Goal: Contribute content: Contribute content

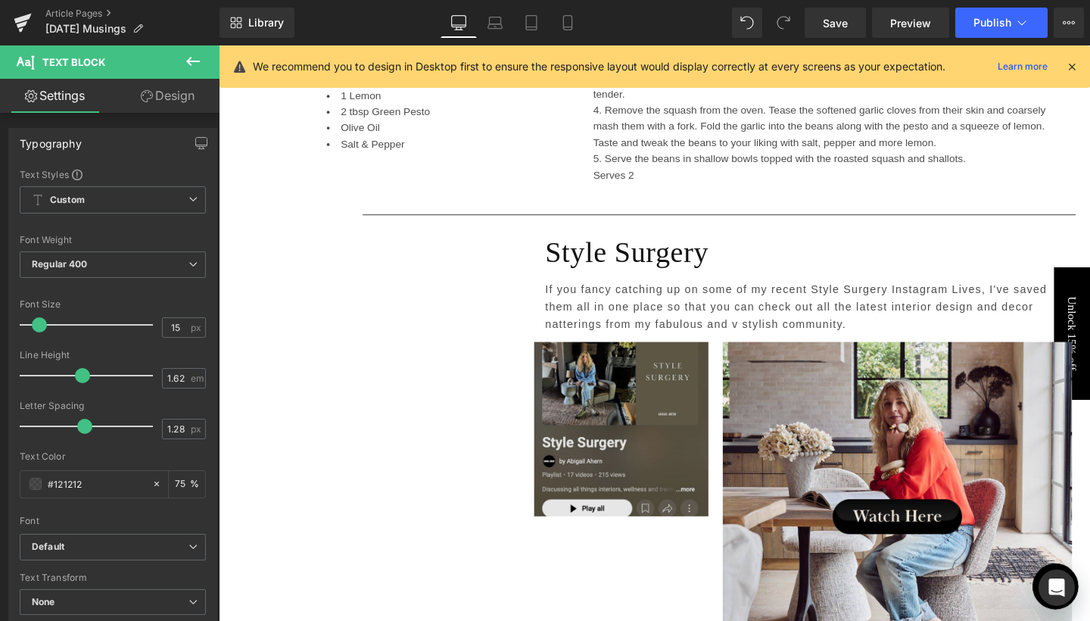
scroll to position [4298, 0]
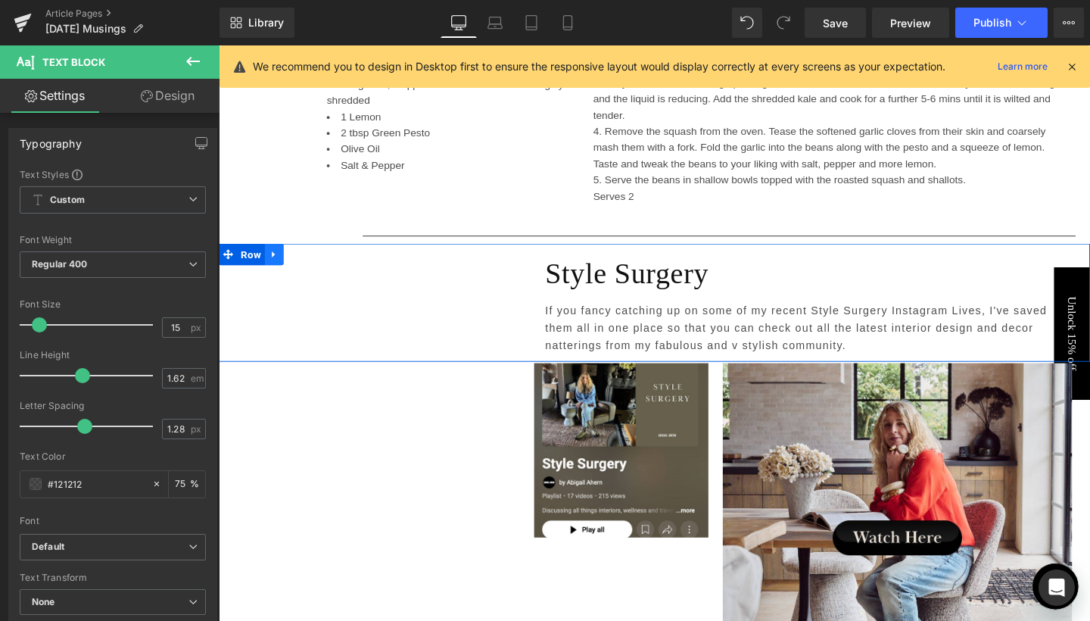
click at [282, 254] on link at bounding box center [277, 265] width 20 height 23
click at [294, 260] on icon at bounding box center [296, 265] width 11 height 11
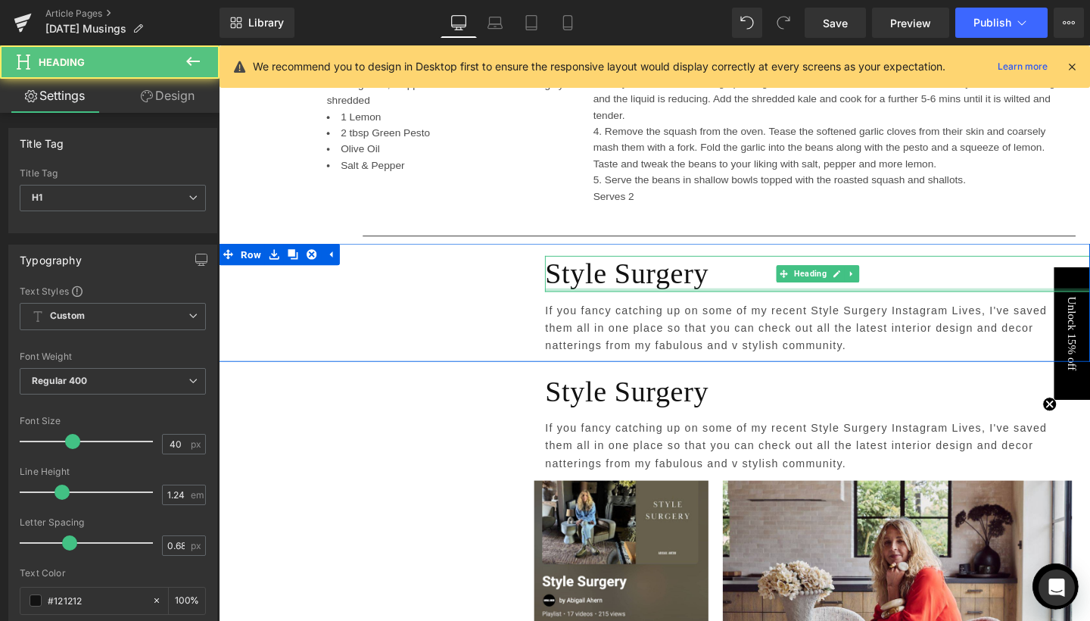
click at [656, 300] on div at bounding box center [848, 302] width 573 height 4
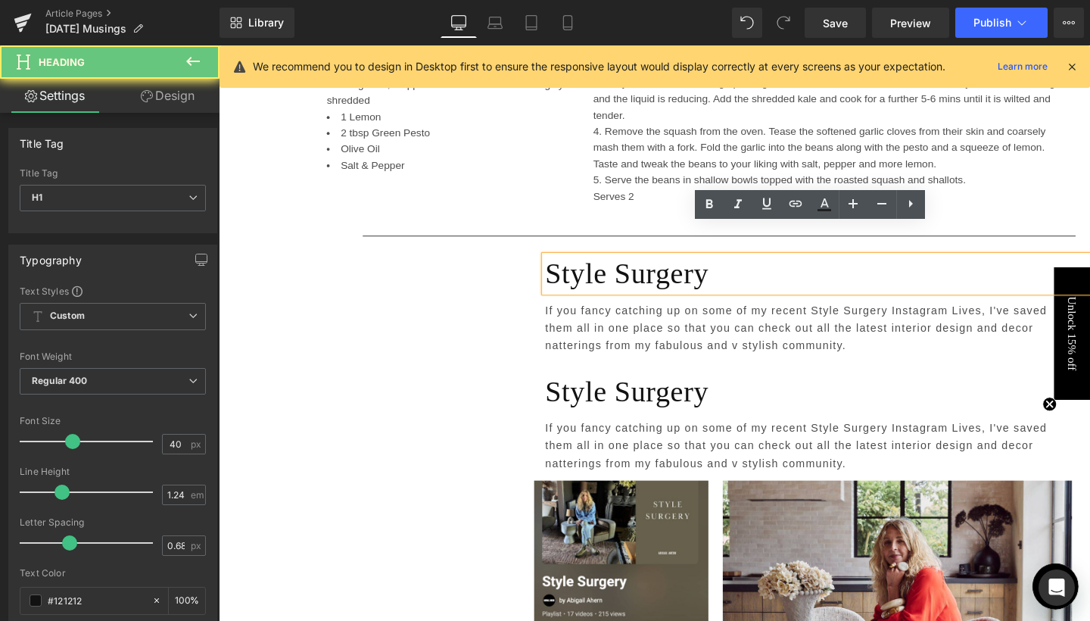
click at [656, 267] on h1 "Style Surgery" at bounding box center [848, 285] width 573 height 38
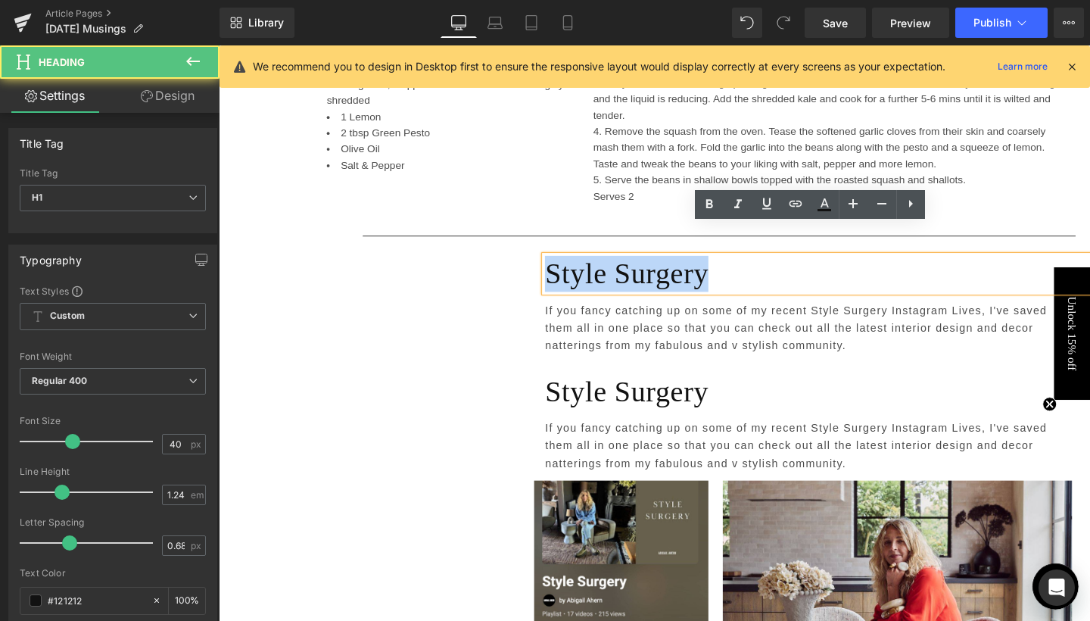
click at [656, 267] on h1 "Style Surgery" at bounding box center [848, 285] width 573 height 38
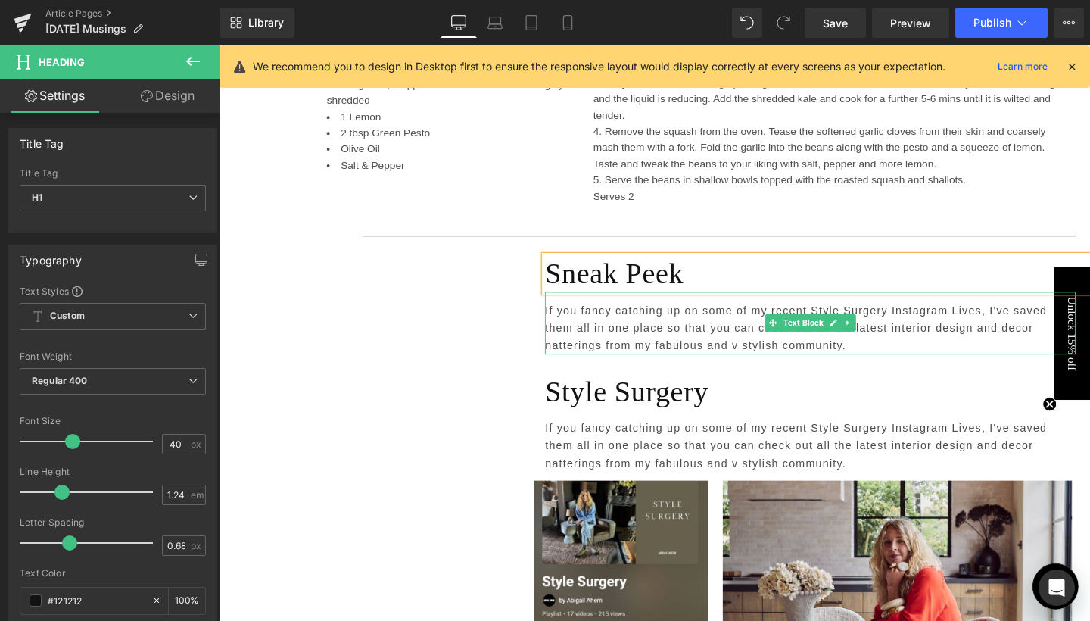
click at [627, 315] on p "If you fancy catching up on some of my recent Style Surgery Instagram Lives, I'…" at bounding box center [841, 342] width 558 height 55
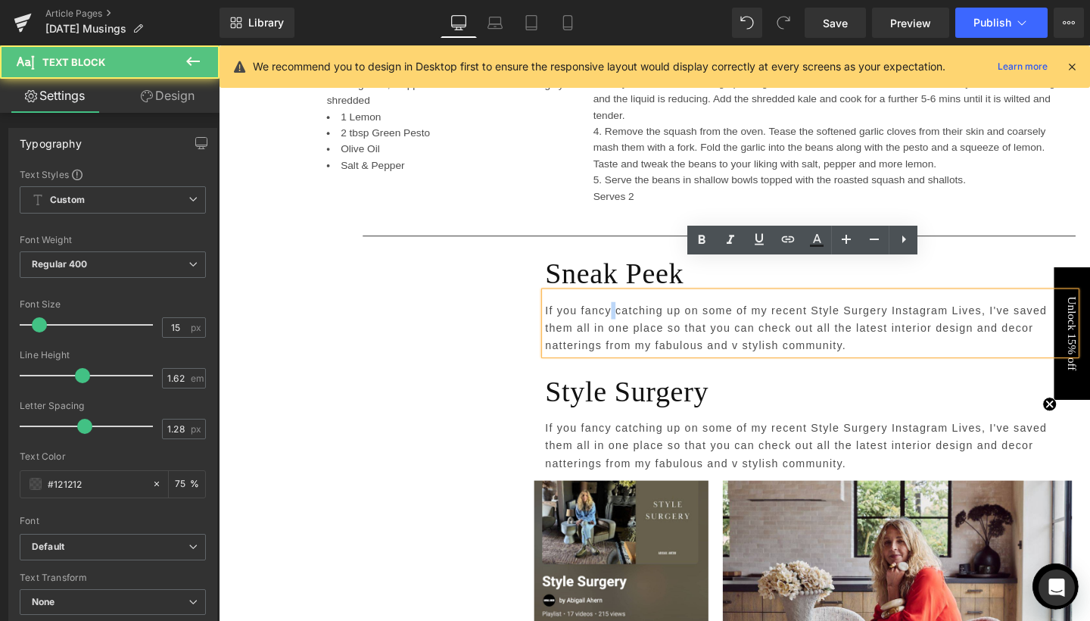
click at [627, 315] on p "If you fancy catching up on some of my recent Style Surgery Instagram Lives, I'…" at bounding box center [841, 342] width 558 height 55
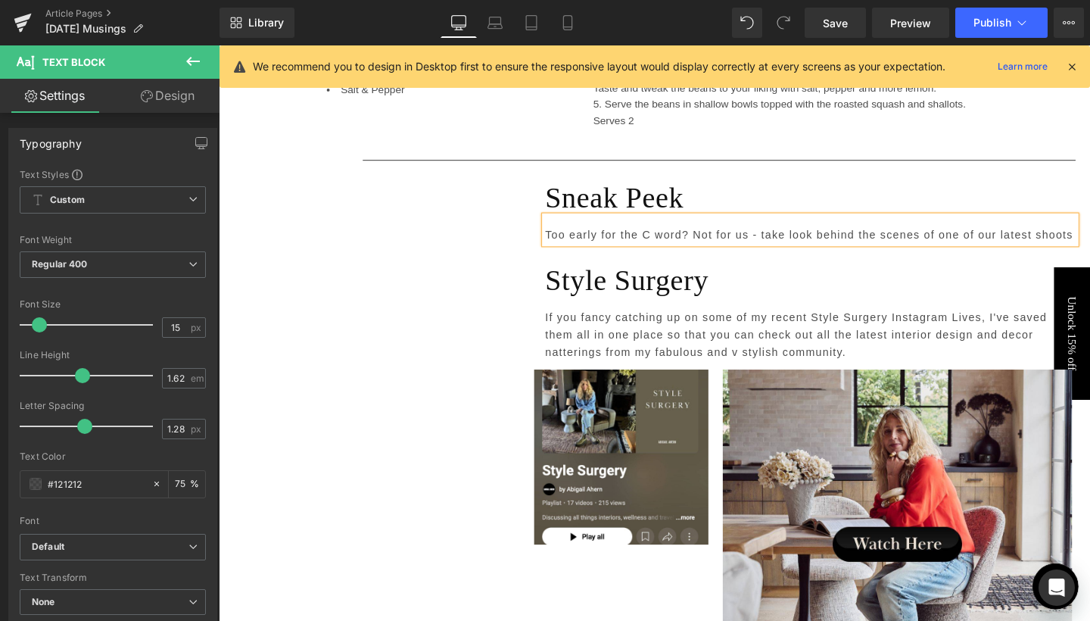
scroll to position [4382, 0]
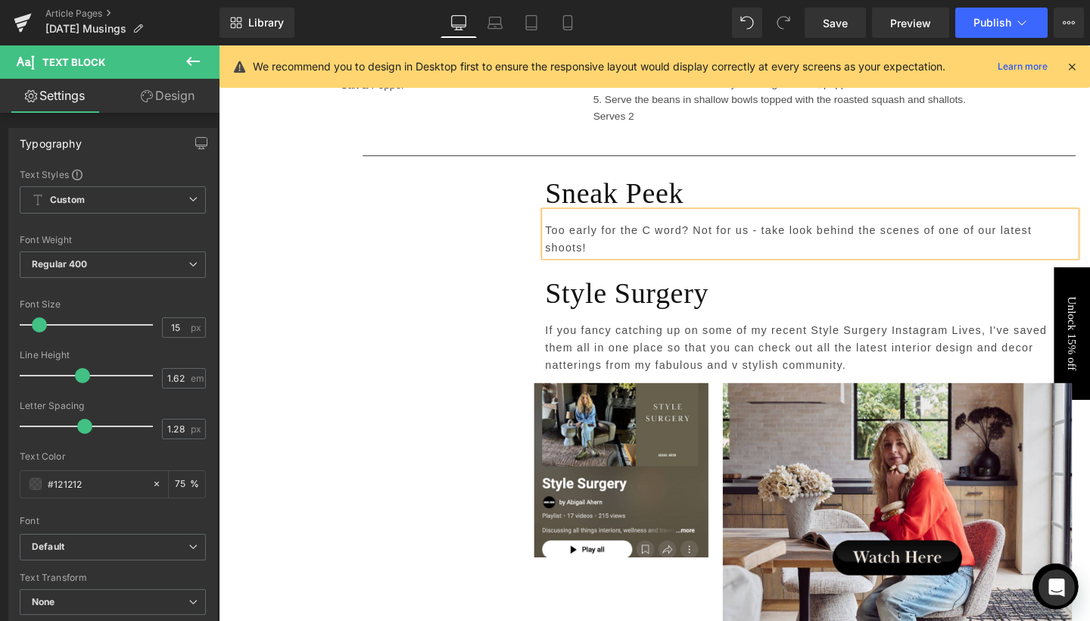
click at [562, 231] on p "Too early for the C word? Not for us - take look behind the scenes of one of ou…" at bounding box center [841, 249] width 558 height 37
click at [219, 45] on div at bounding box center [219, 45] width 0 height 0
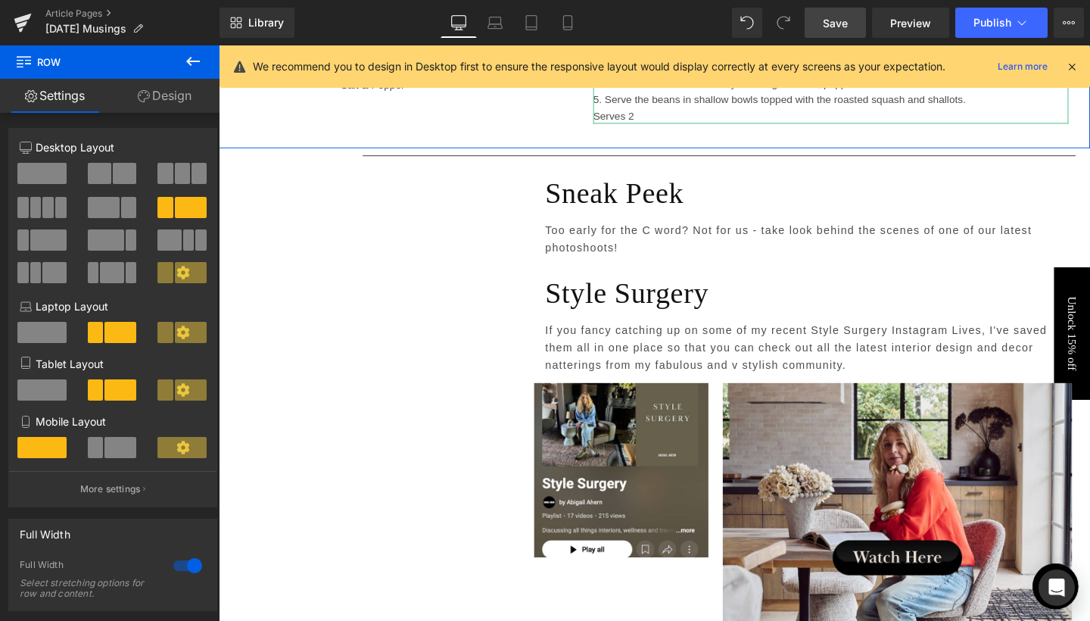
click at [844, 25] on span "Save" at bounding box center [835, 23] width 25 height 16
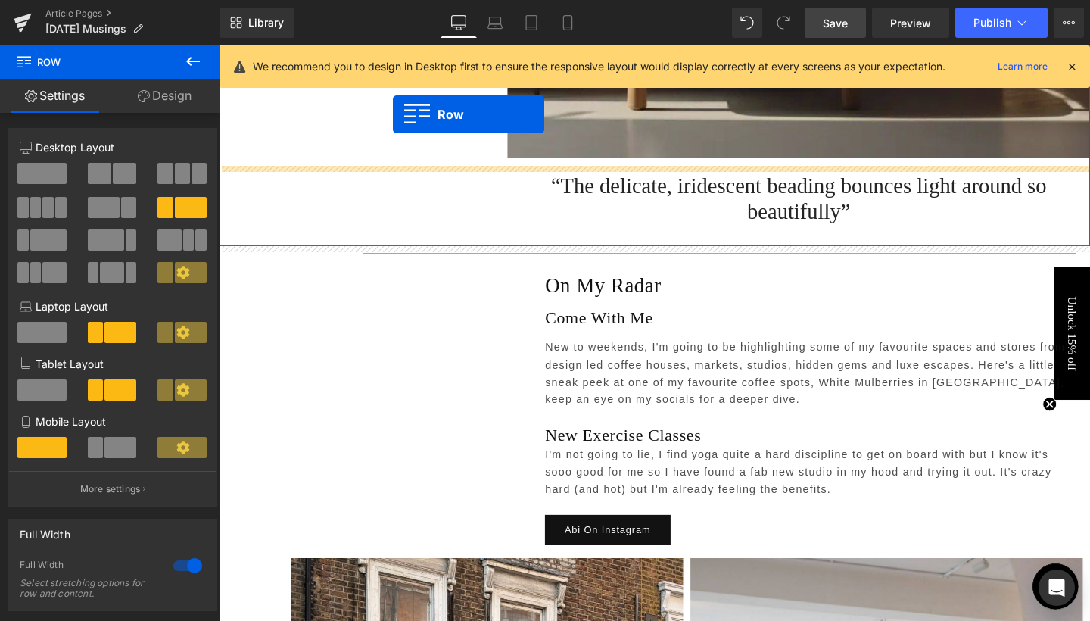
scroll to position [2475, 0]
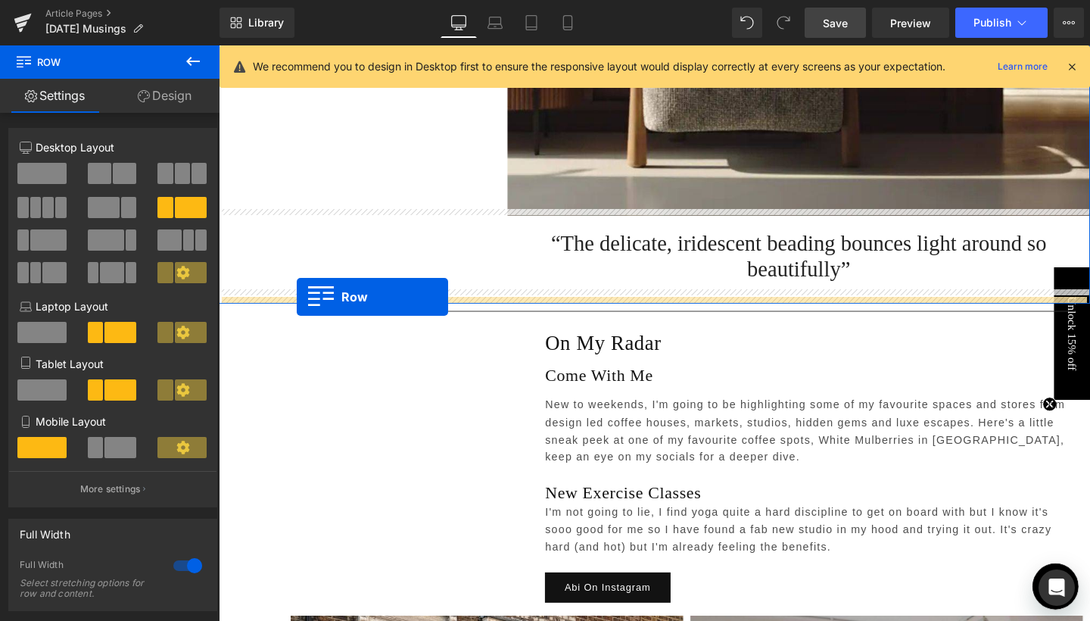
drag, startPoint x: 250, startPoint y: 150, endPoint x: 300, endPoint y: 310, distance: 167.5
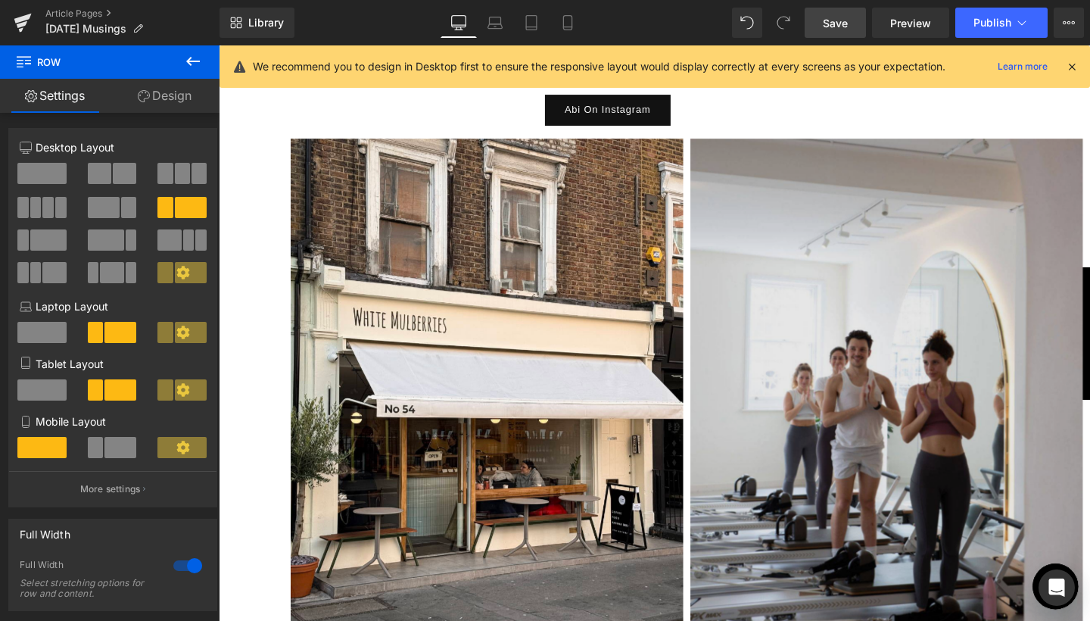
scroll to position [3058, 0]
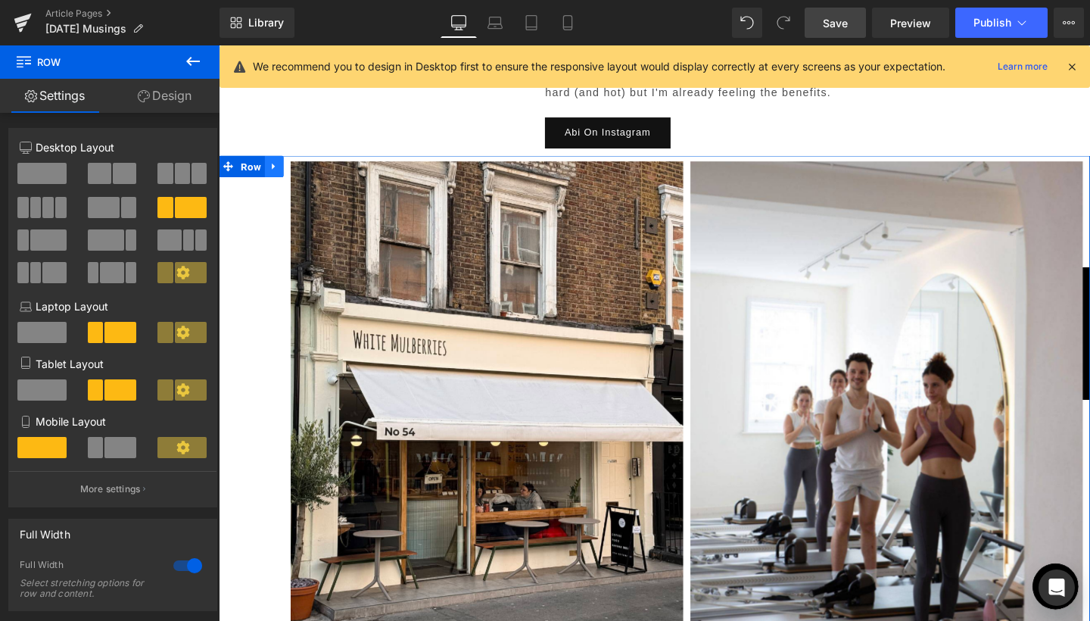
click at [280, 163] on link at bounding box center [277, 172] width 20 height 23
click at [294, 167] on icon at bounding box center [296, 172] width 11 height 11
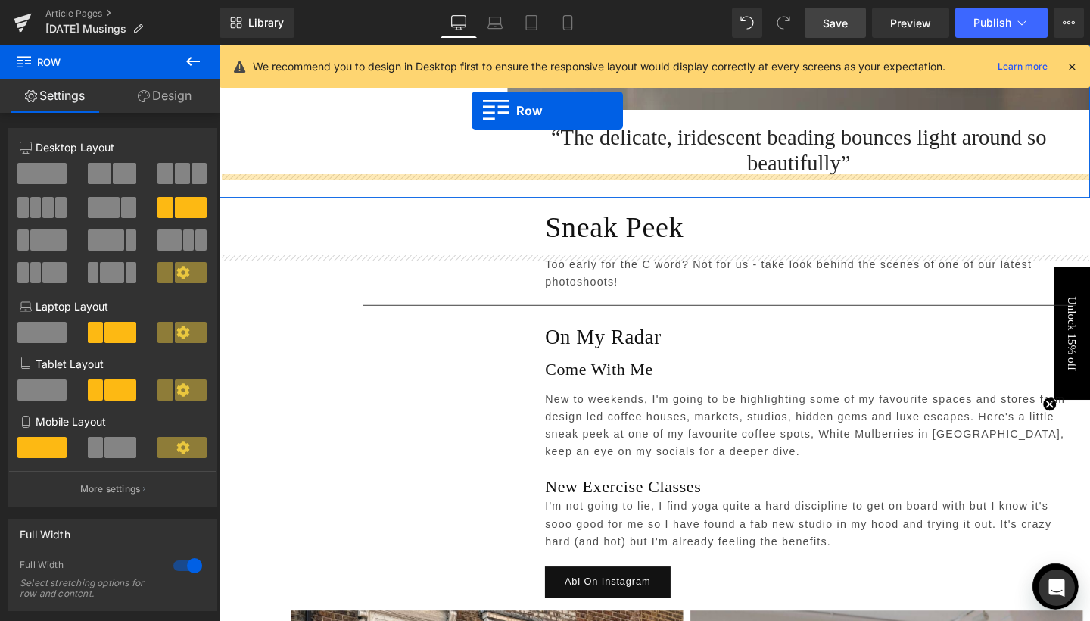
scroll to position [2511, 0]
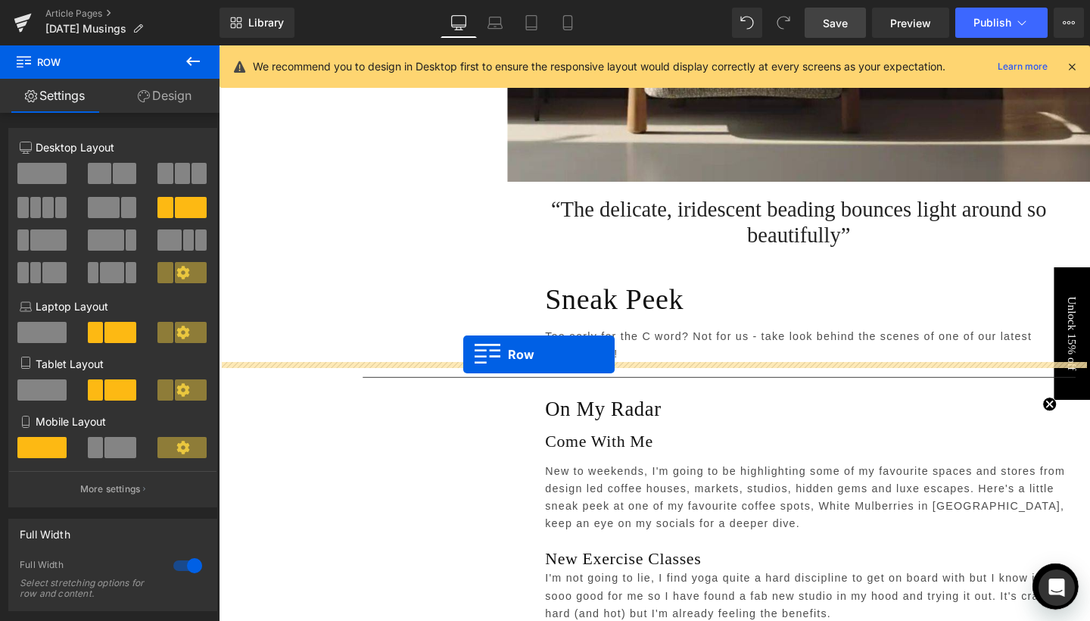
drag, startPoint x: 245, startPoint y: 120, endPoint x: 476, endPoint y: 370, distance: 340.6
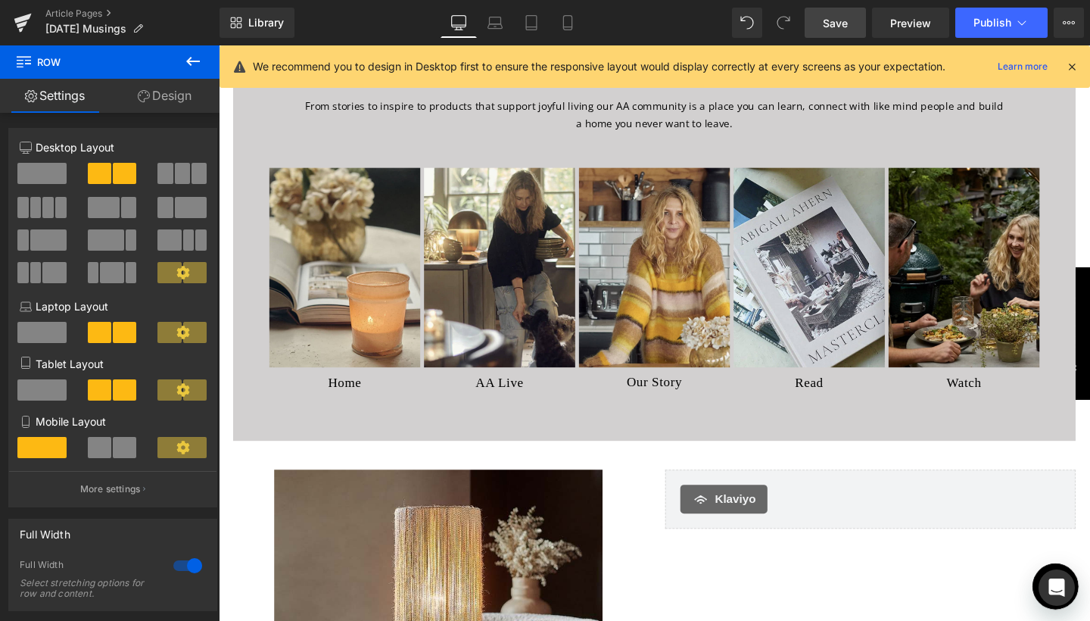
scroll to position [5736, 0]
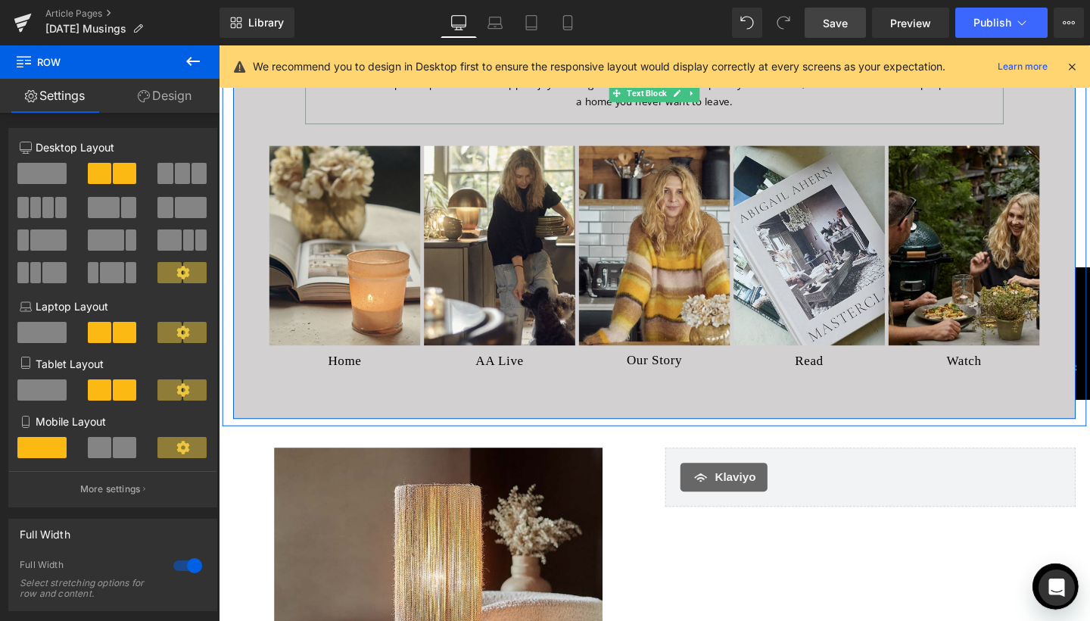
click at [820, 27] on link "Save" at bounding box center [835, 23] width 61 height 30
click at [848, 20] on span "Save" at bounding box center [835, 23] width 25 height 16
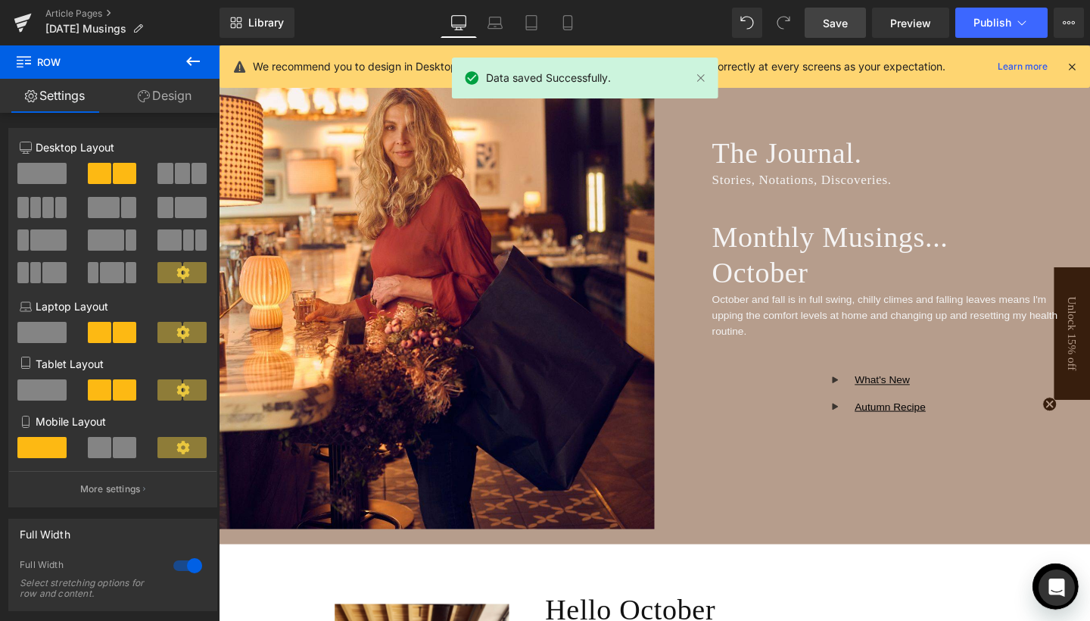
scroll to position [241, 0]
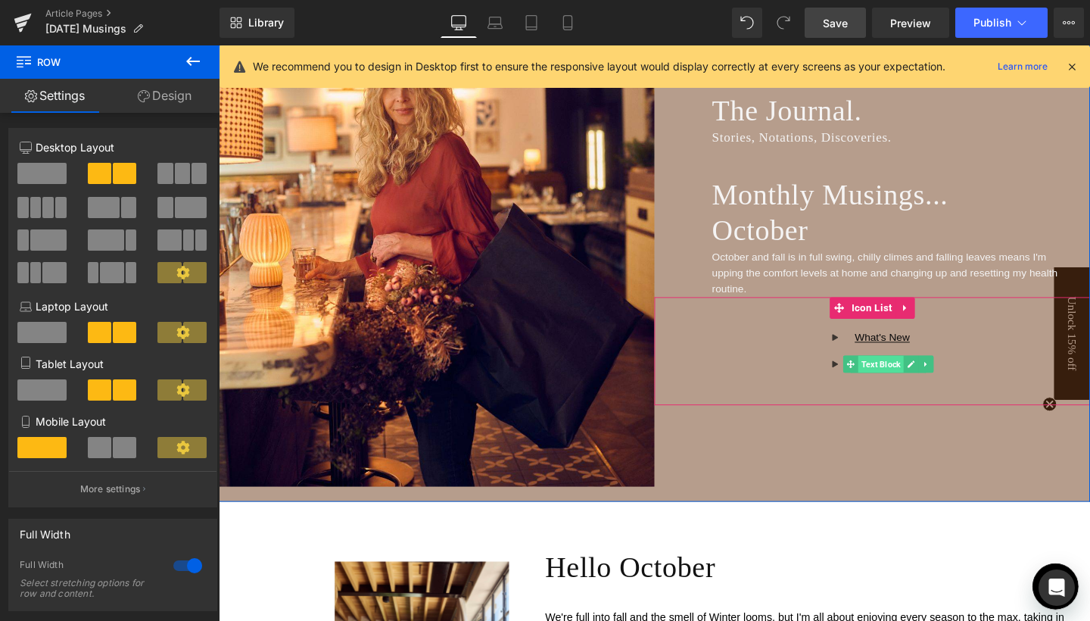
click at [906, 378] on span "Text Block" at bounding box center [915, 380] width 48 height 18
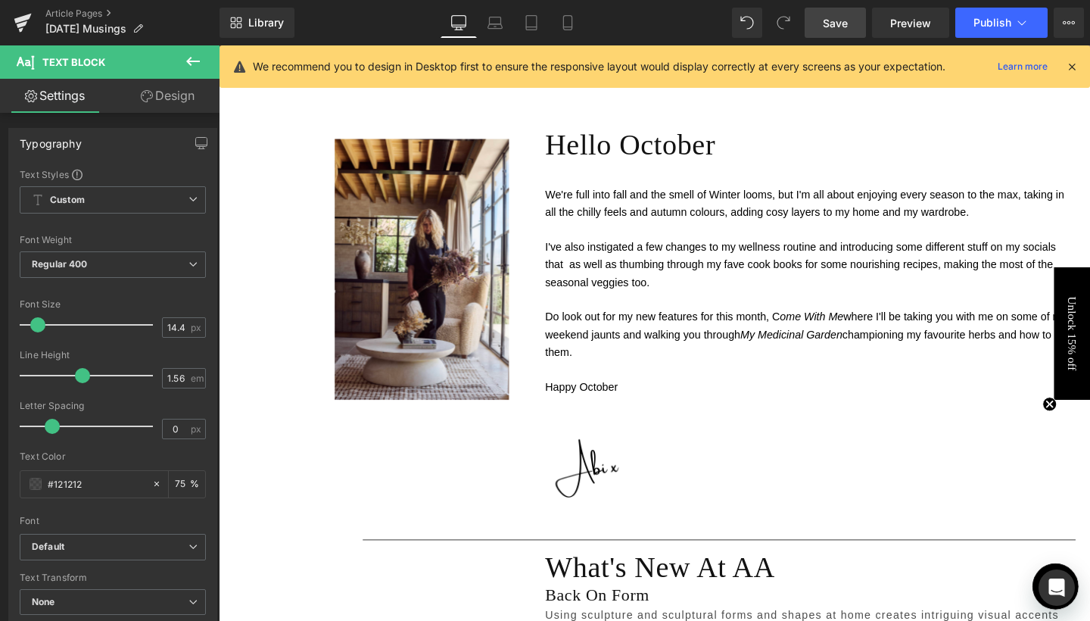
scroll to position [698, 0]
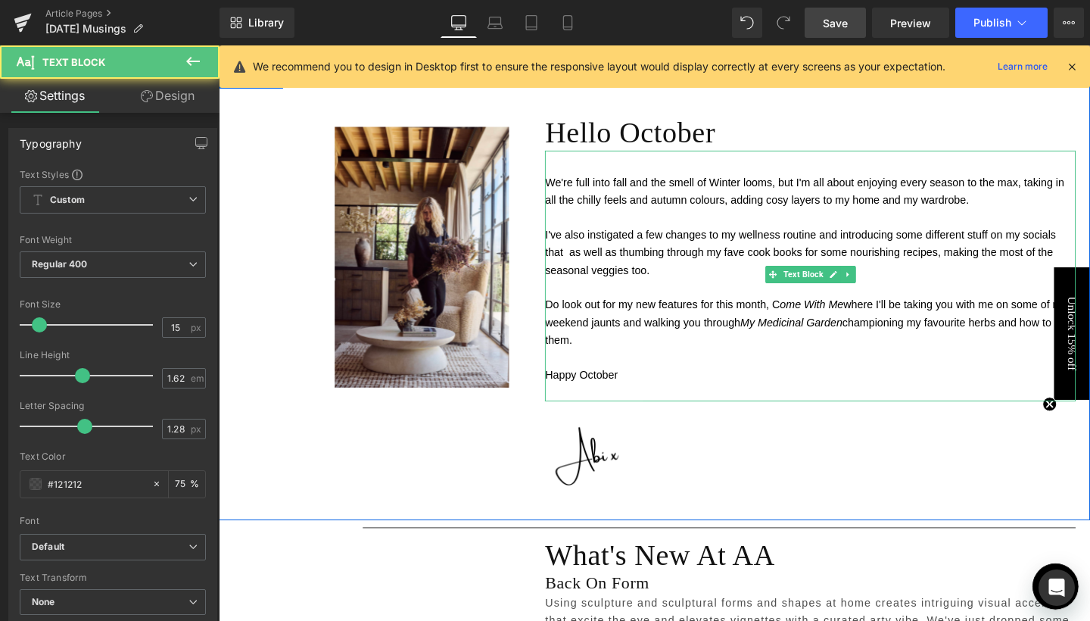
click at [571, 257] on span "I've also instigated a few changes to my wellness routine and introducing some …" at bounding box center [830, 263] width 537 height 50
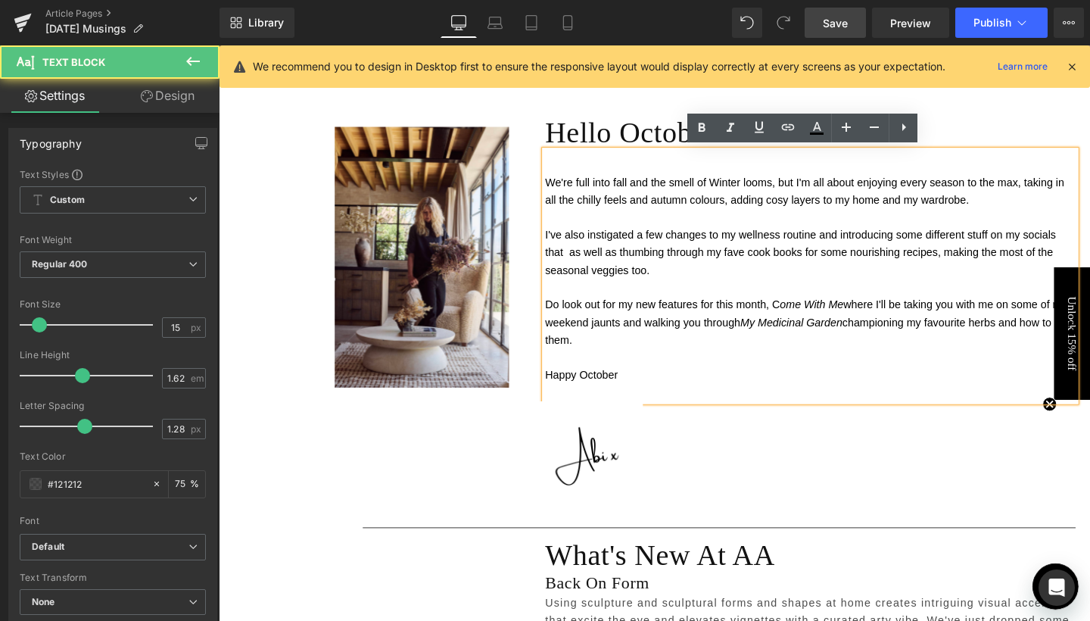
click at [571, 257] on span "I've also instigated a few changes to my wellness routine and introducing some …" at bounding box center [830, 263] width 537 height 50
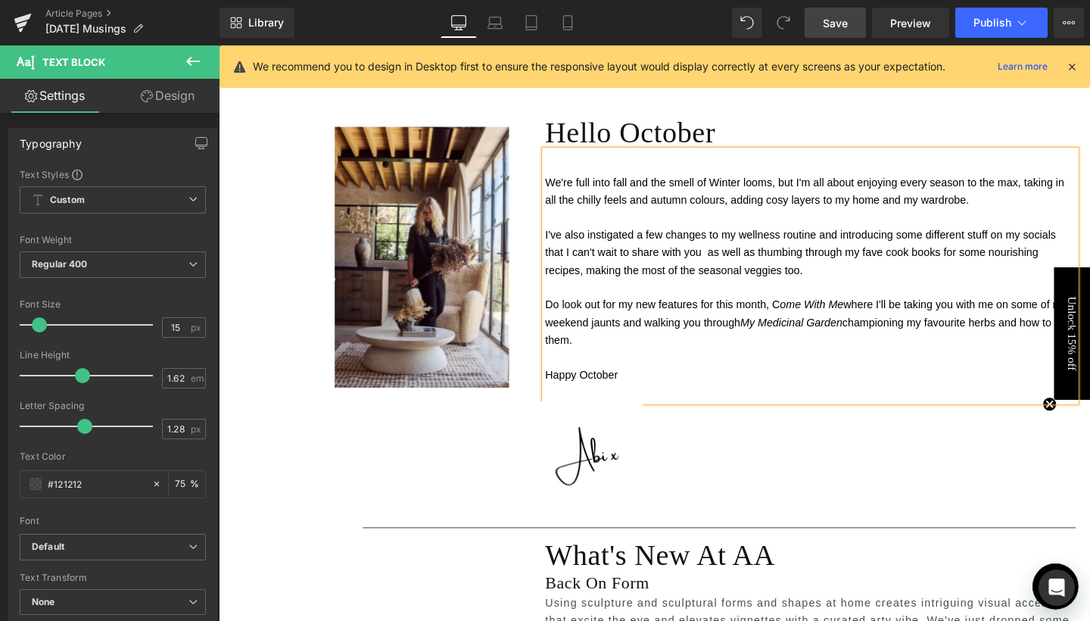
click at [732, 257] on span "I've also instigated a few changes to my wellness routine and introducing some …" at bounding box center [830, 263] width 537 height 50
click at [820, 279] on span "I've also instigated a few changes to my wellness routine and introducing some …" at bounding box center [830, 263] width 537 height 50
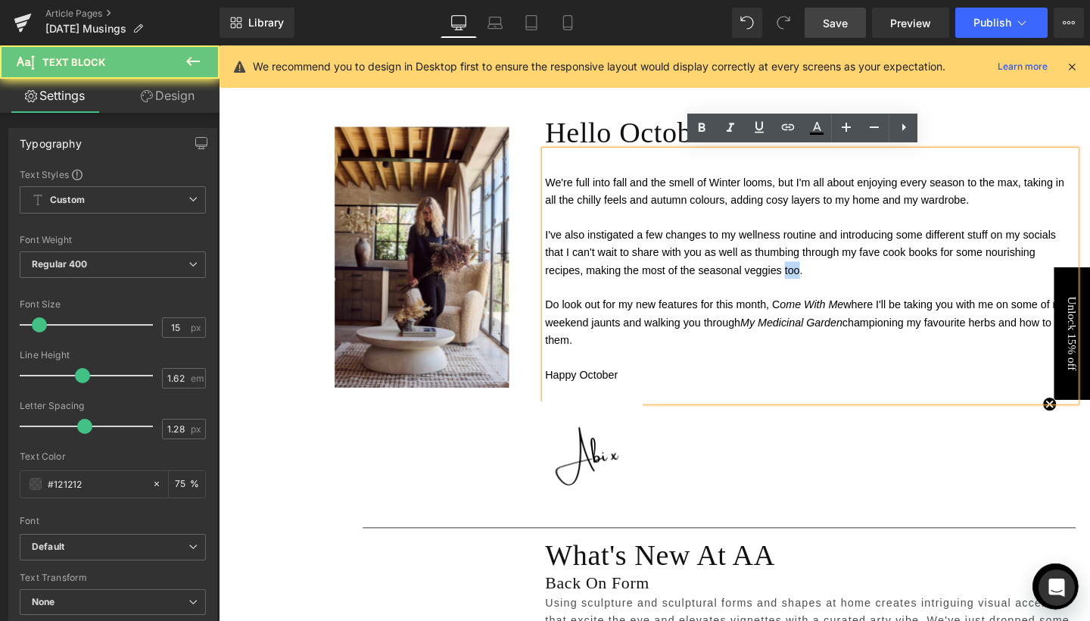
click at [820, 279] on span "I've also instigated a few changes to my wellness routine and introducing some …" at bounding box center [830, 263] width 537 height 50
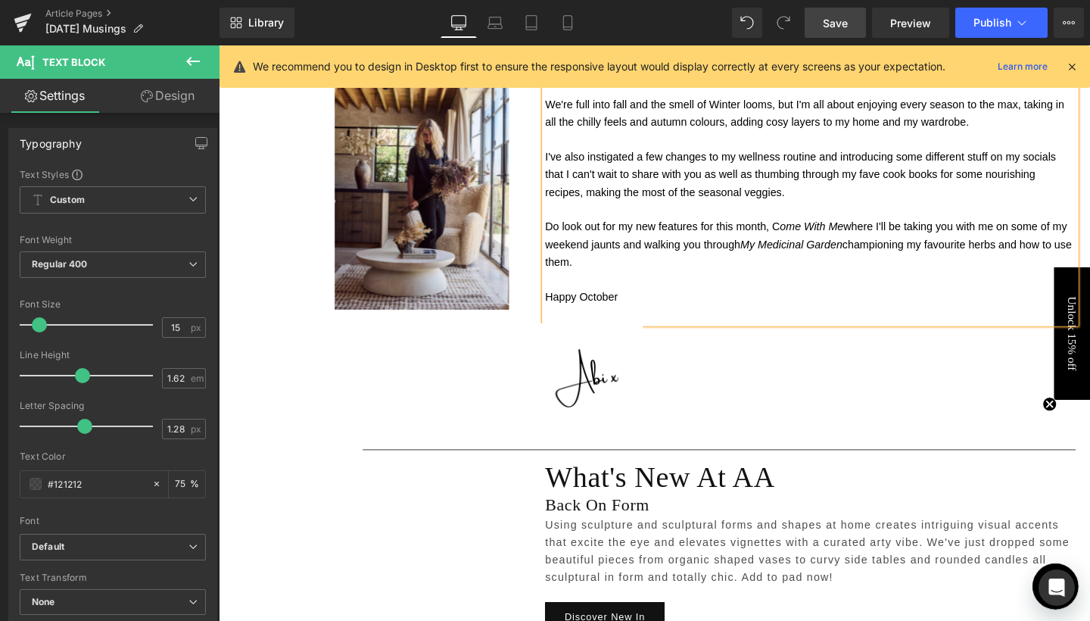
scroll to position [784, 0]
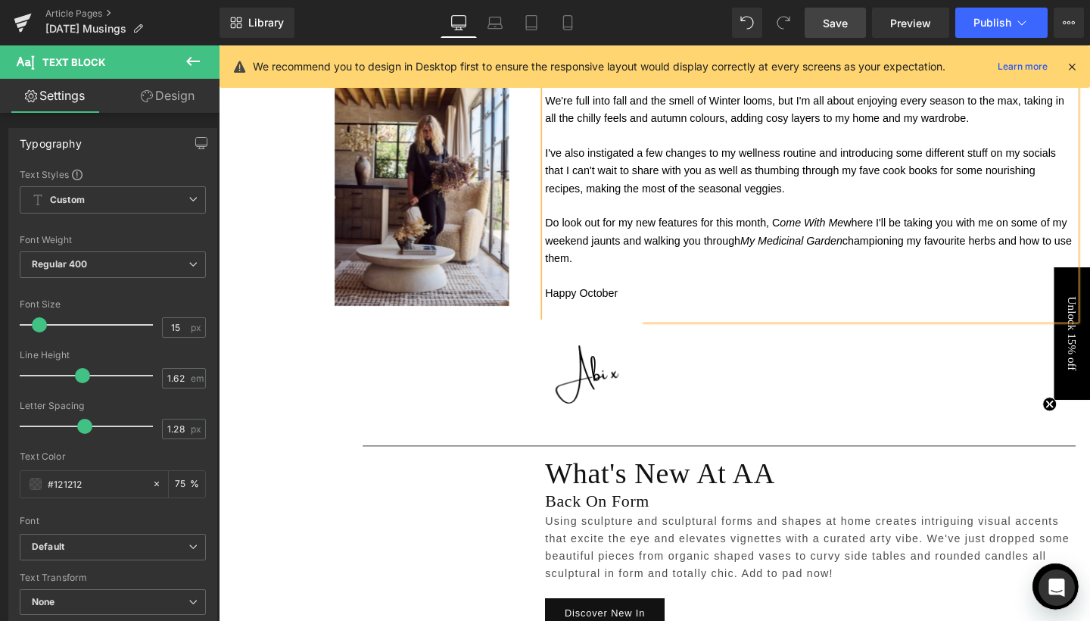
click at [650, 278] on p at bounding box center [841, 287] width 558 height 18
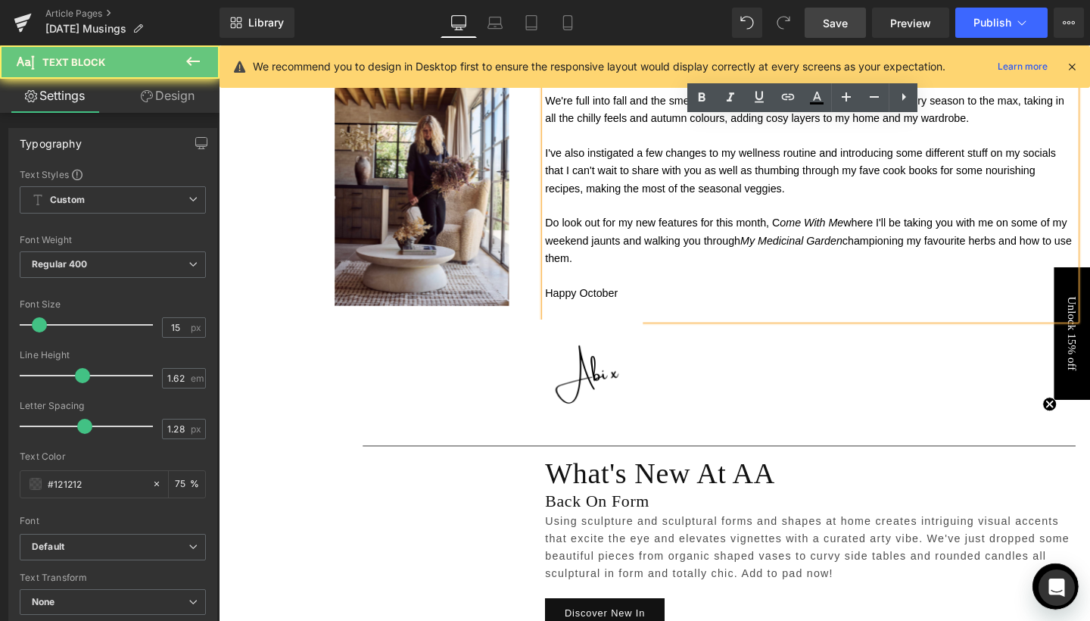
click at [648, 259] on p "Do look out for my new features for this month, C ome With Me where I'll be tak…" at bounding box center [841, 240] width 558 height 73
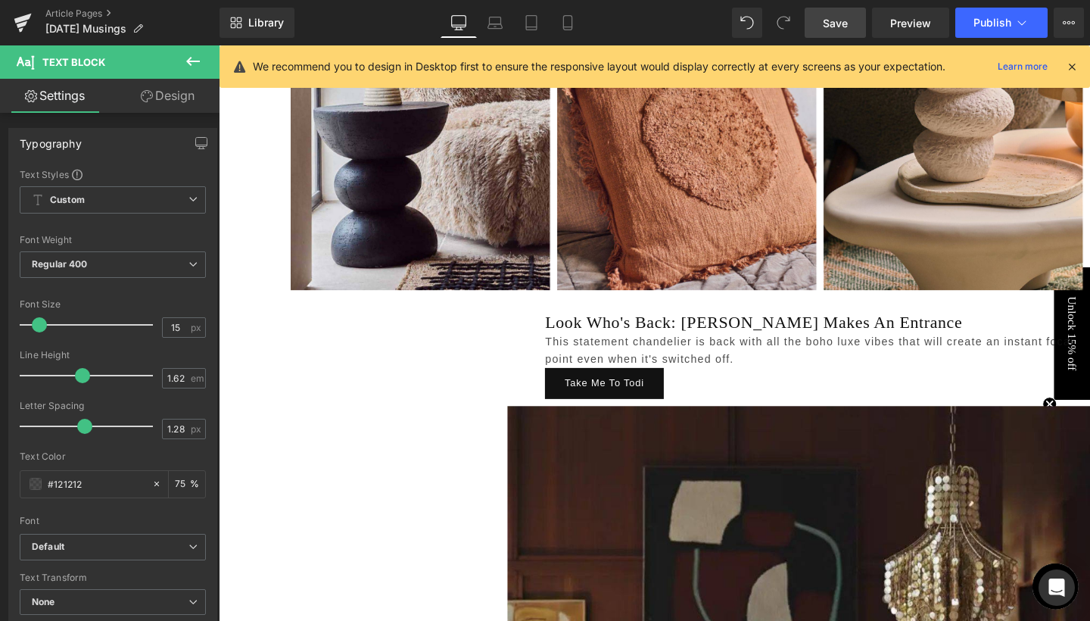
scroll to position [1512, 0]
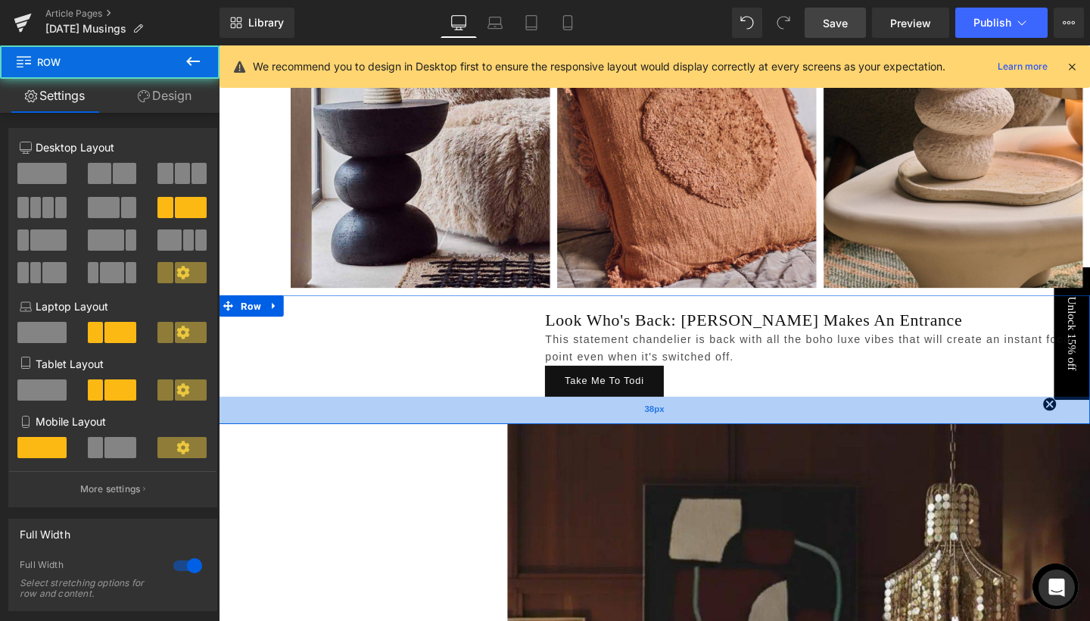
drag, startPoint x: 702, startPoint y: 413, endPoint x: 703, endPoint y: 434, distance: 21.2
click at [703, 434] on div "38px" at bounding box center [677, 429] width 916 height 29
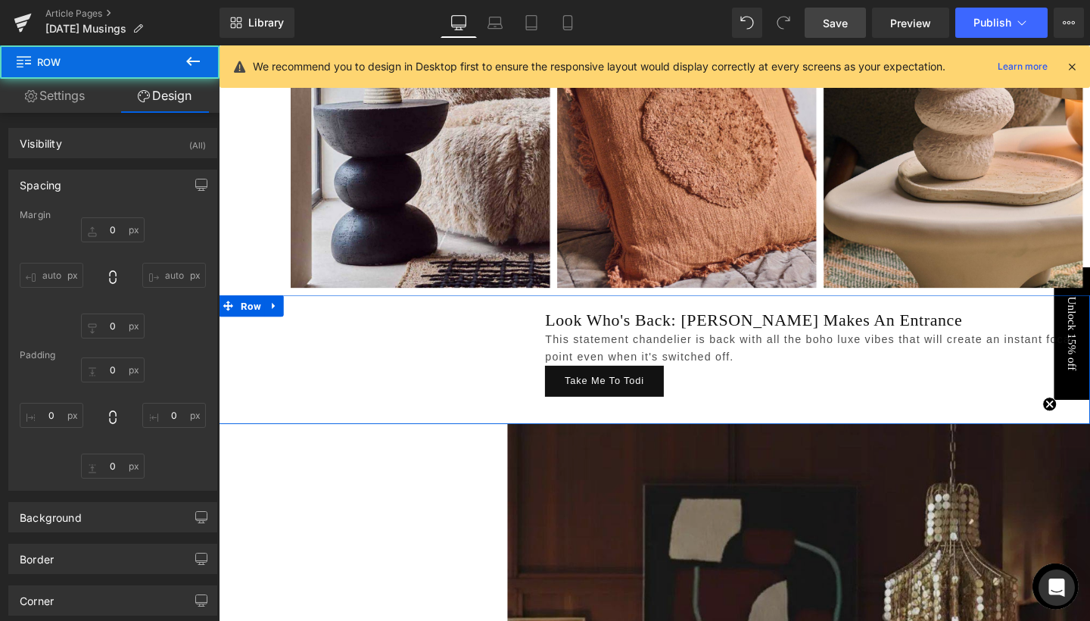
type input "0"
type input "3"
type input "0"
type input "38"
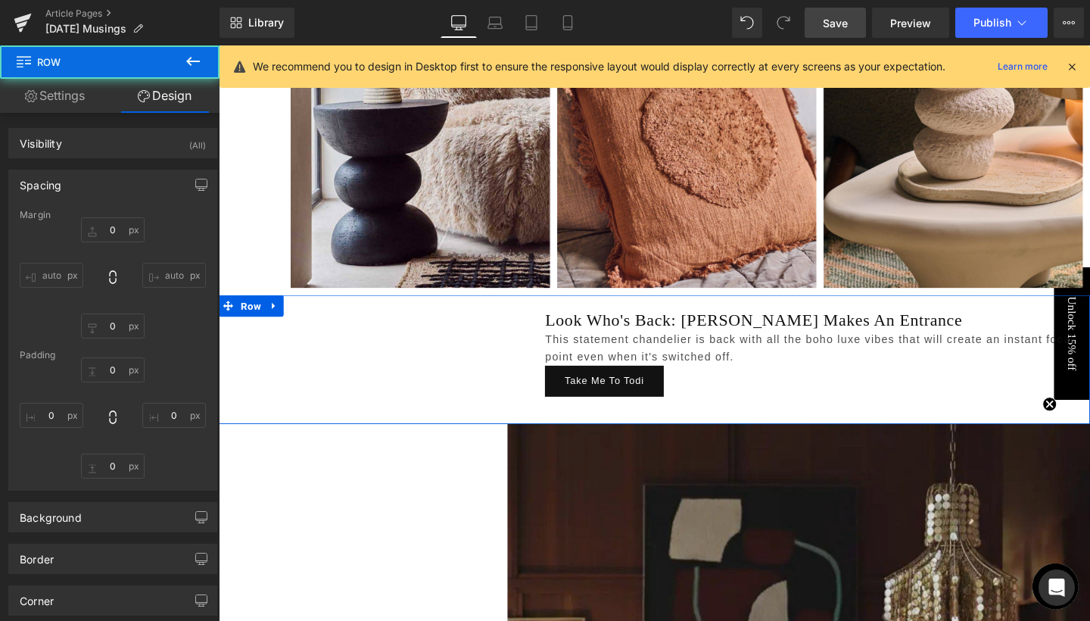
type input "0"
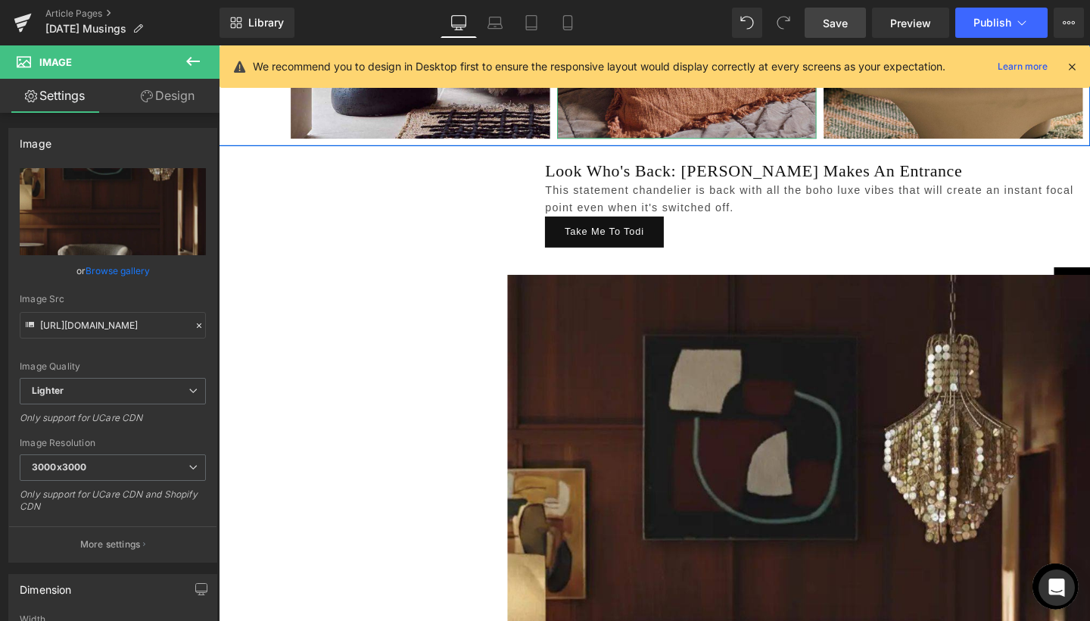
scroll to position [1692, 0]
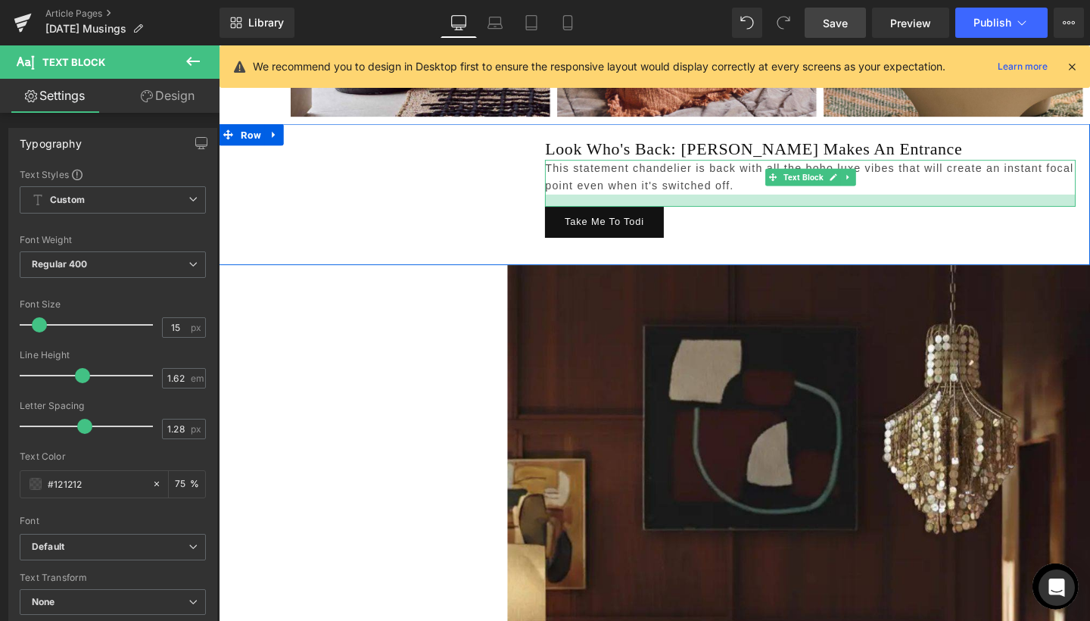
drag, startPoint x: 707, startPoint y: 194, endPoint x: 707, endPoint y: 207, distance: 12.9
click at [707, 207] on div at bounding box center [841, 208] width 558 height 13
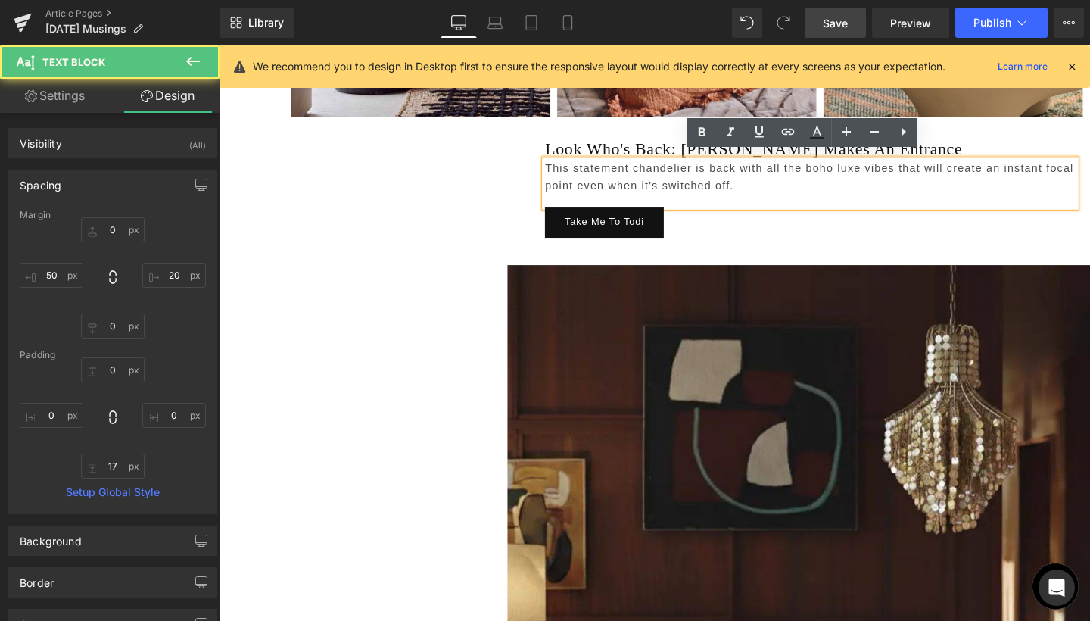
click at [761, 198] on div "This statement chandelier is back with all the boho luxe vibes that will create…" at bounding box center [841, 191] width 558 height 50
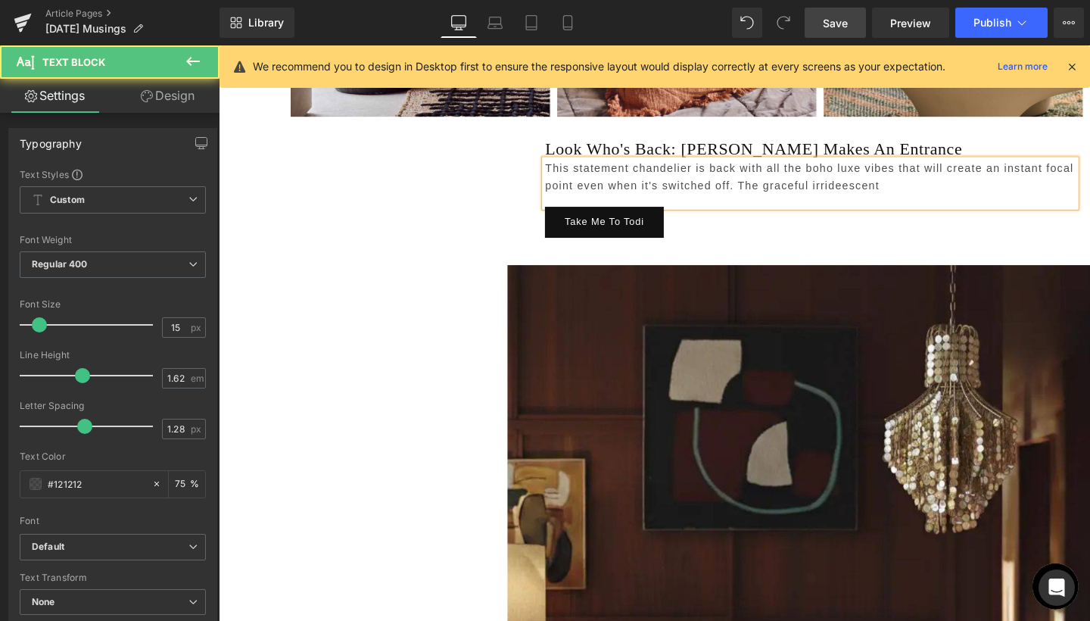
click at [882, 186] on p "This statement chandelier is back with all the boho luxe vibes that will create…" at bounding box center [841, 184] width 558 height 37
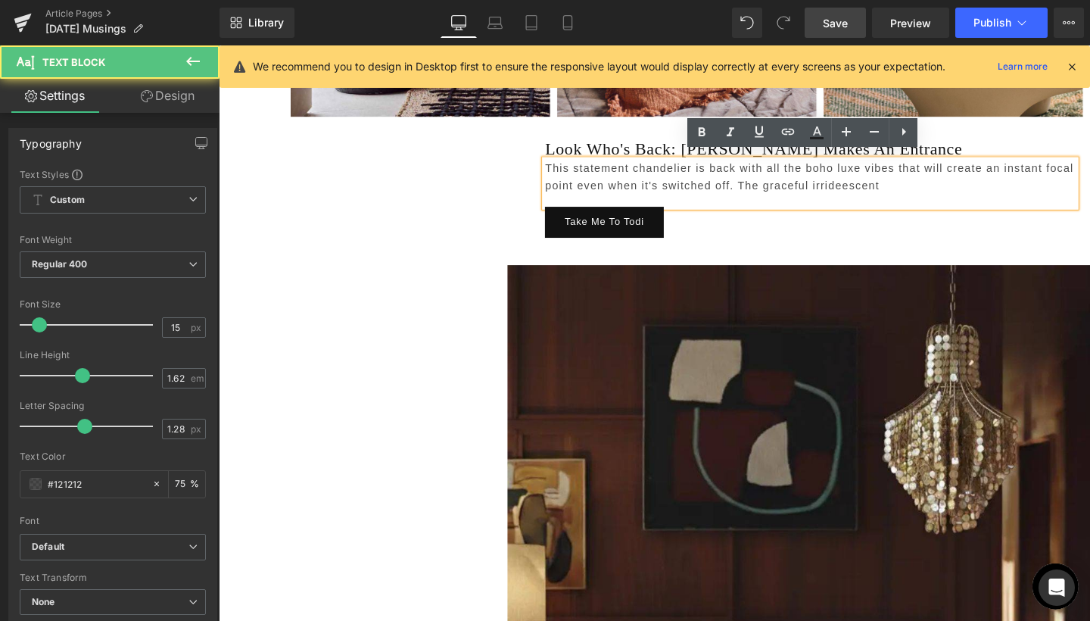
click at [879, 192] on p "This statement chandelier is back with all the boho luxe vibes that will create…" at bounding box center [841, 184] width 558 height 37
click at [874, 183] on p "This statement chandelier is back with all the boho luxe vibes that will create…" at bounding box center [841, 184] width 558 height 37
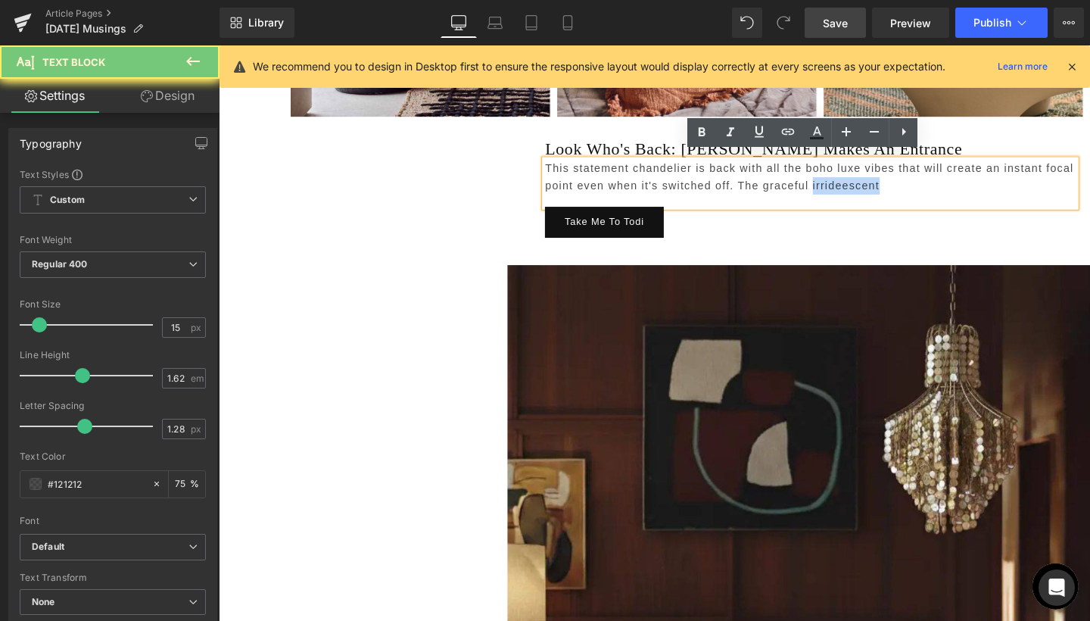
click at [874, 183] on p "This statement chandelier is back with all the boho luxe vibes that will create…" at bounding box center [841, 184] width 558 height 37
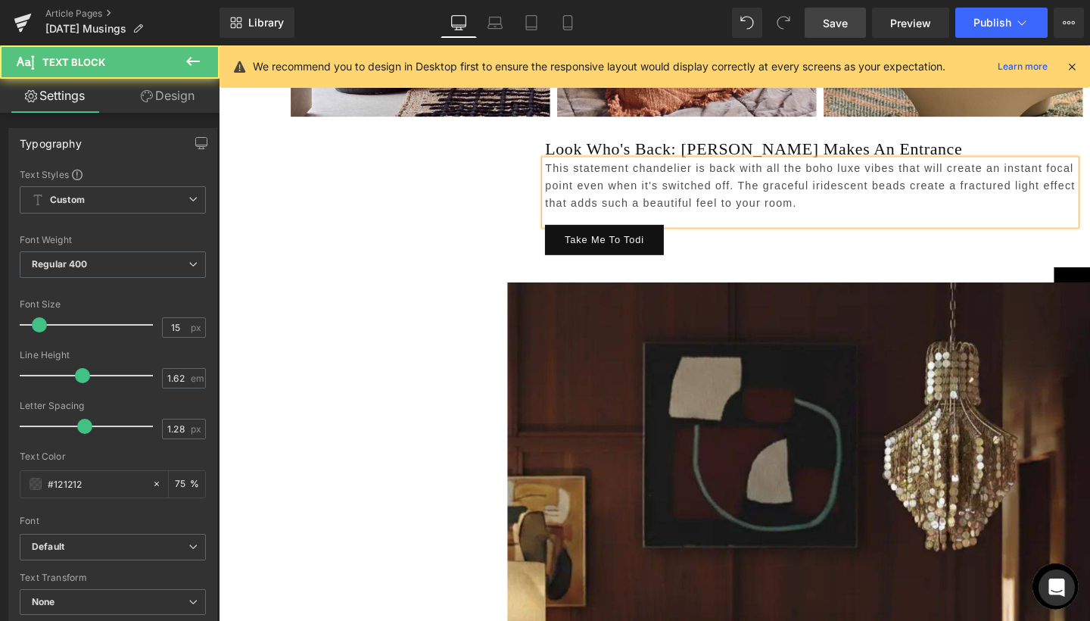
click at [614, 203] on p "This statement chandelier is back with all the boho luxe vibes that will create…" at bounding box center [841, 193] width 558 height 55
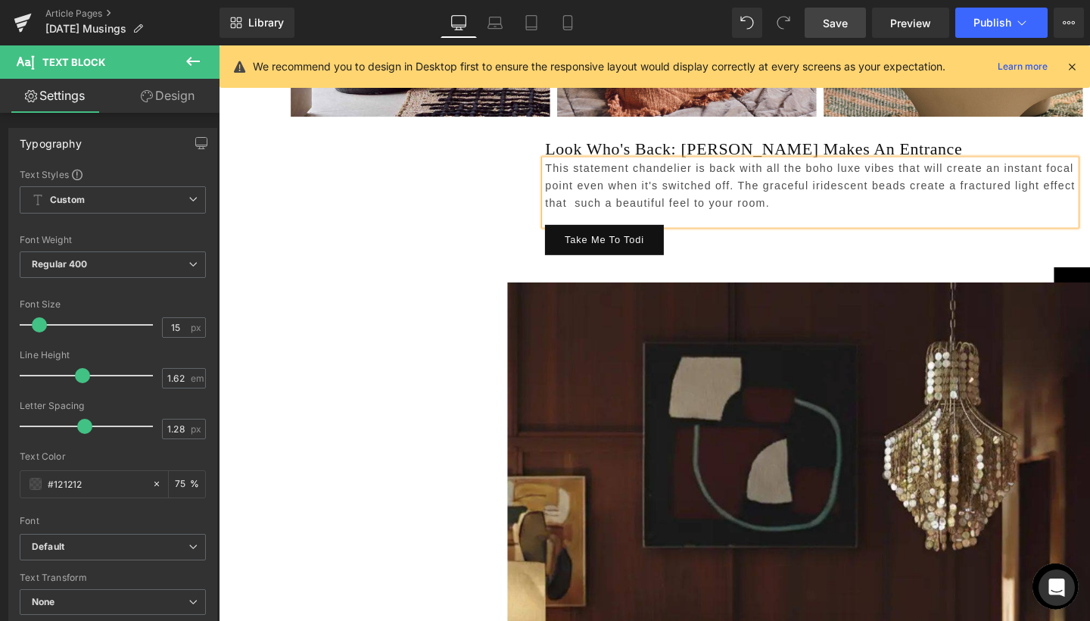
click at [566, 200] on p "This statement chandelier is back with all the boho luxe vibes that will create…" at bounding box center [841, 193] width 558 height 55
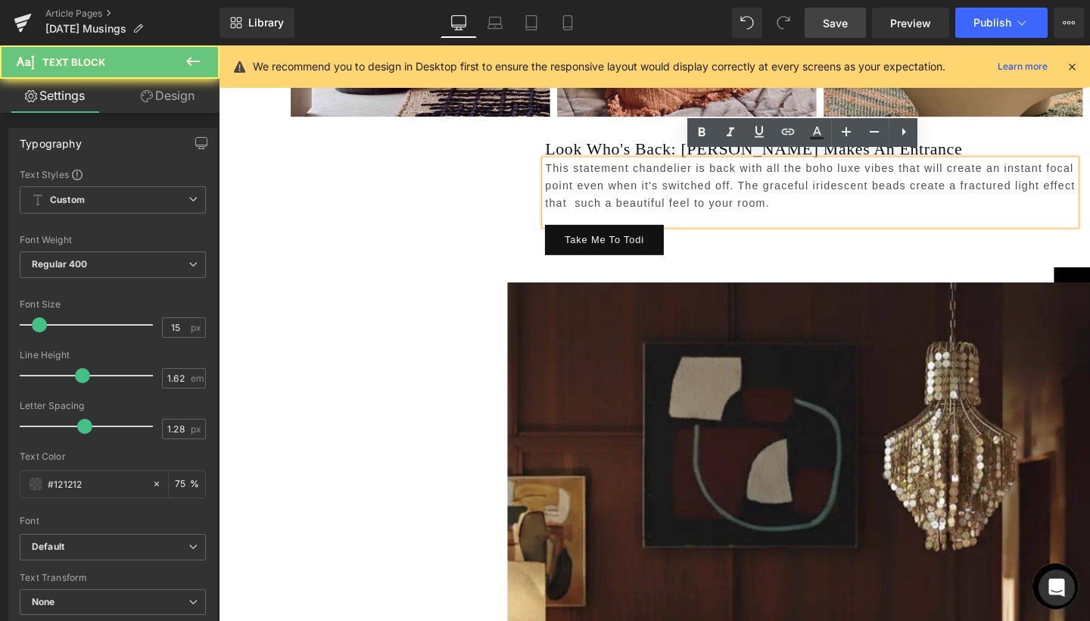
click at [566, 200] on p "This statement chandelier is back with all the boho luxe vibes that will create…" at bounding box center [841, 193] width 558 height 55
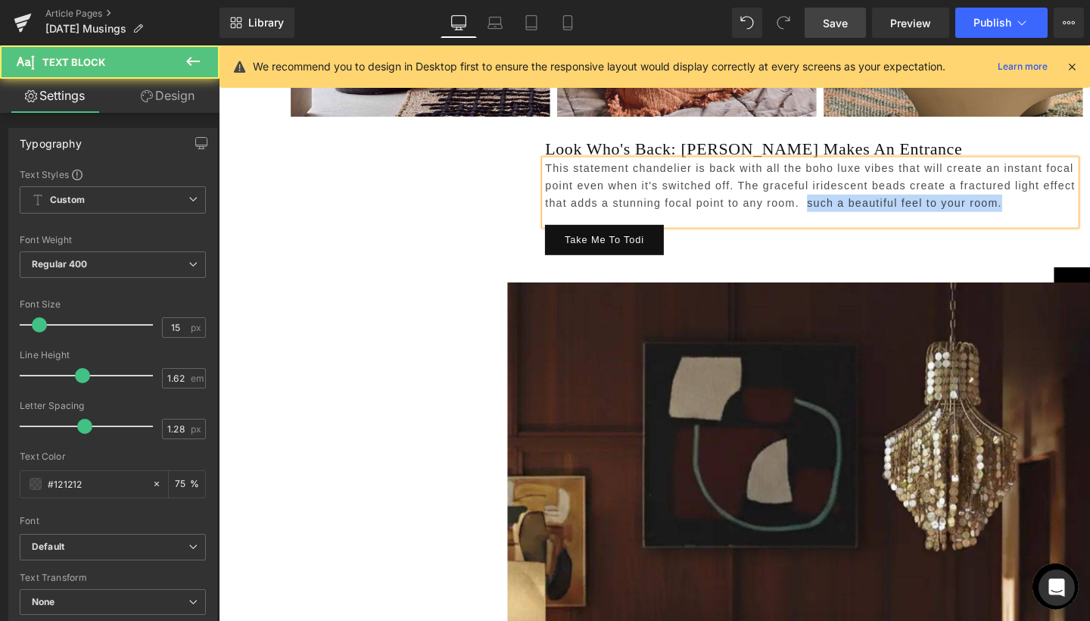
drag, startPoint x: 833, startPoint y: 207, endPoint x: 1039, endPoint y: 207, distance: 206.6
click at [1039, 207] on p "This statement chandelier is back with all the boho luxe vibes that will create…" at bounding box center [841, 193] width 558 height 55
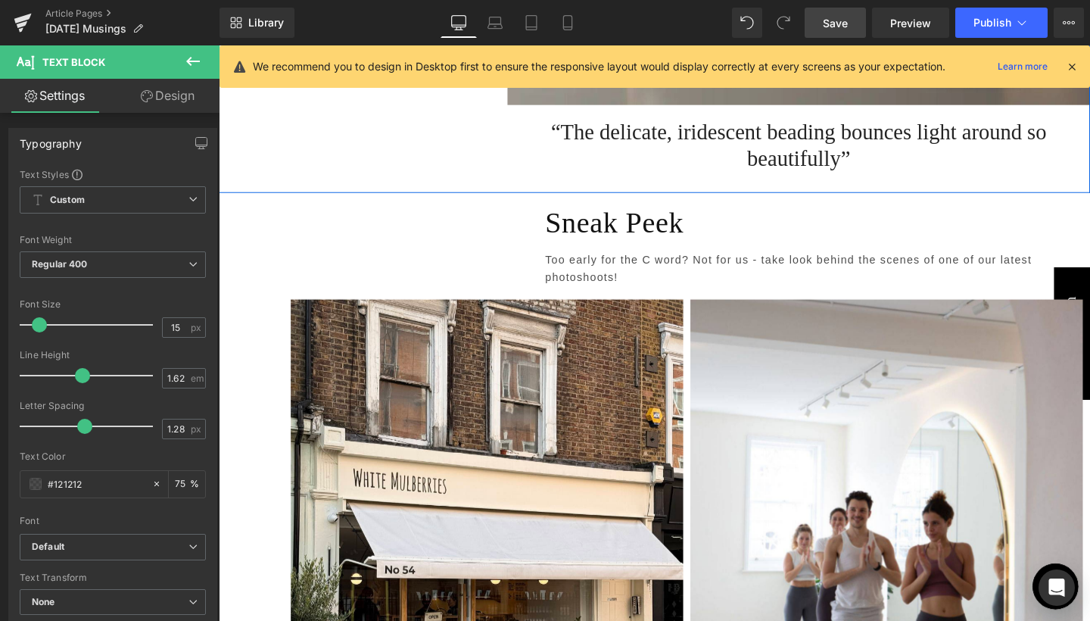
scroll to position [2679, 0]
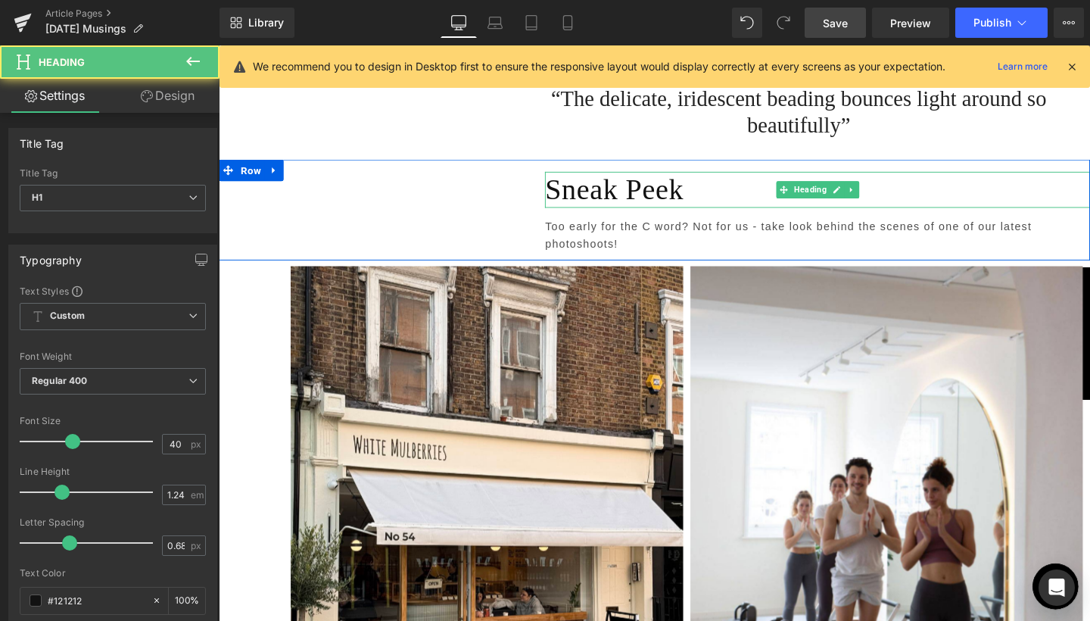
click at [890, 202] on h1 "Sneak Peek" at bounding box center [848, 197] width 573 height 38
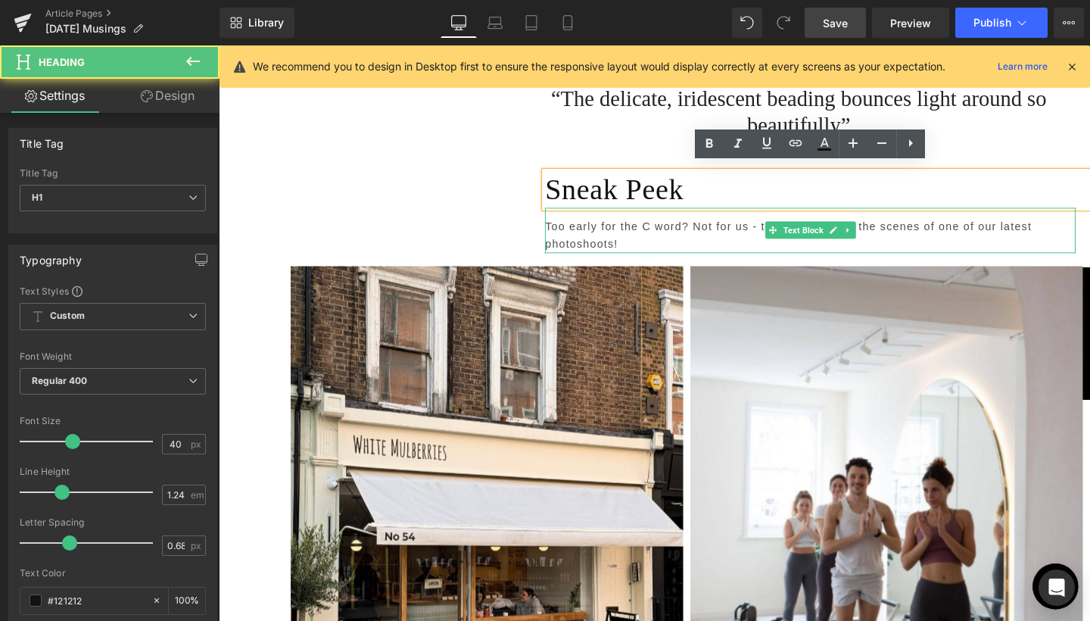
click at [739, 229] on p "Too early for the C word? Not for us - take look behind the scenes of one of ou…" at bounding box center [841, 244] width 558 height 37
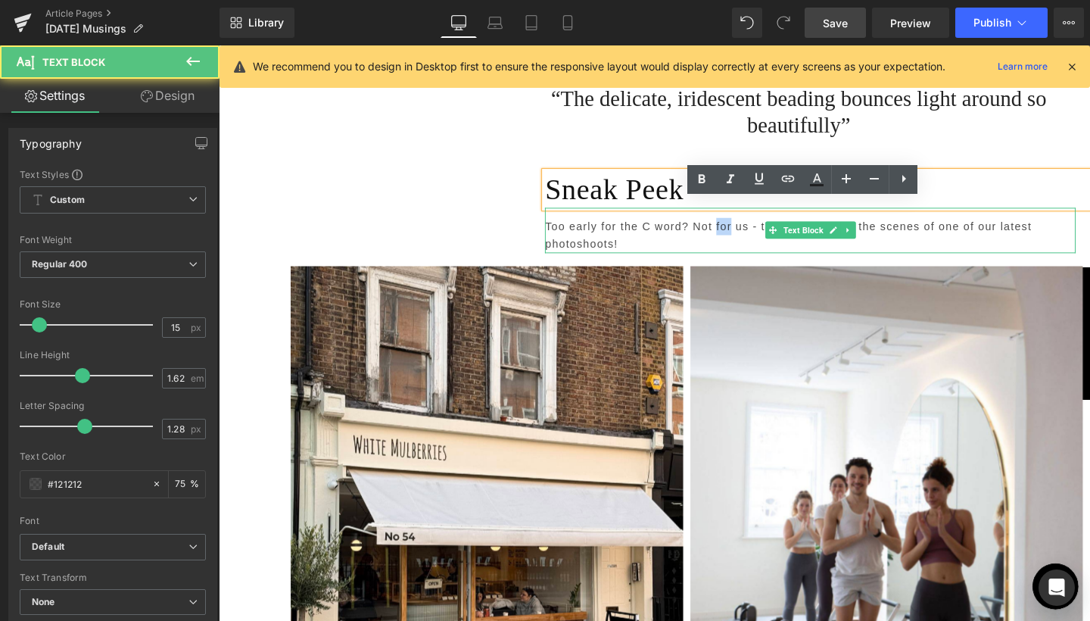
click at [739, 229] on p "Too early for the C word? Not for us - take look behind the scenes of one of ou…" at bounding box center [841, 244] width 558 height 37
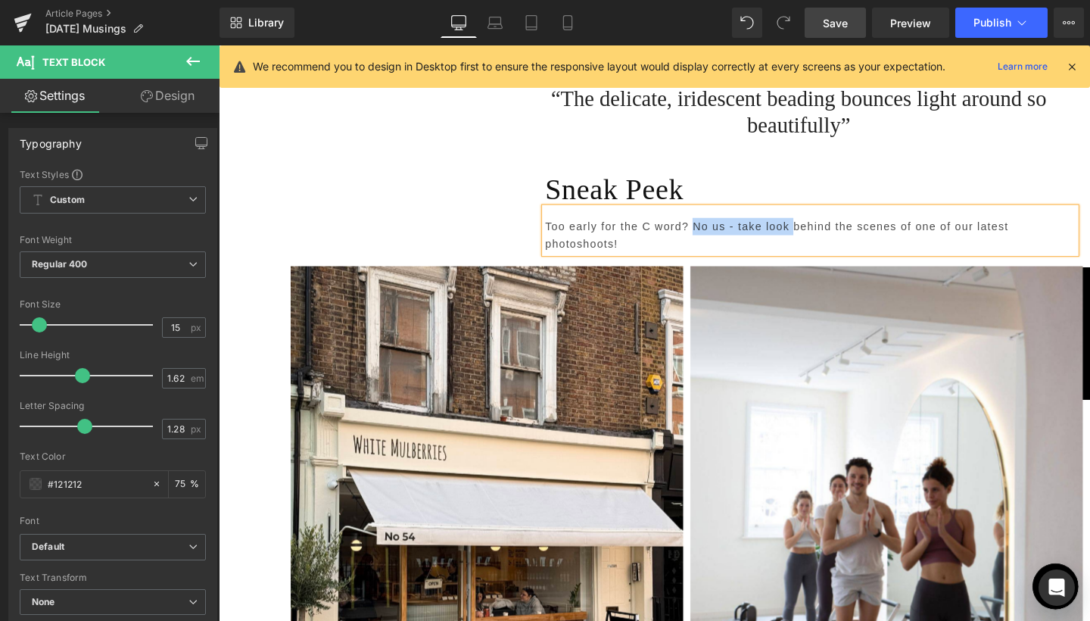
drag, startPoint x: 724, startPoint y: 229, endPoint x: 819, endPoint y: 229, distance: 94.6
click at [819, 229] on p "Too early for the C word? No us - take look behind the scenes of one of our lat…" at bounding box center [841, 244] width 558 height 37
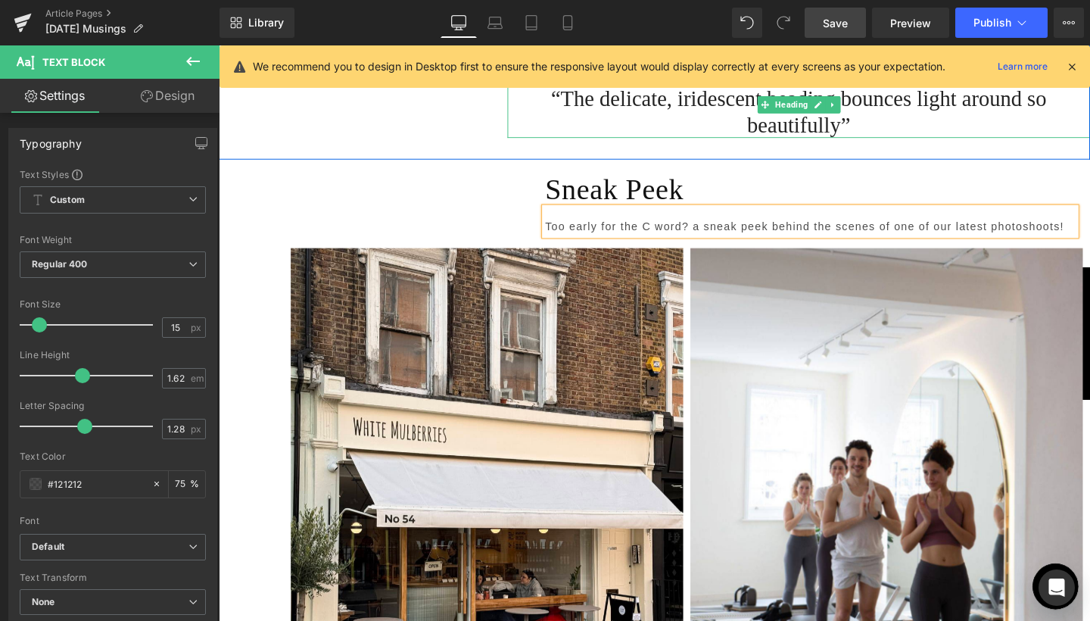
click at [854, 27] on link "Save" at bounding box center [835, 23] width 61 height 30
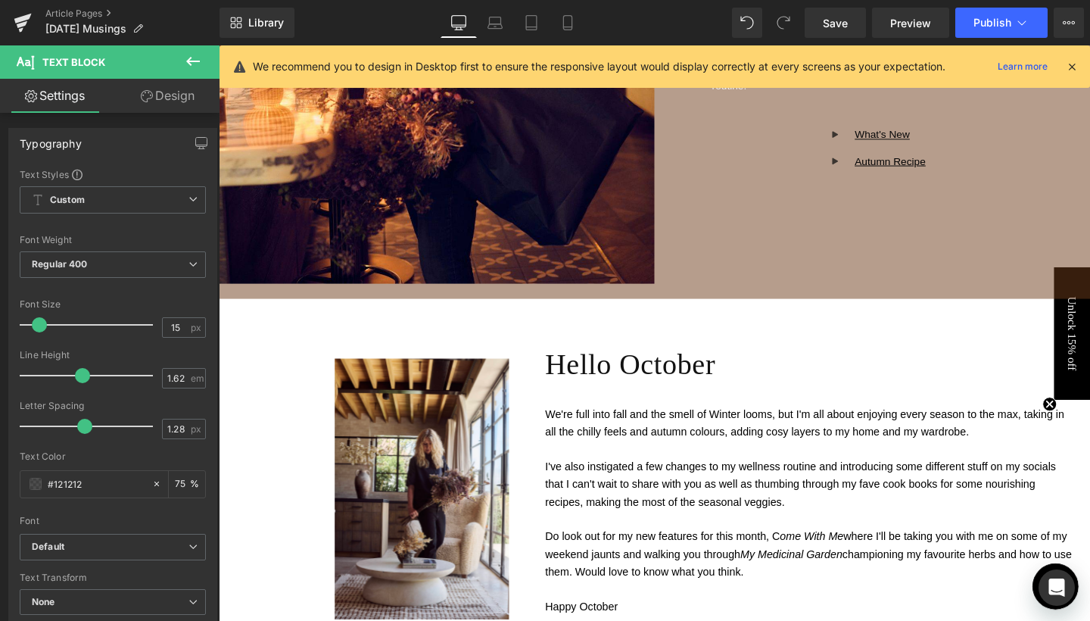
scroll to position [618, 0]
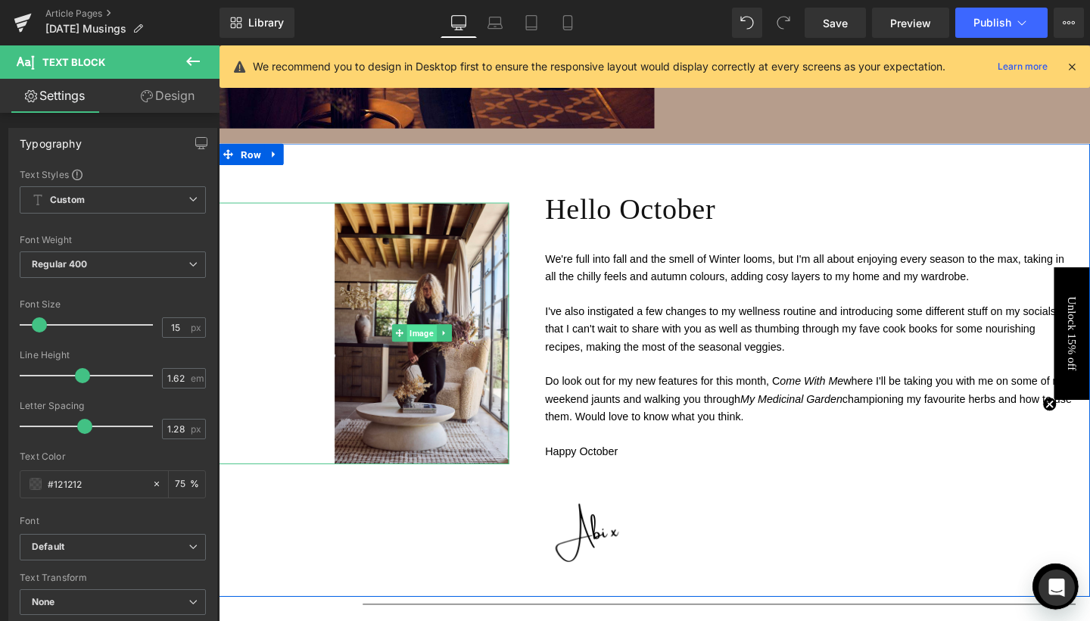
click at [434, 349] on span "Image" at bounding box center [432, 348] width 31 height 18
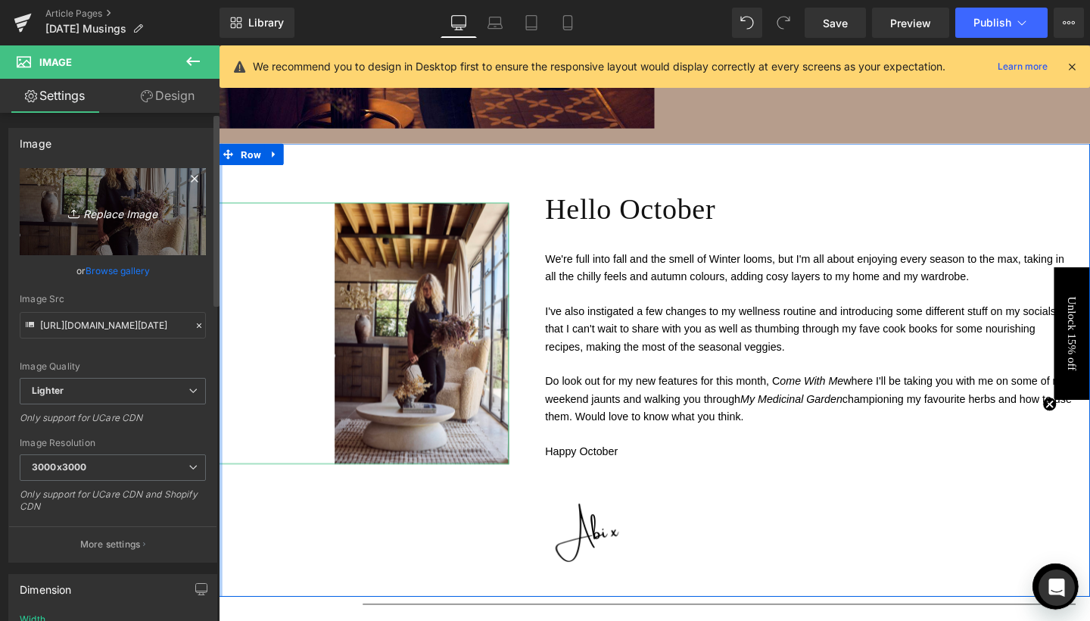
click at [133, 219] on icon "Replace Image" at bounding box center [112, 211] width 121 height 19
type input "C:\fakepath\2.jpg"
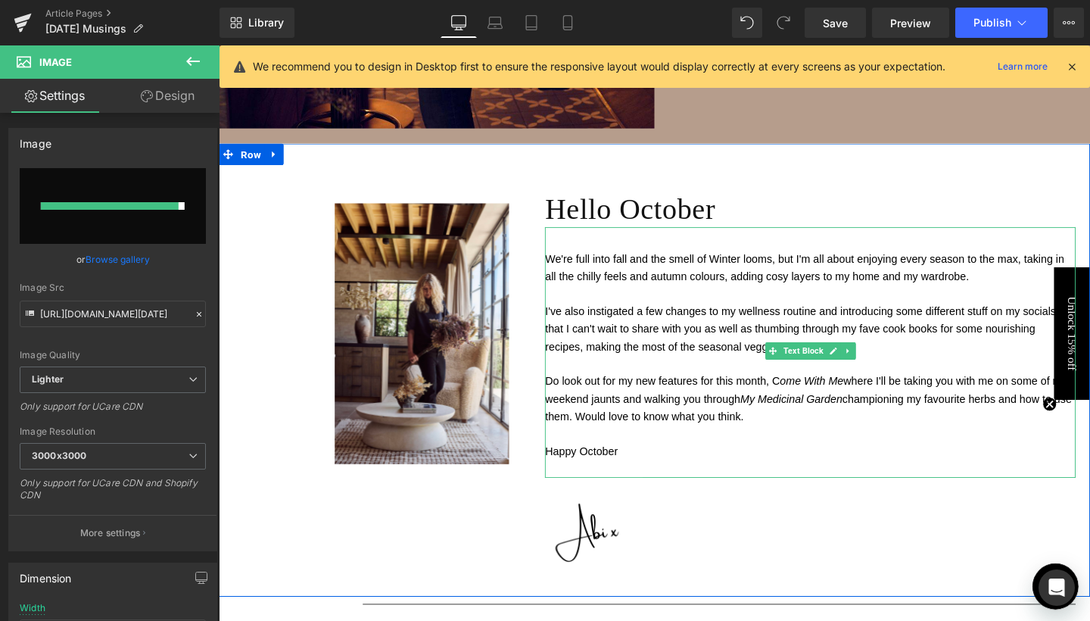
type input "[URL][DOMAIN_NAME]"
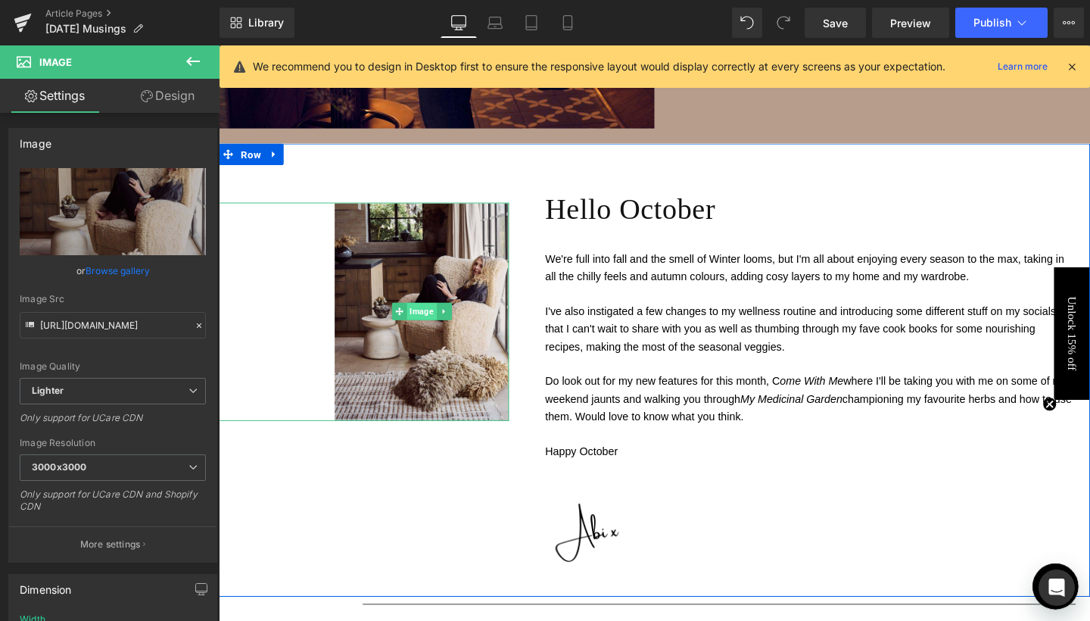
click at [431, 316] on link "Image" at bounding box center [424, 325] width 47 height 18
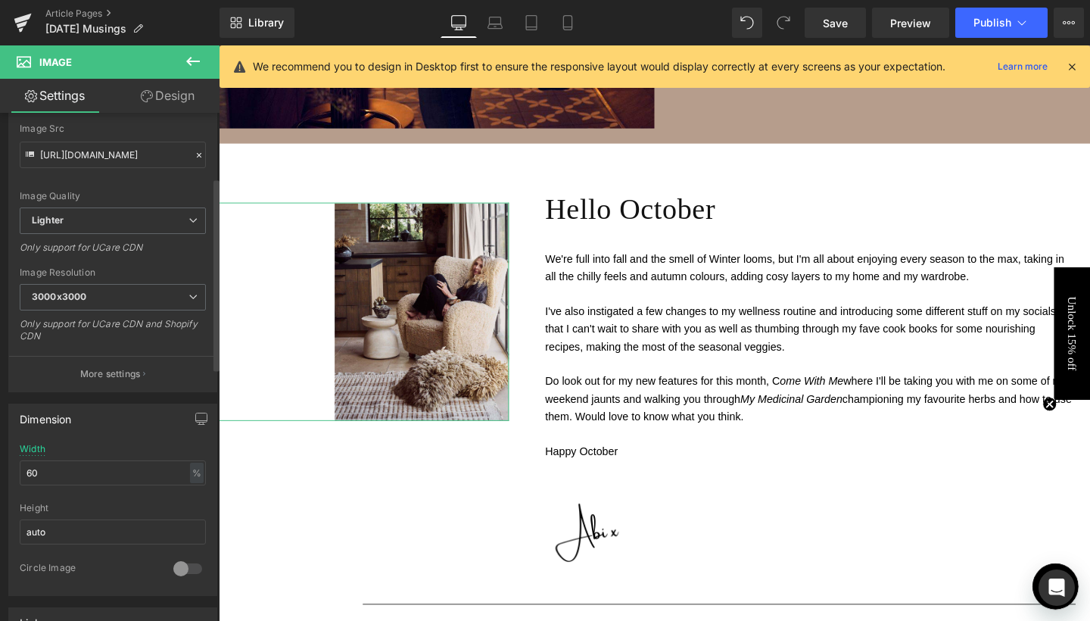
scroll to position [183, 0]
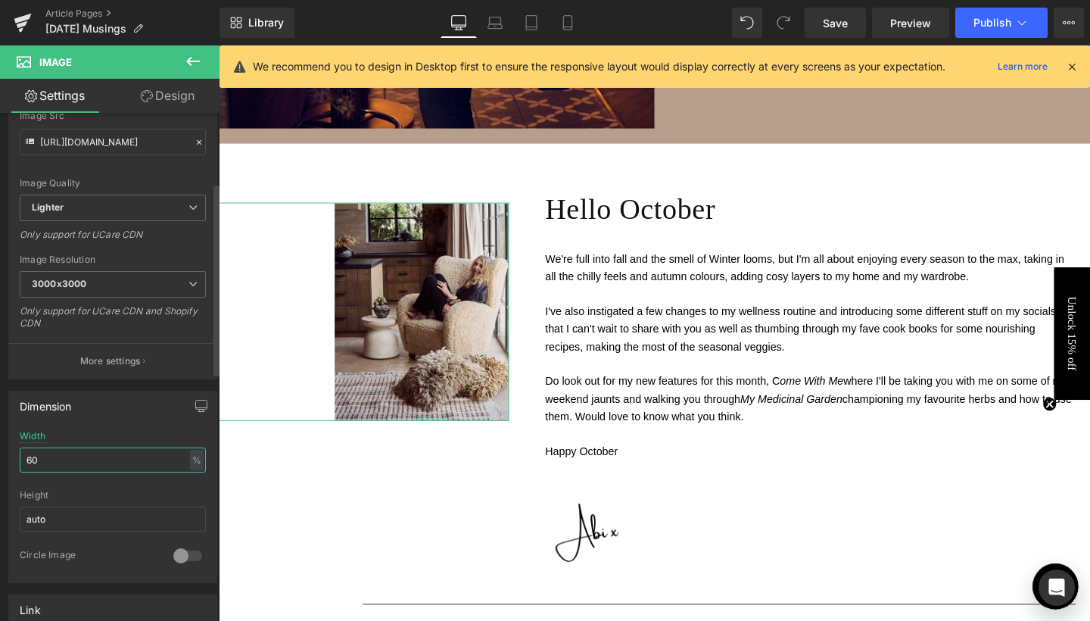
click at [80, 460] on input "60" at bounding box center [113, 459] width 186 height 25
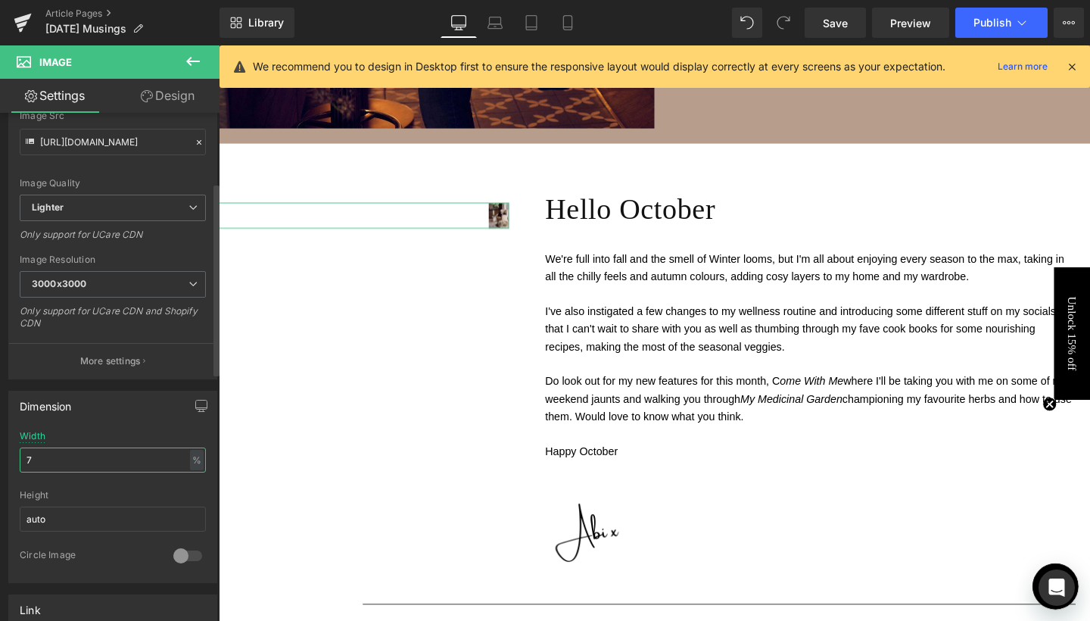
type input "70"
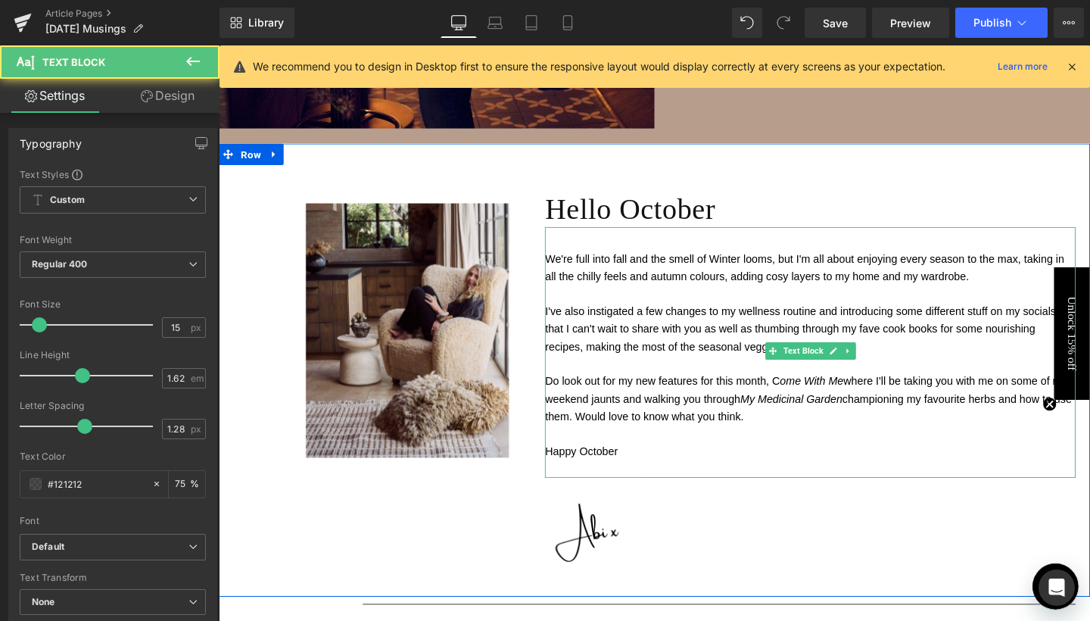
click at [776, 481] on p at bounding box center [841, 490] width 558 height 18
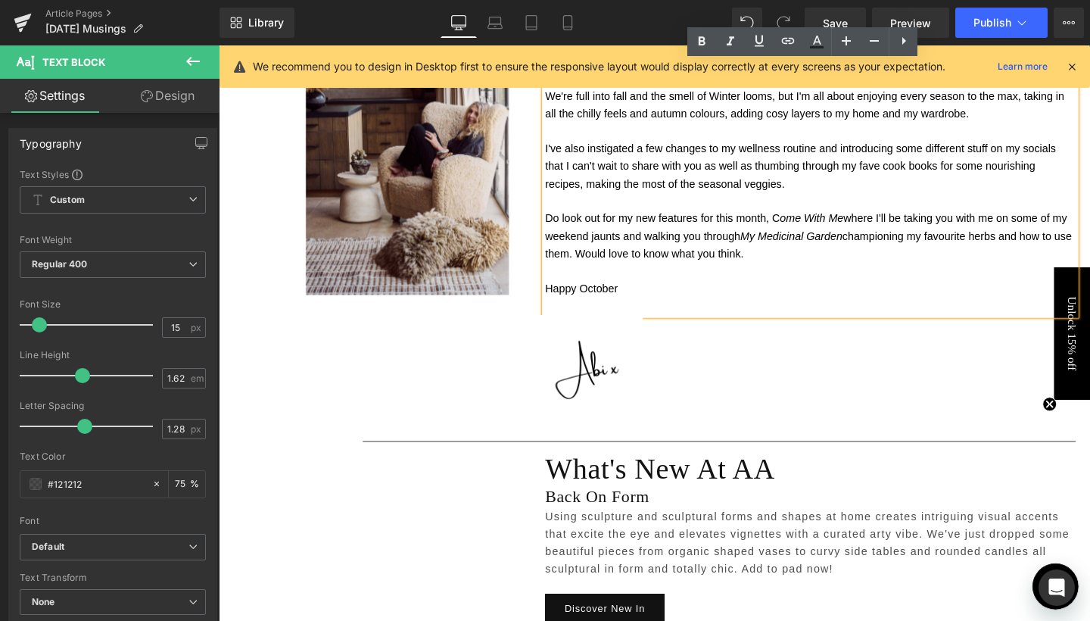
scroll to position [792, 0]
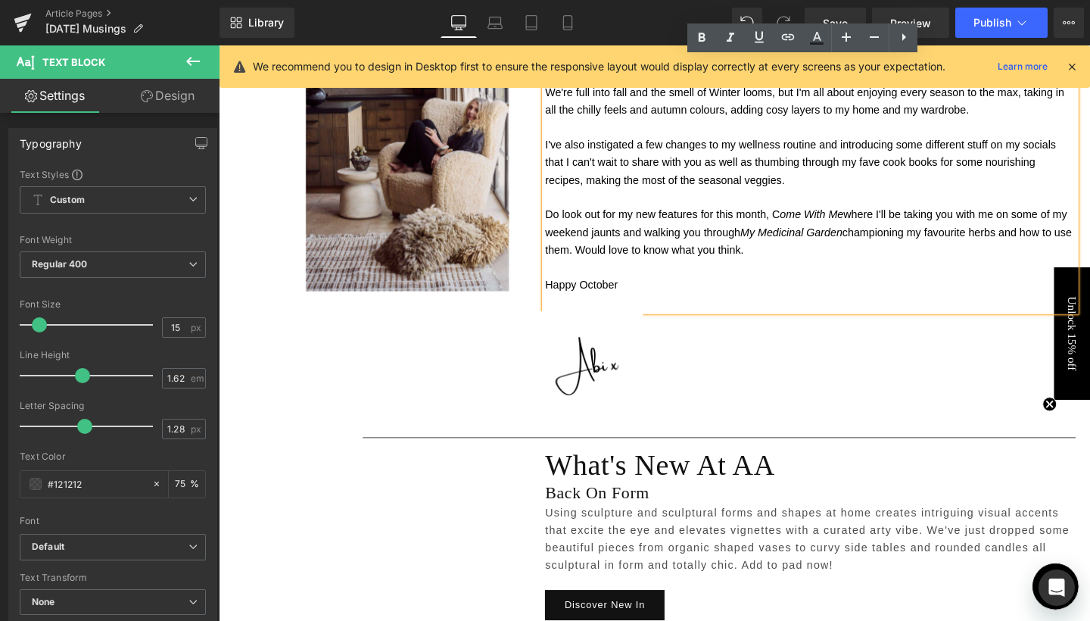
click at [562, 292] on span "Happy October" at bounding box center [600, 297] width 76 height 13
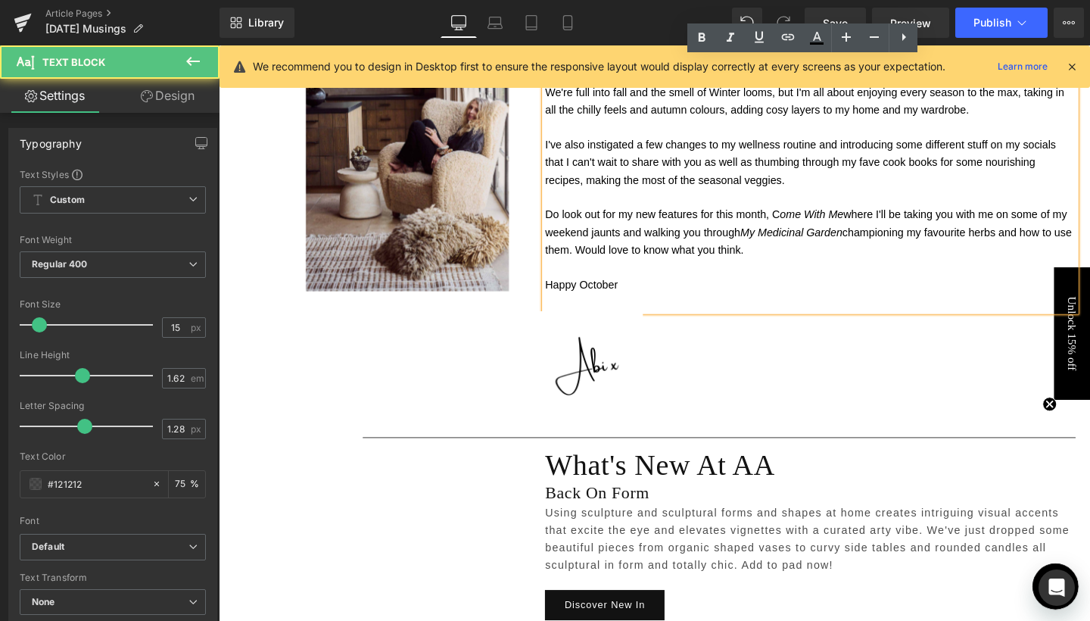
click at [575, 277] on p at bounding box center [841, 278] width 558 height 18
click at [580, 275] on span "Wrap up" at bounding box center [583, 278] width 42 height 13
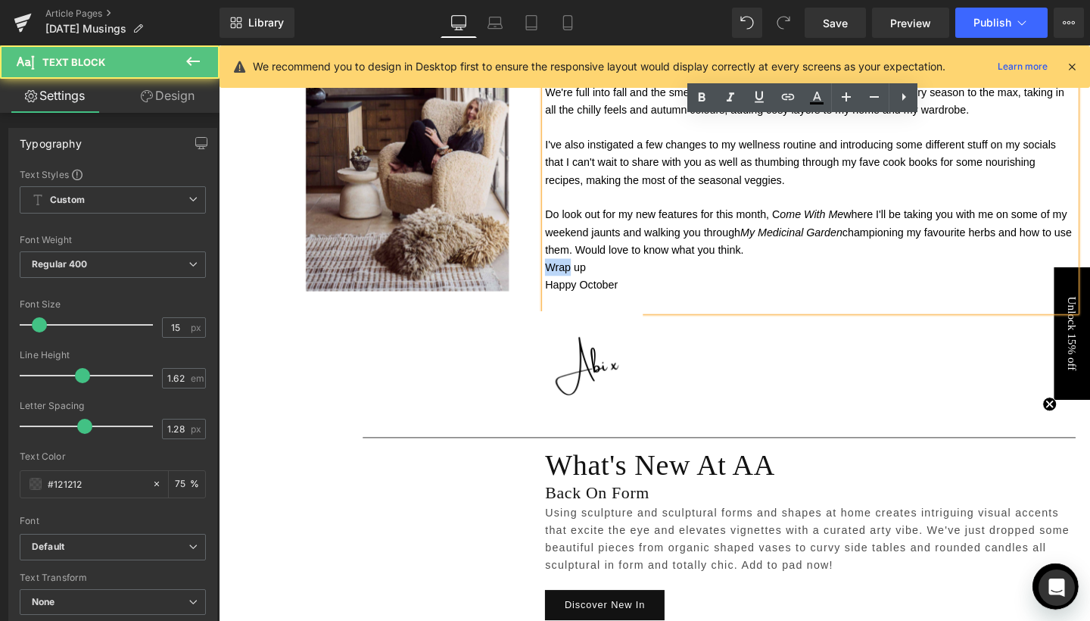
click at [580, 275] on span "Wrap up" at bounding box center [583, 278] width 42 height 13
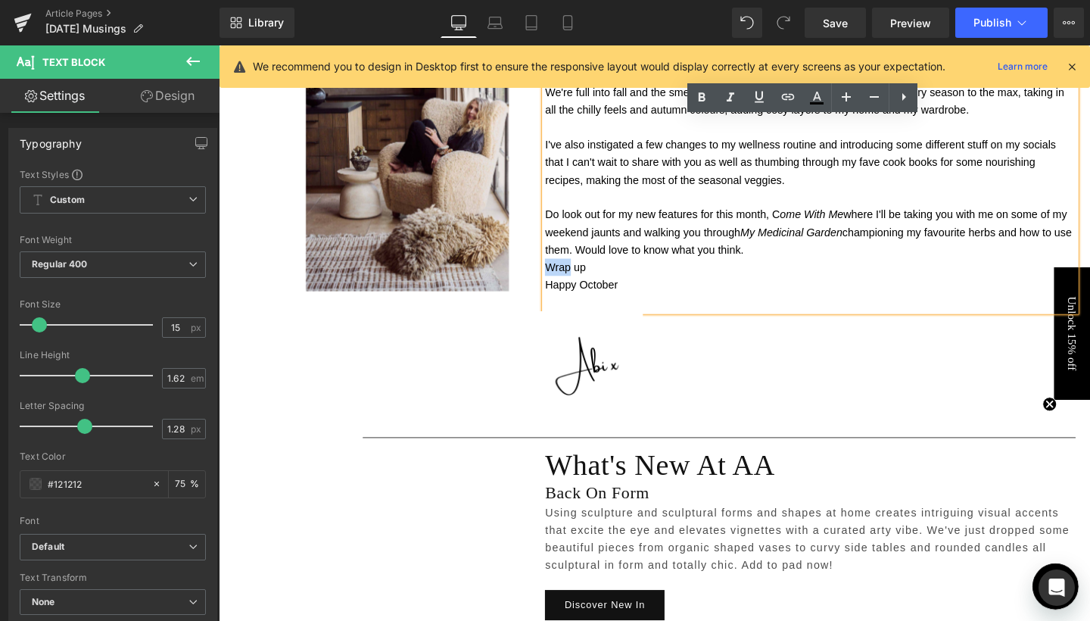
click at [580, 275] on span "Wrap up" at bounding box center [583, 278] width 42 height 13
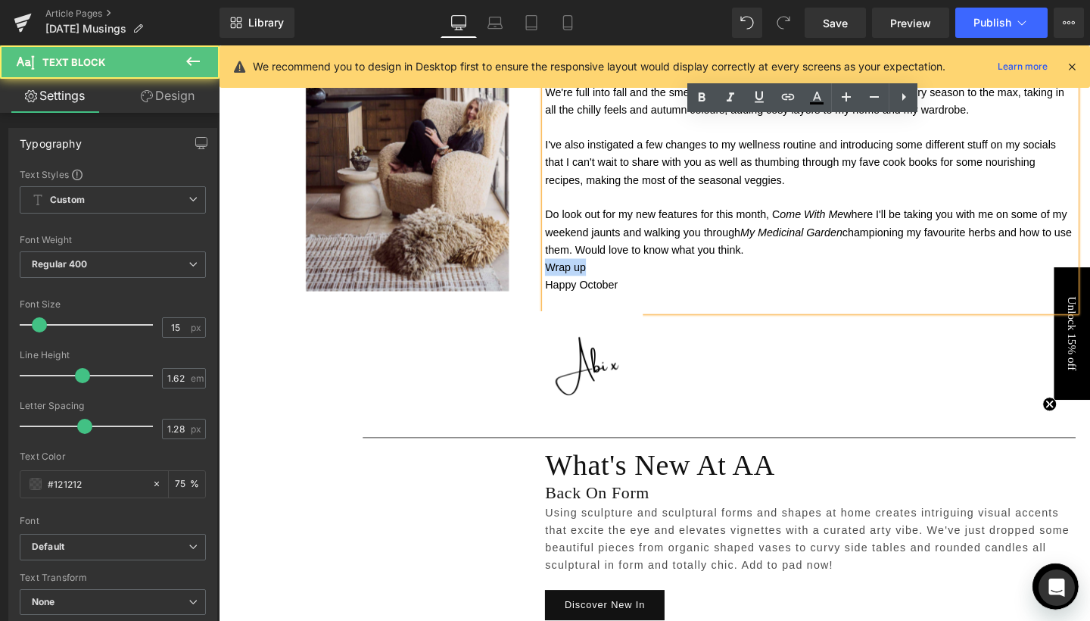
click at [580, 275] on span "Wrap up" at bounding box center [583, 278] width 42 height 13
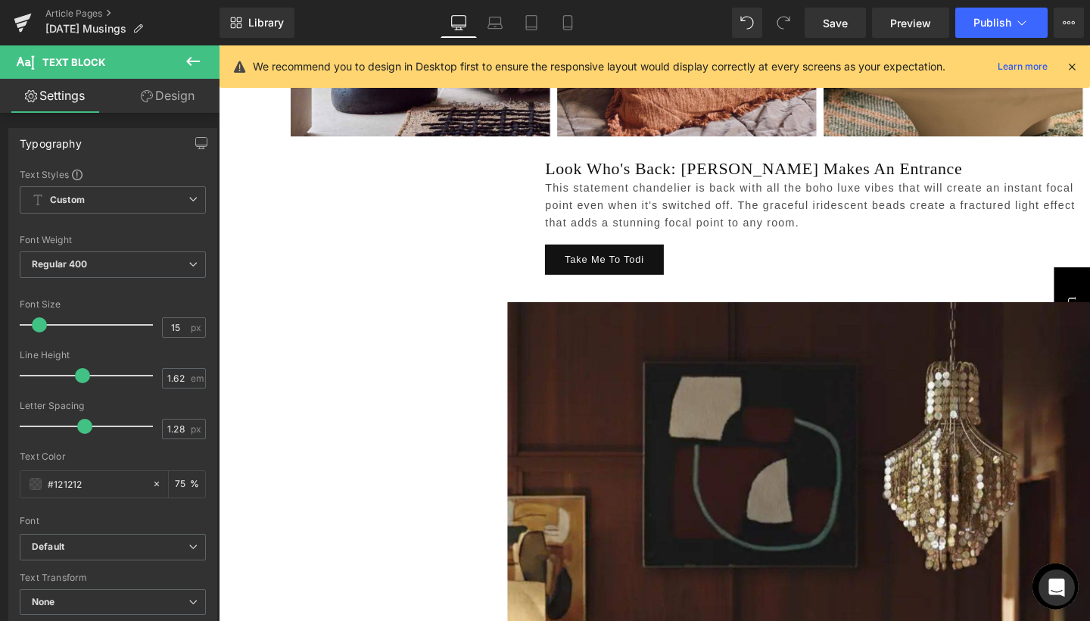
scroll to position [1676, 0]
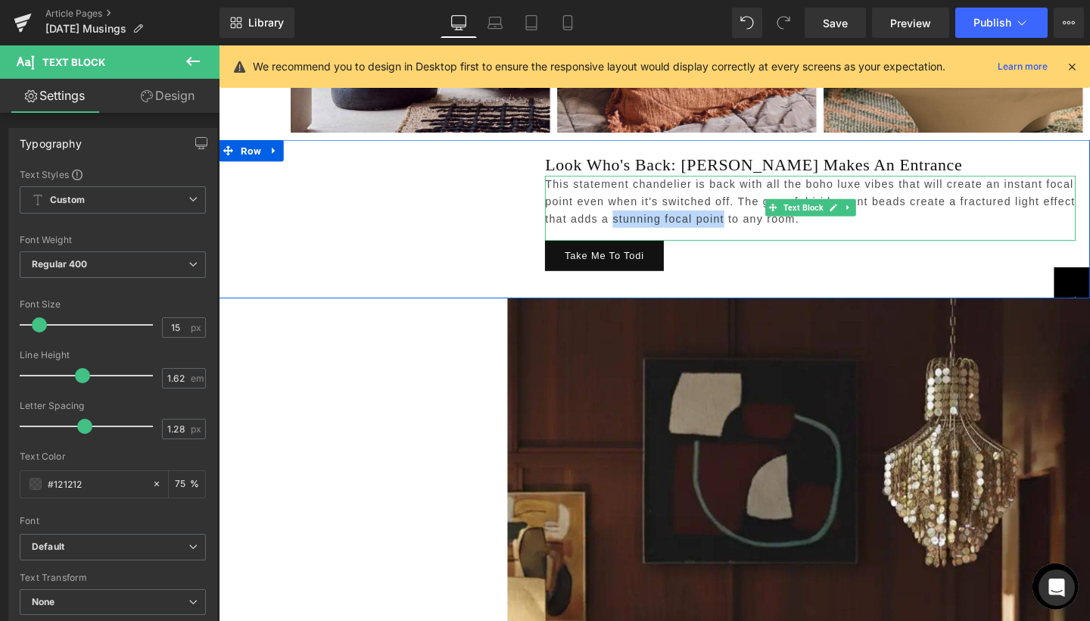
drag, startPoint x: 629, startPoint y: 221, endPoint x: 746, endPoint y: 222, distance: 117.3
click at [746, 222] on p "This statement chandelier is back with all the boho luxe vibes that will create…" at bounding box center [841, 209] width 558 height 55
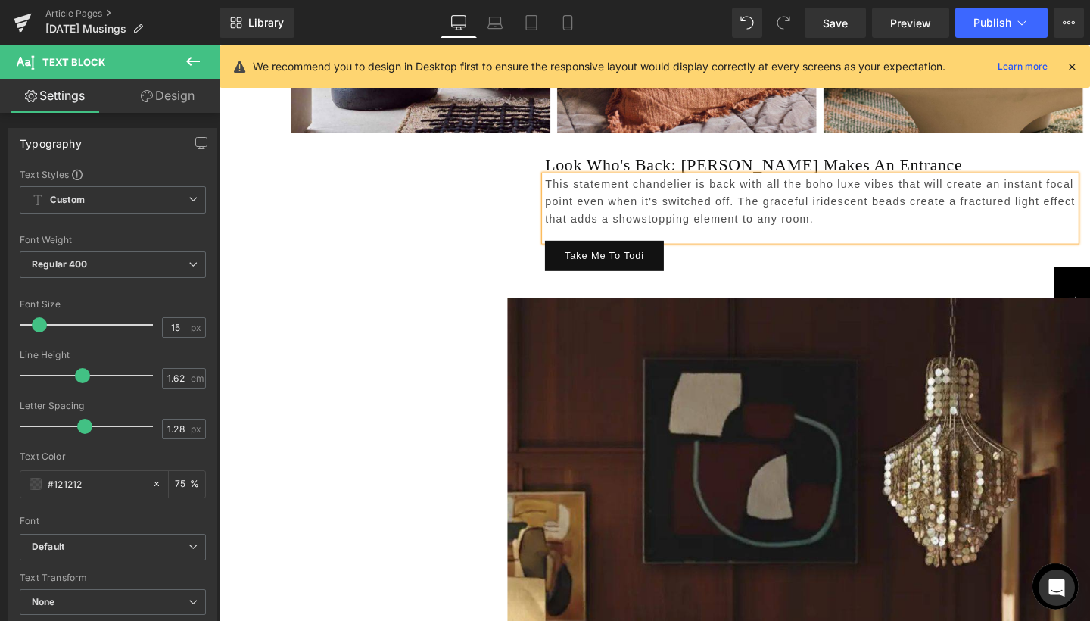
click at [679, 229] on p "This statement chandelier is back with all the boho luxe vibes that will create…" at bounding box center [841, 209] width 558 height 55
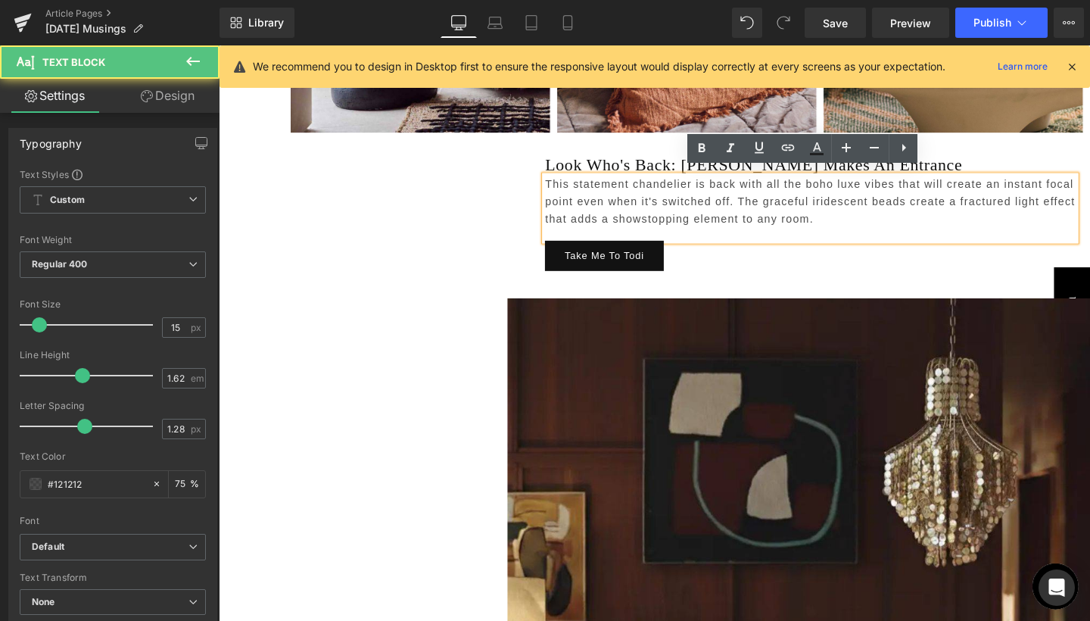
click at [664, 220] on p "This statement chandelier is back with all the boho luxe vibes that will create…" at bounding box center [841, 209] width 558 height 55
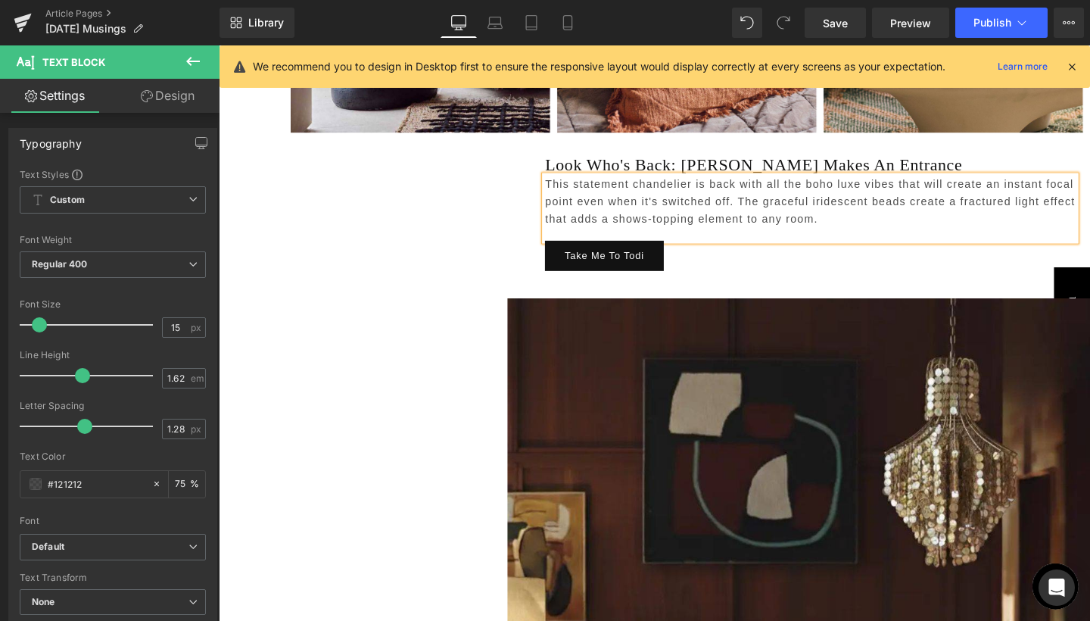
click at [841, 221] on p "This statement chandelier is back with all the boho luxe vibes that will create…" at bounding box center [841, 209] width 558 height 55
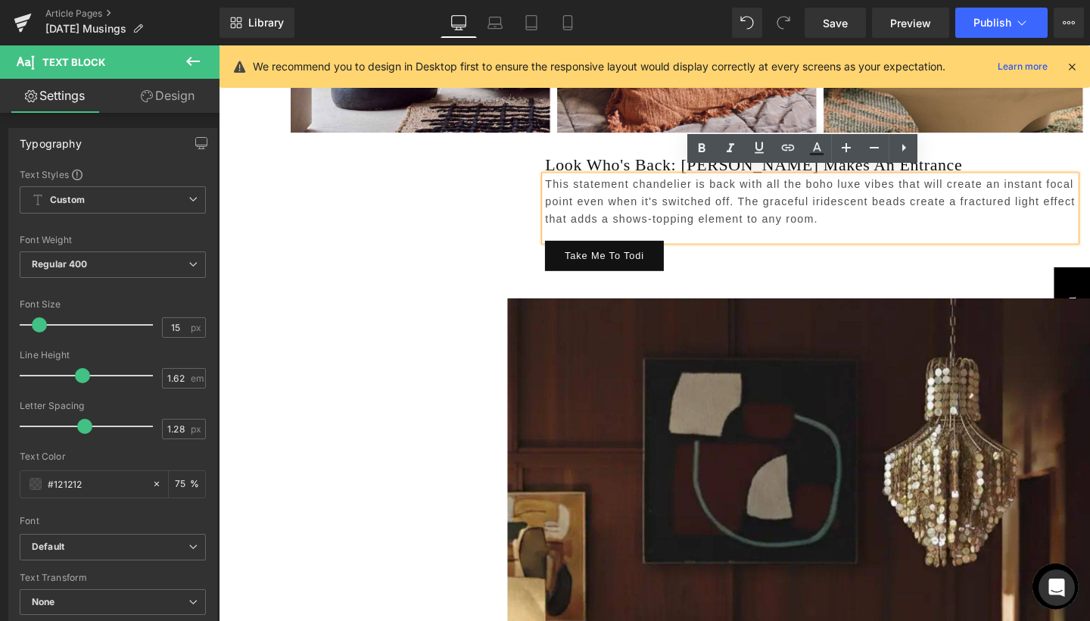
click at [671, 223] on p "This statement chandelier is back with all the boho luxe vibes that will create…" at bounding box center [841, 209] width 558 height 55
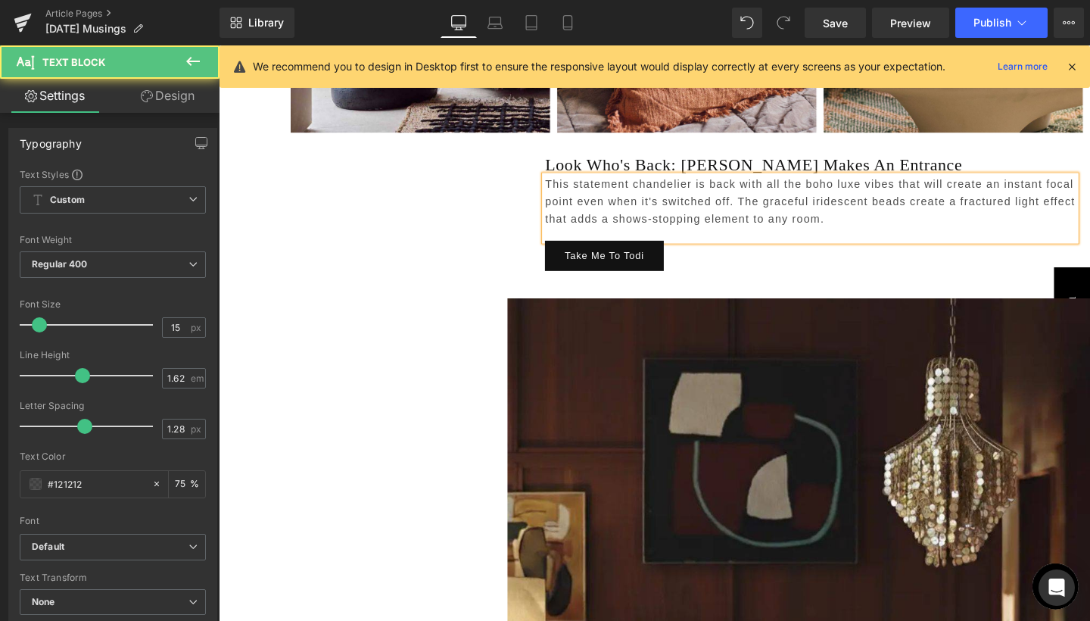
click at [663, 220] on p "This statement chandelier is back with all the boho luxe vibes that will create…" at bounding box center [841, 209] width 558 height 55
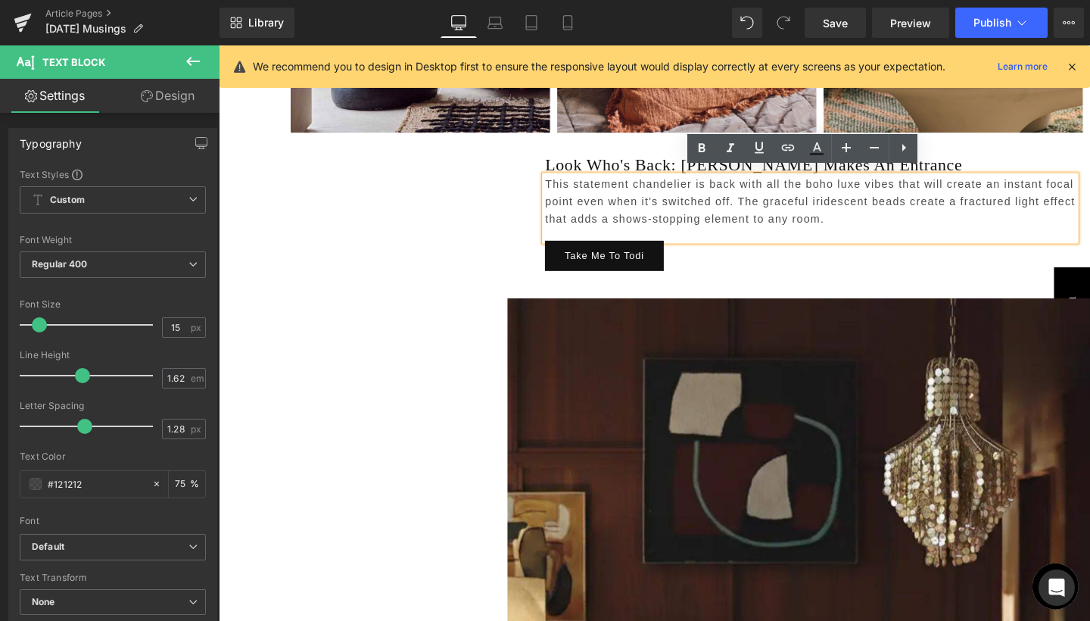
click at [664, 220] on p "This statement chandelier is back with all the boho luxe vibes that will create…" at bounding box center [841, 209] width 558 height 55
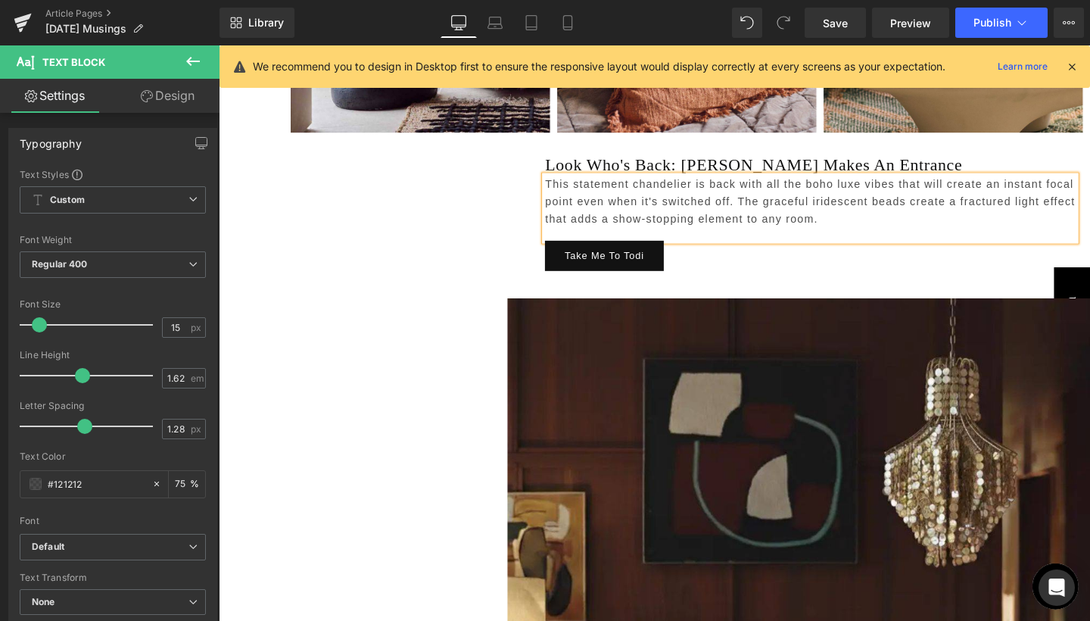
click at [857, 213] on p "This statement chandelier is back with all the boho luxe vibes that will create…" at bounding box center [841, 209] width 558 height 55
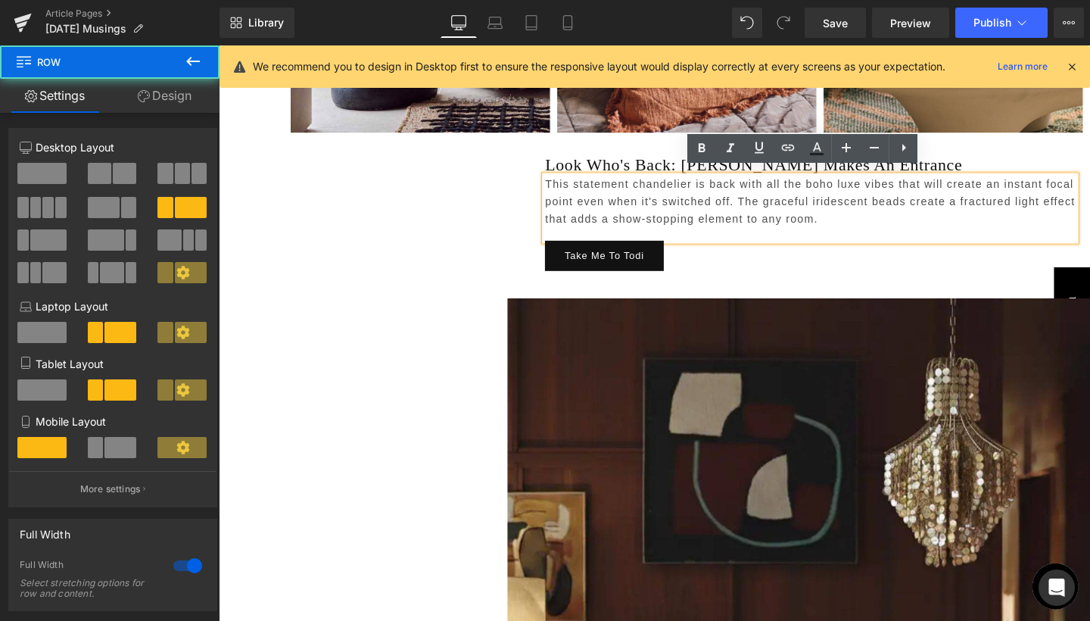
click at [372, 210] on div "Heading Look Who's Back: [PERSON_NAME] Makes An Entrance Heading This statement…" at bounding box center [677, 228] width 916 height 167
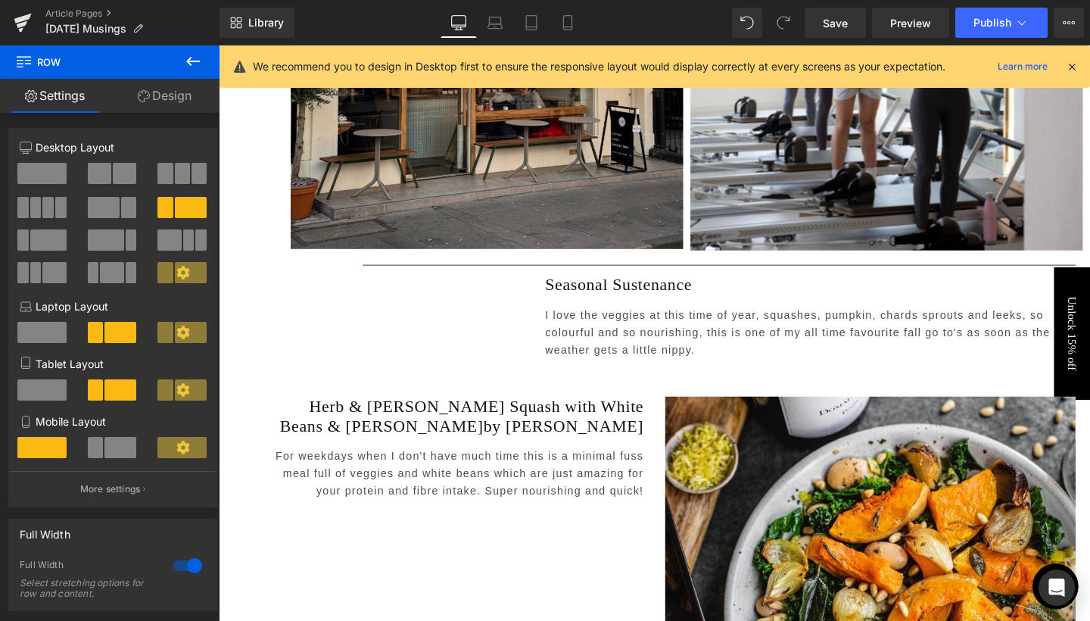
scroll to position [4060, 0]
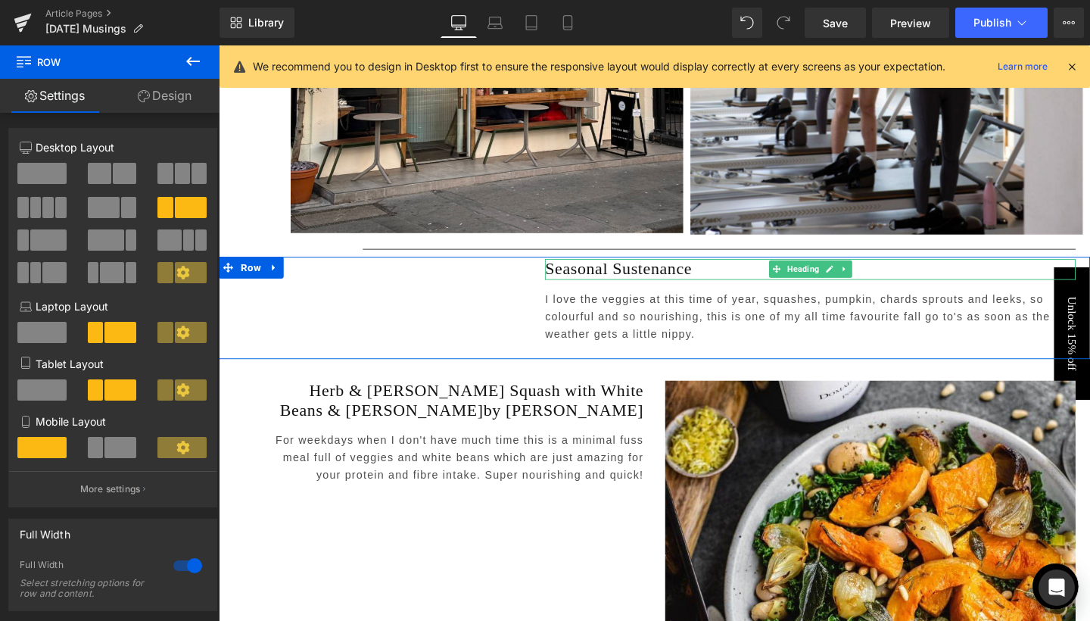
click at [647, 272] on h1 "Seasonal Sustenance" at bounding box center [841, 280] width 558 height 22
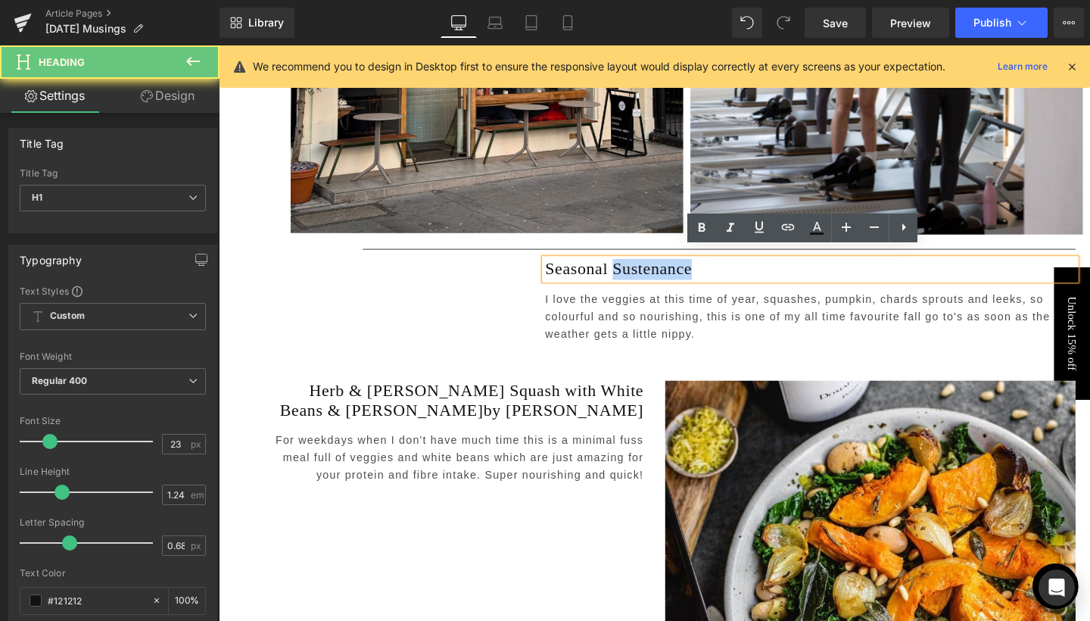
click at [647, 272] on h1 "Seasonal Sustenance" at bounding box center [841, 280] width 558 height 22
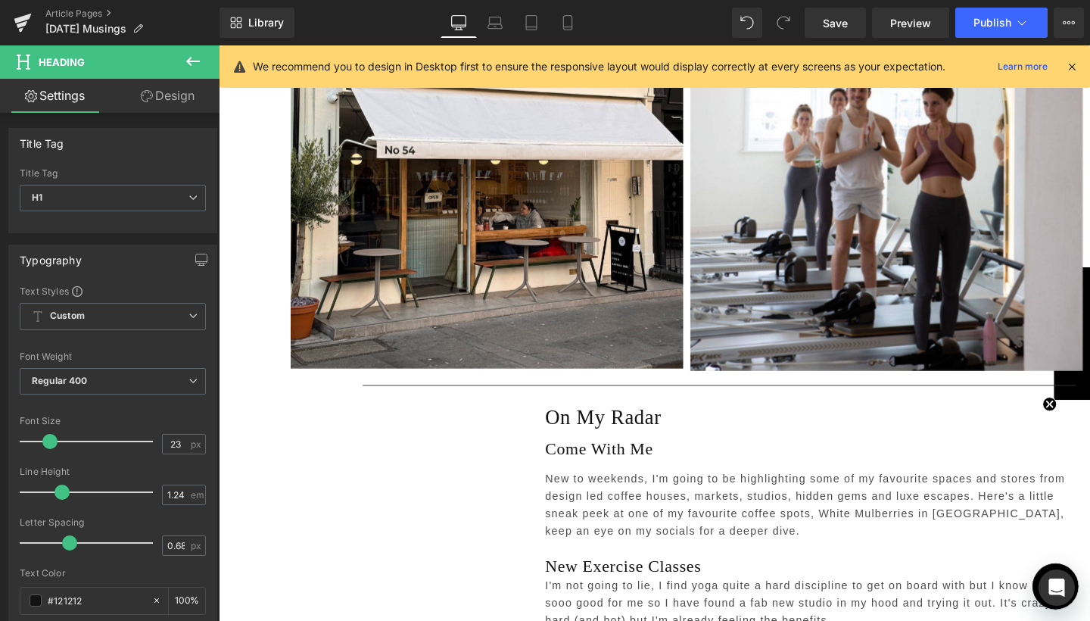
scroll to position [3108, 0]
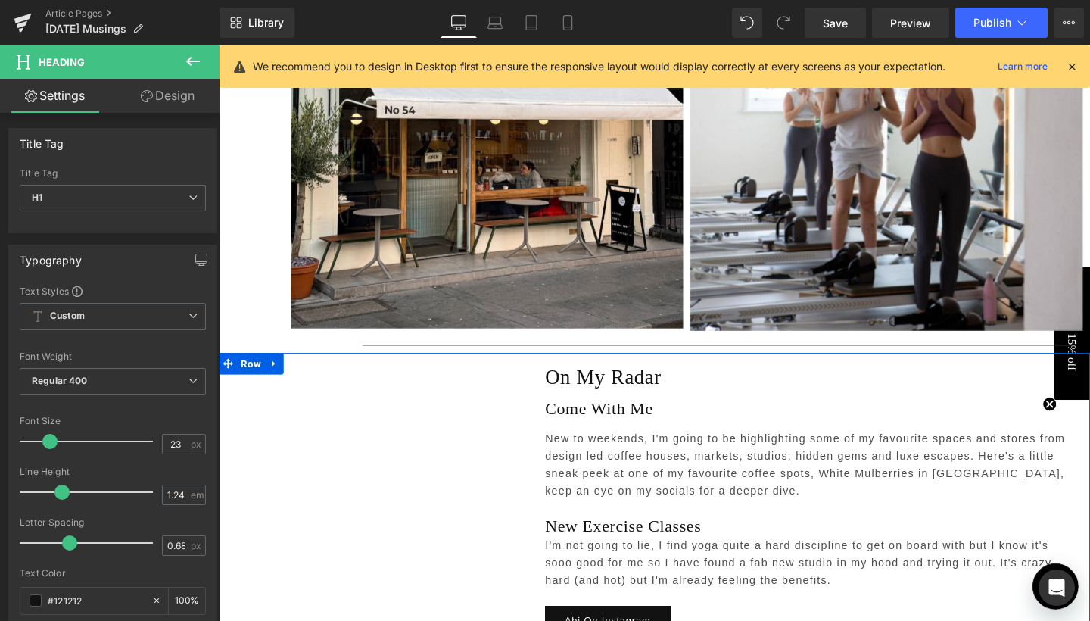
click at [599, 382] on h1 "On My Radar" at bounding box center [848, 394] width 573 height 26
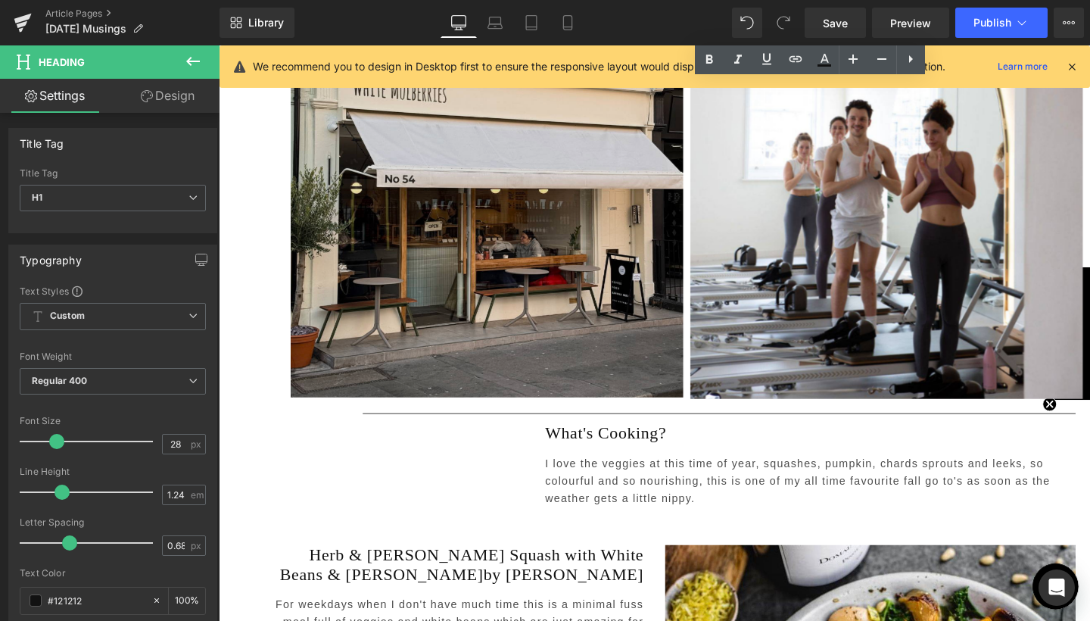
scroll to position [3920, 0]
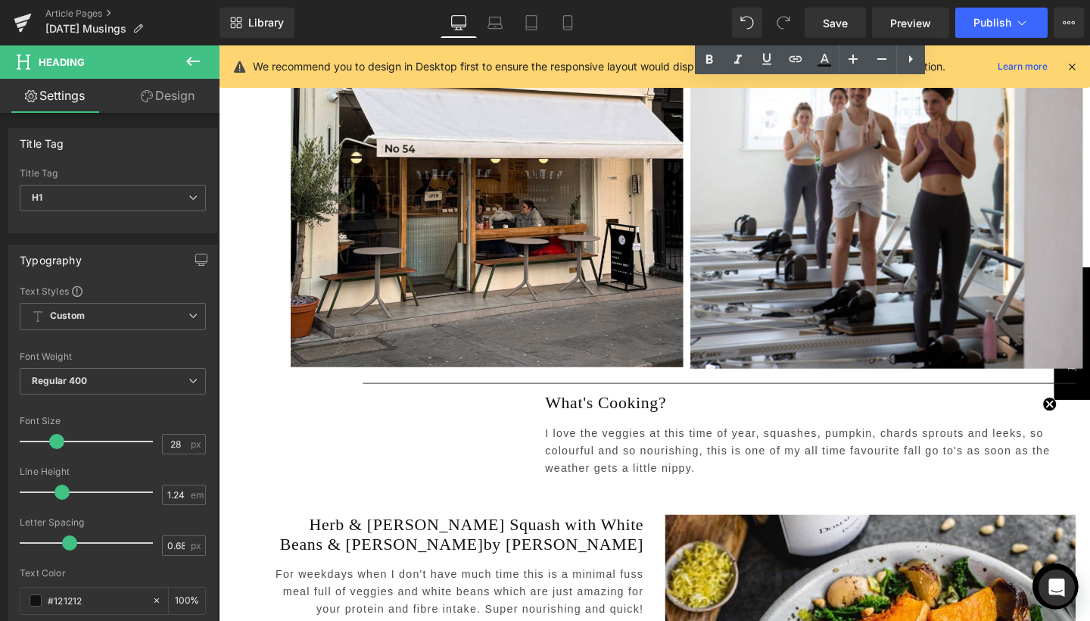
click at [596, 410] on h1 "What's Cooking?" at bounding box center [841, 421] width 558 height 22
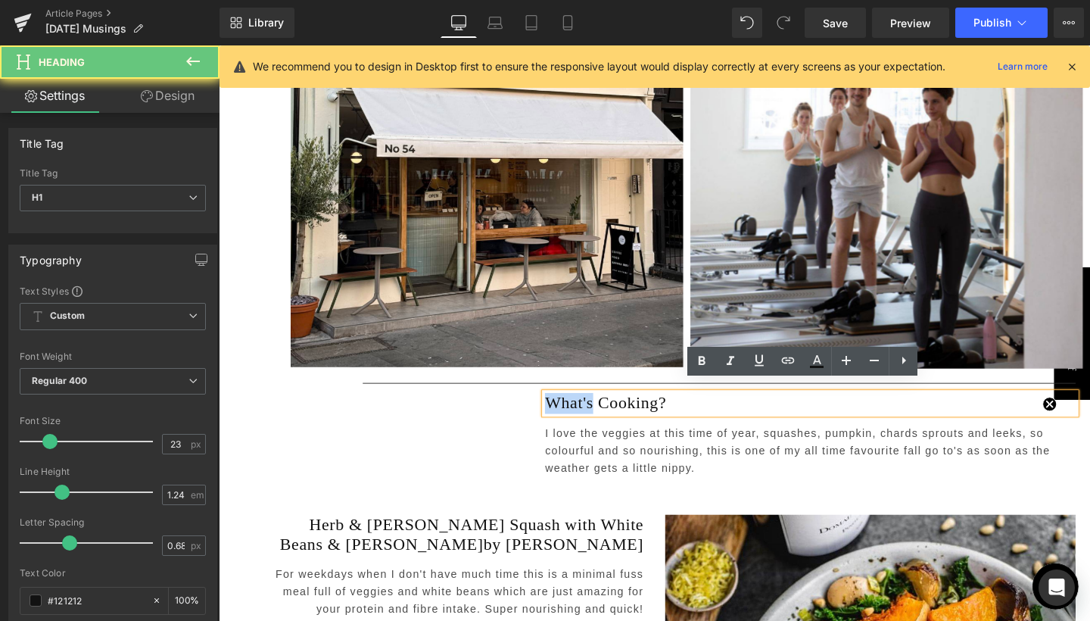
click at [596, 410] on h1 "What's Cooking?" at bounding box center [841, 421] width 558 height 22
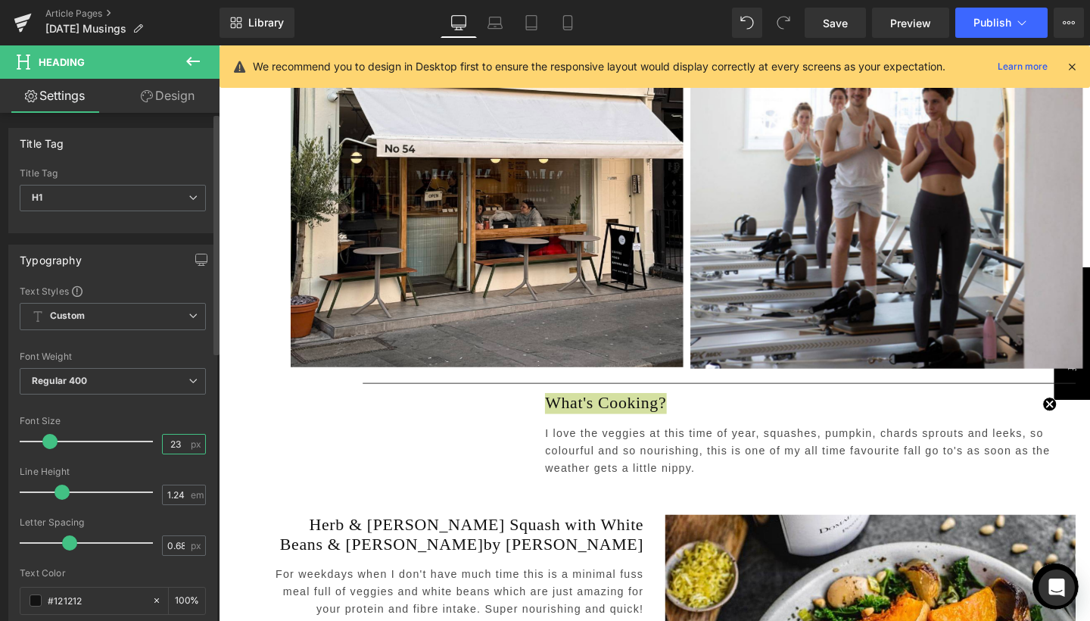
click at [171, 434] on input "23" at bounding box center [176, 443] width 26 height 19
type input "28"
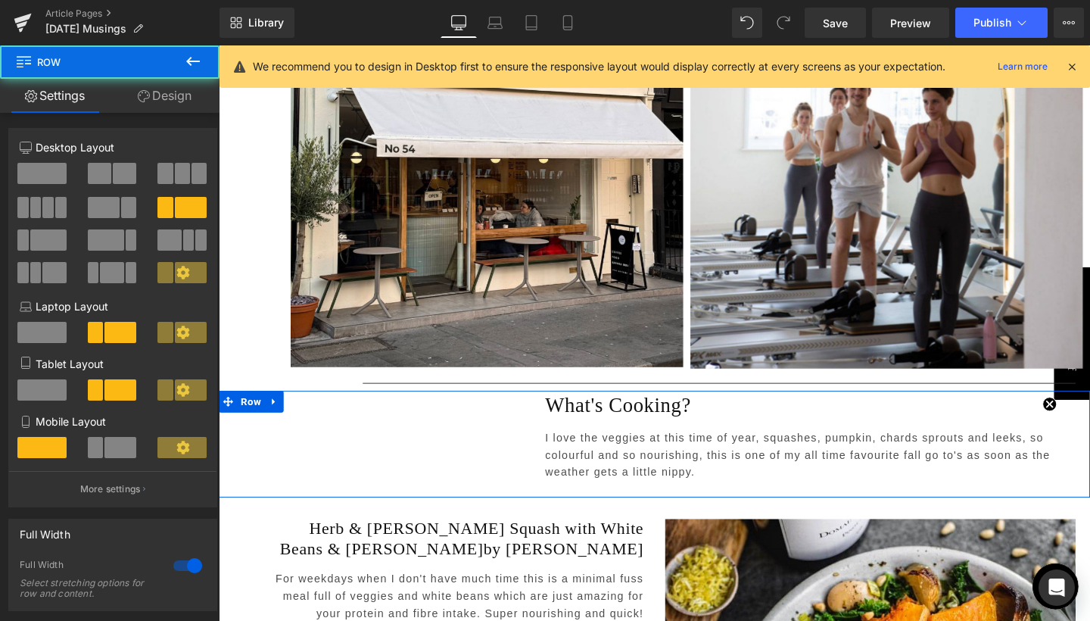
click at [381, 455] on div "Heading What's Cooking? Heading I love the veggies at this time of year, squash…" at bounding box center [677, 464] width 916 height 112
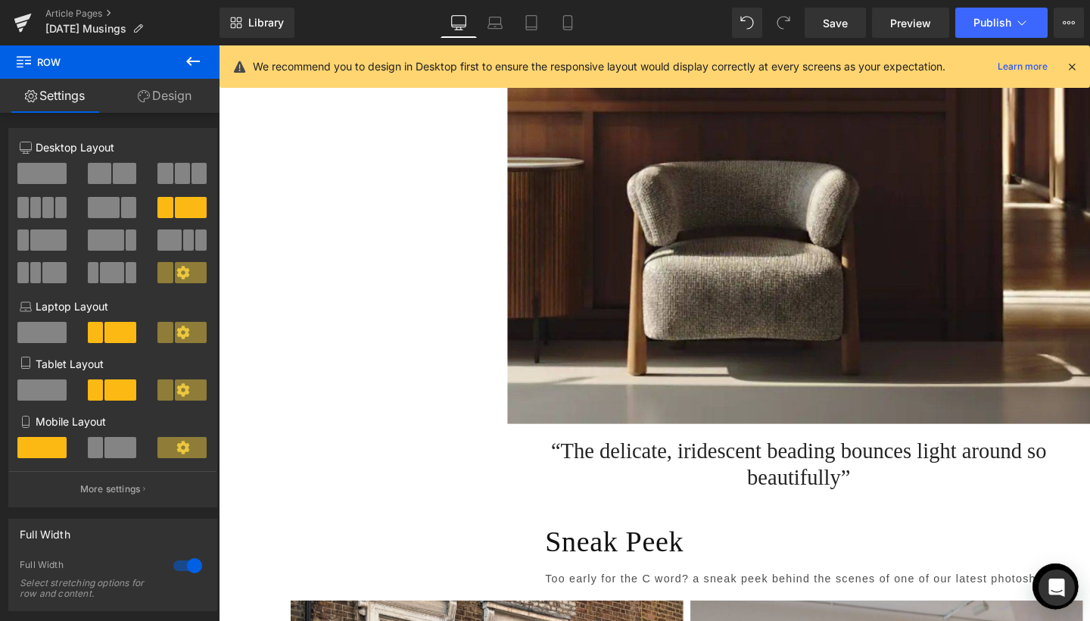
scroll to position [2301, 0]
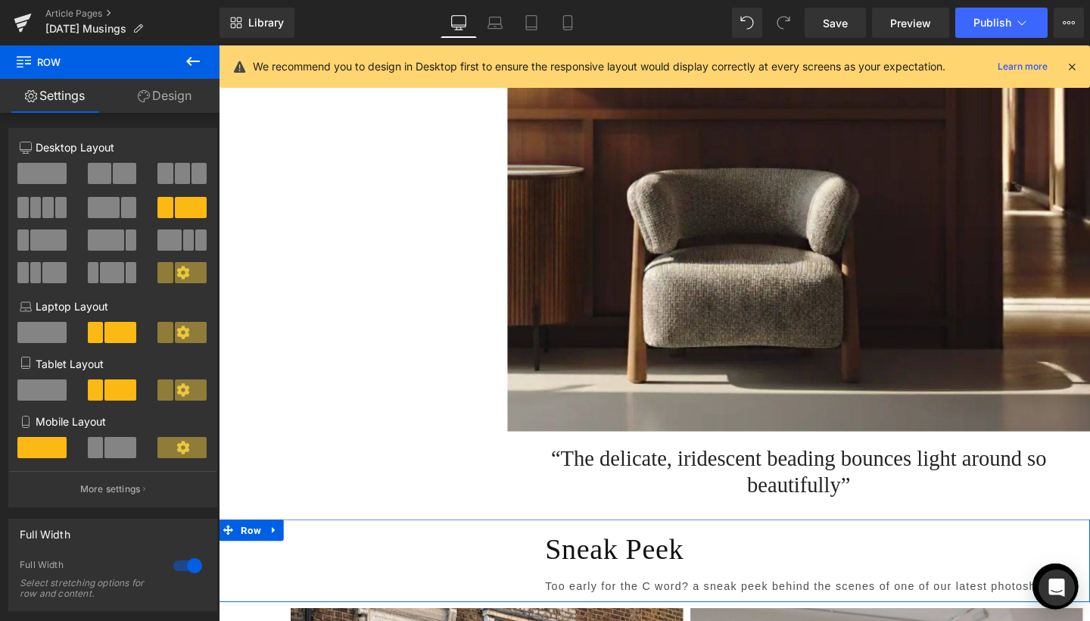
click at [641, 574] on h1 "Sneak Peek" at bounding box center [848, 575] width 573 height 38
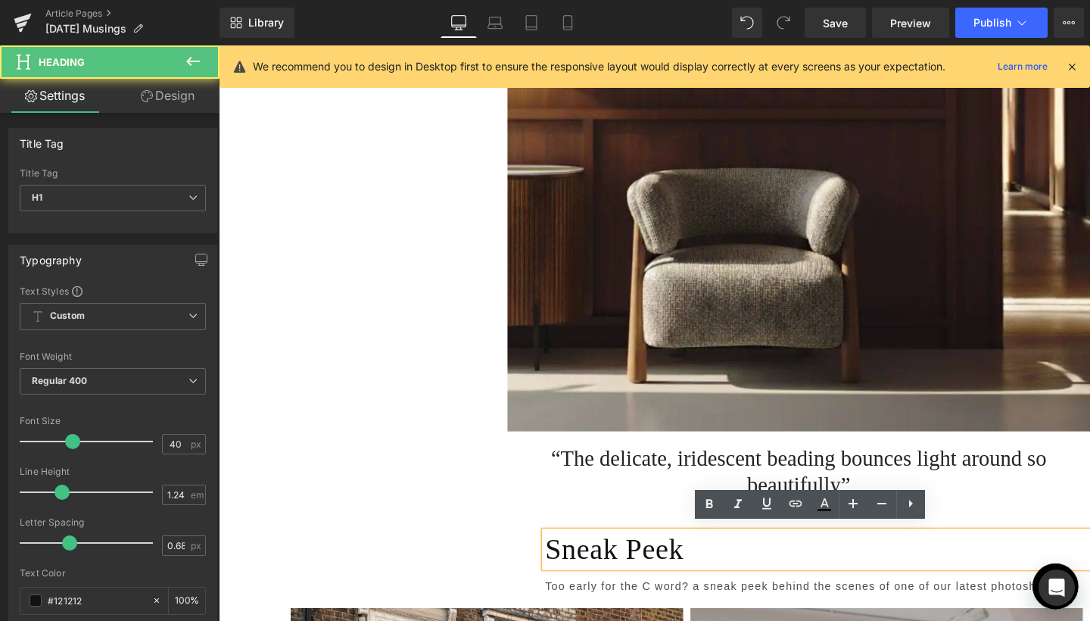
click at [641, 574] on h1 "Sneak Peek" at bounding box center [848, 575] width 573 height 38
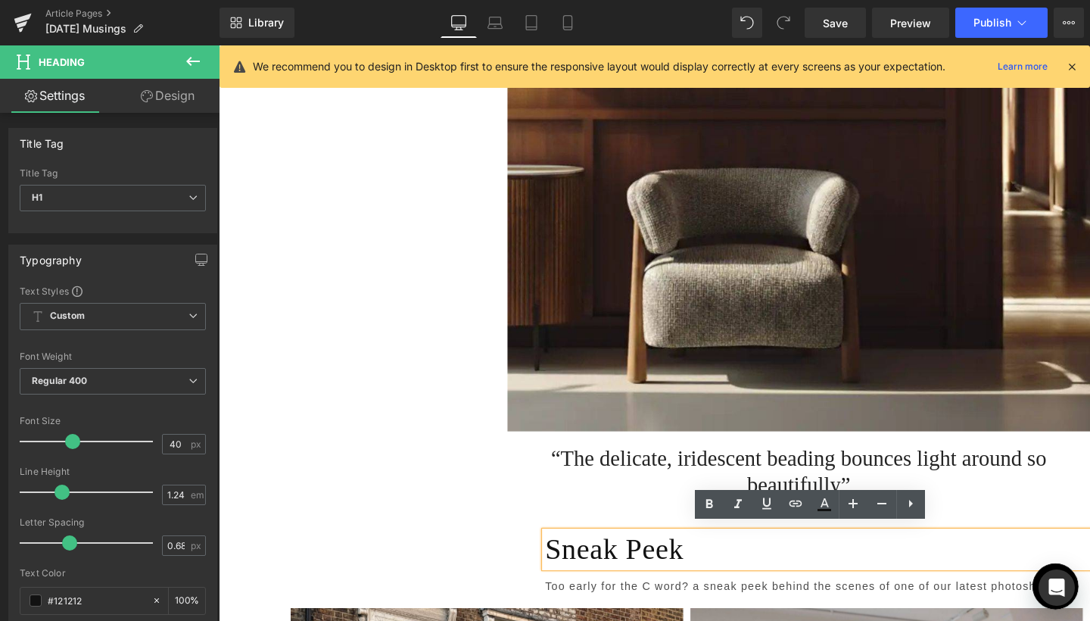
click at [630, 568] on h1 "Sneak Peek" at bounding box center [848, 575] width 573 height 38
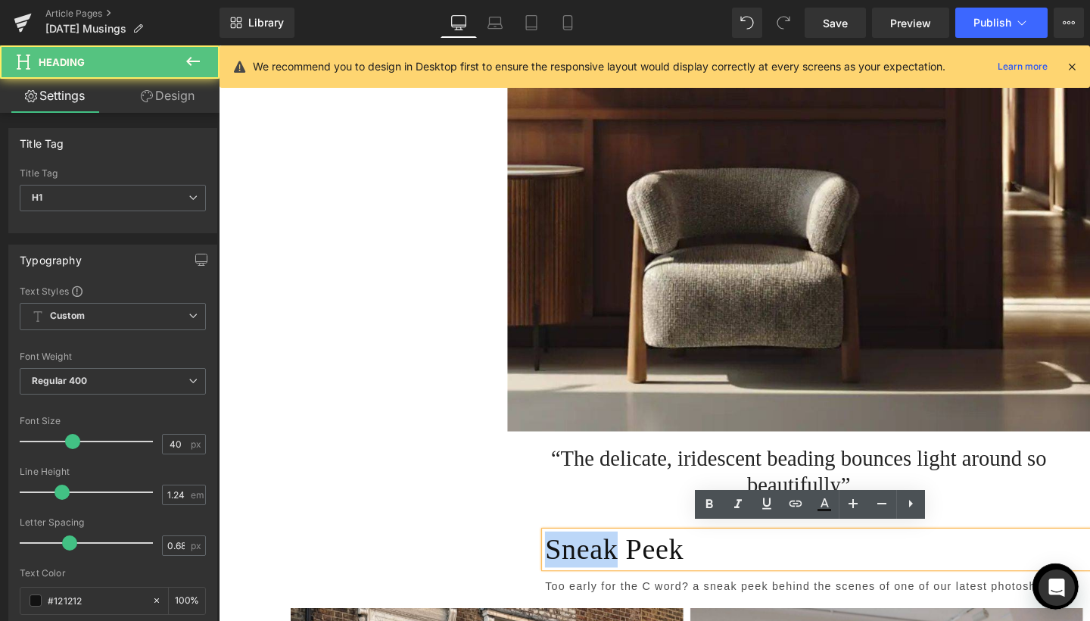
click at [630, 568] on h1 "Sneak Peek" at bounding box center [848, 575] width 573 height 38
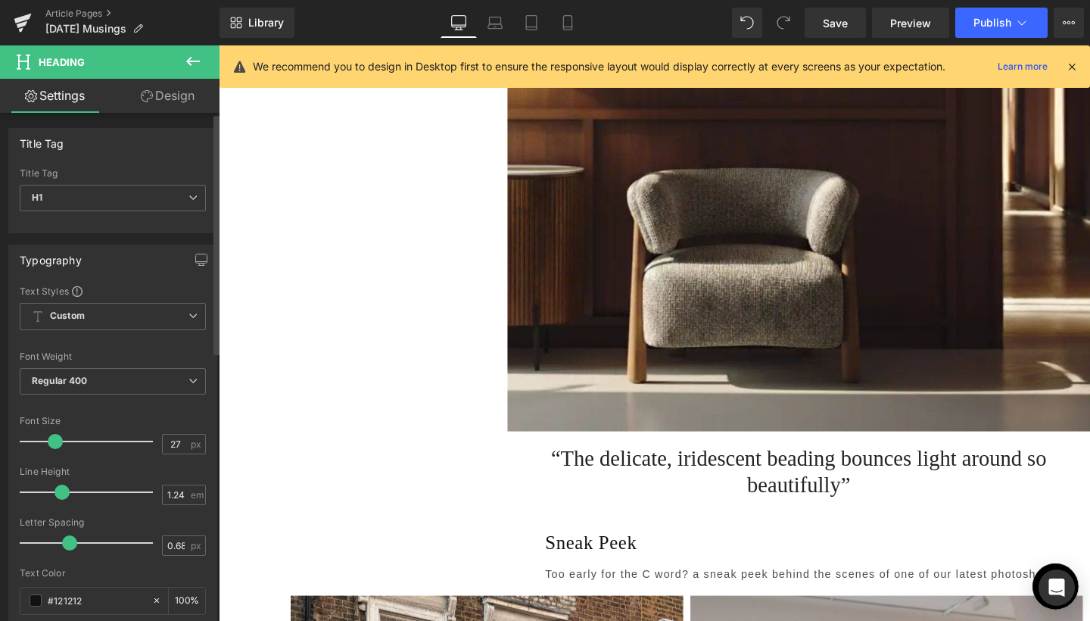
type input "28"
drag, startPoint x: 71, startPoint y: 438, endPoint x: 56, endPoint y: 438, distance: 15.1
click at [56, 438] on span at bounding box center [56, 441] width 15 height 15
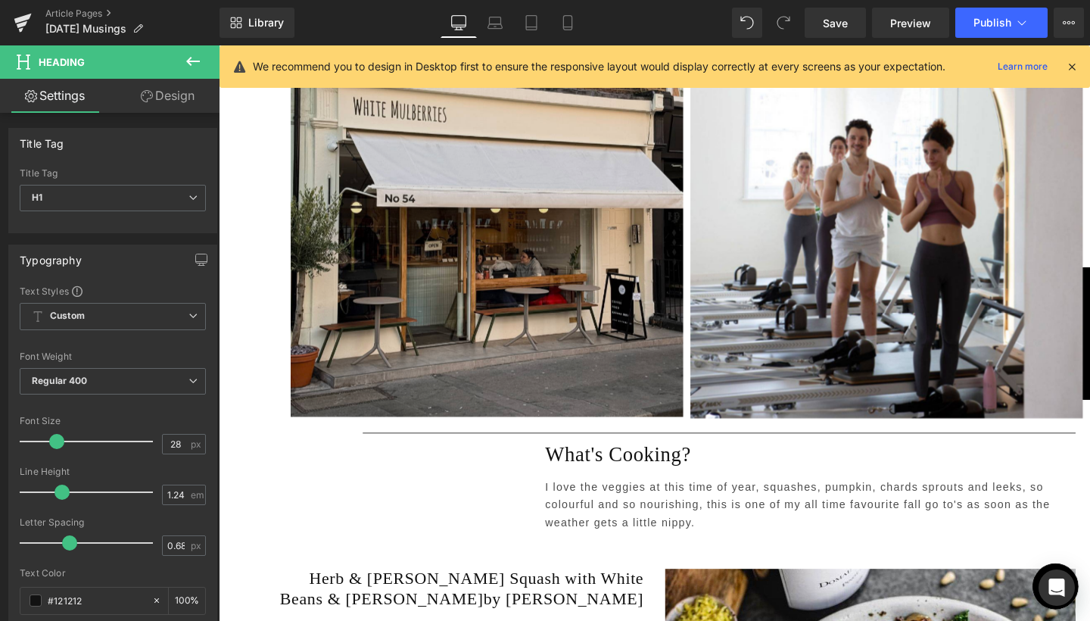
scroll to position [3886, 0]
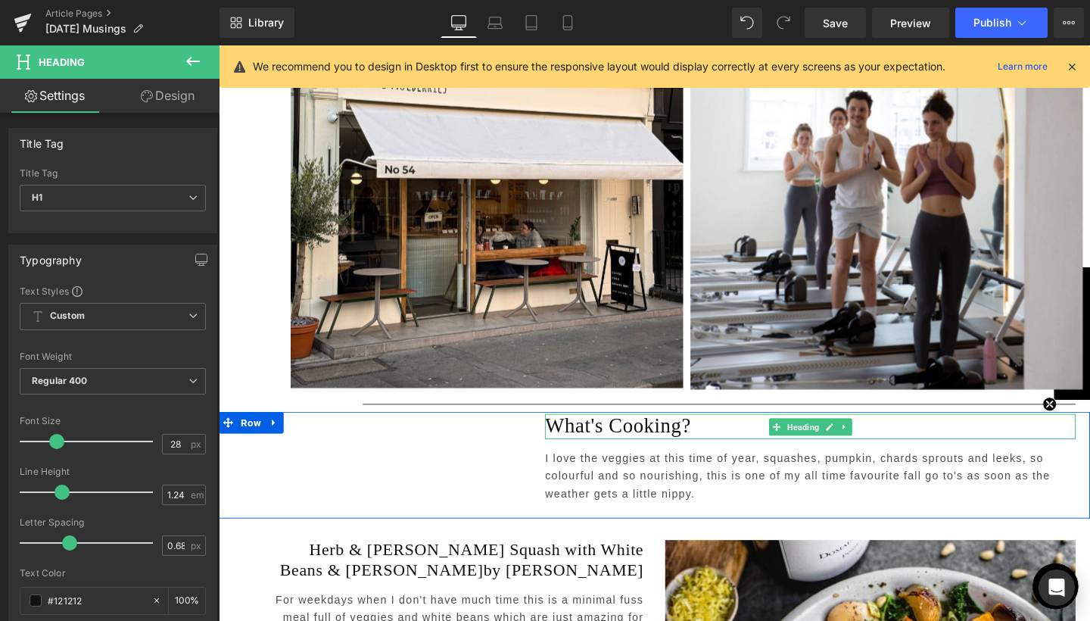
click at [588, 433] on h1 "What's Cooking?" at bounding box center [841, 446] width 558 height 26
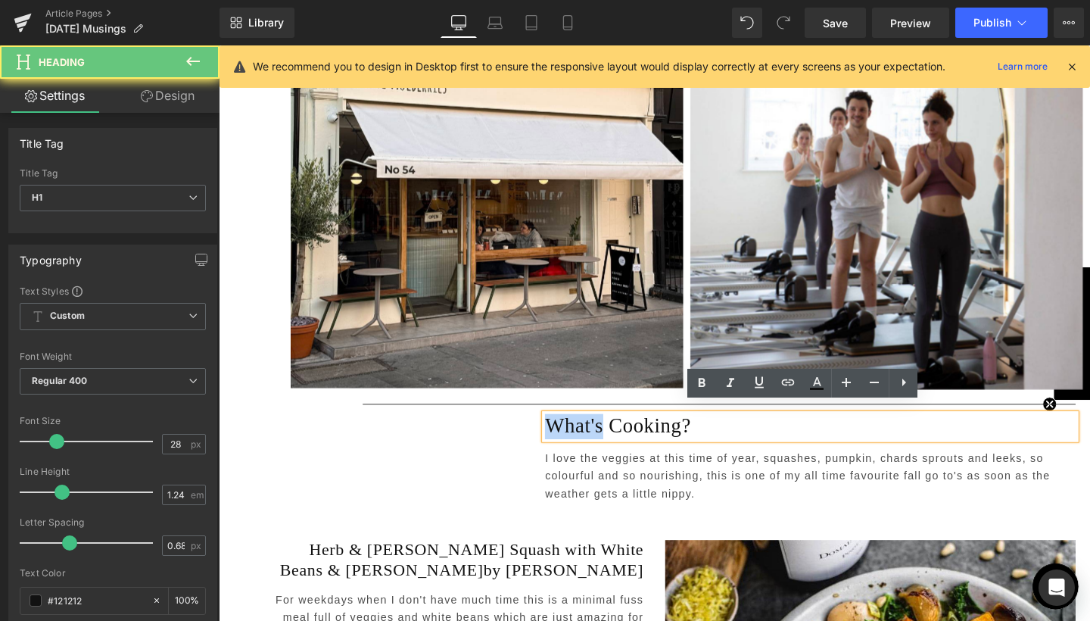
click at [588, 433] on h1 "What's Cooking?" at bounding box center [841, 446] width 558 height 26
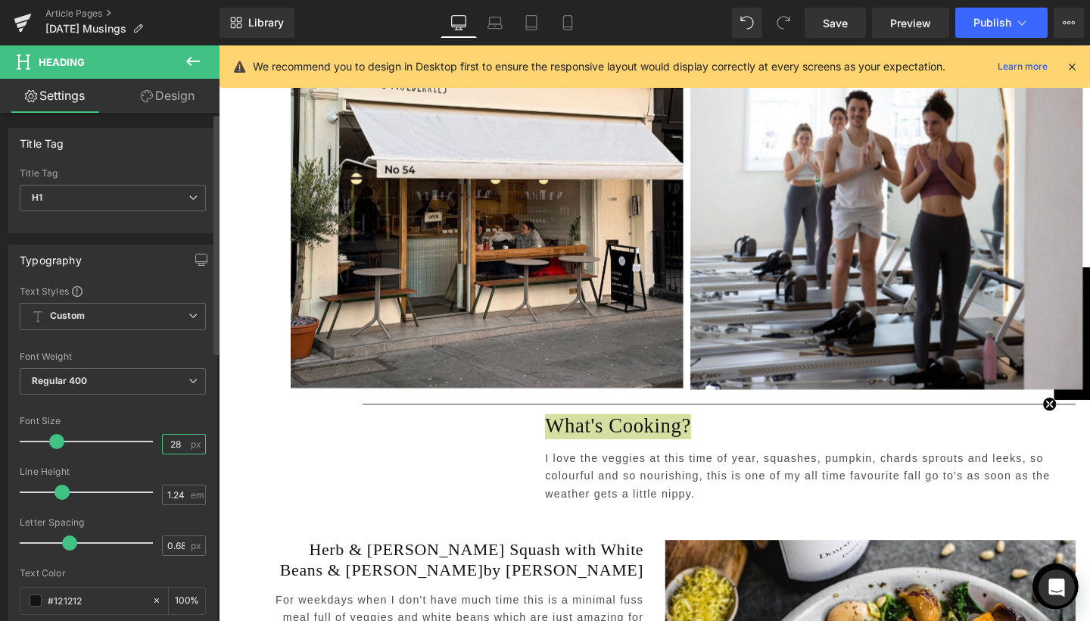
click at [167, 447] on input "28" at bounding box center [176, 443] width 26 height 19
type input "40"
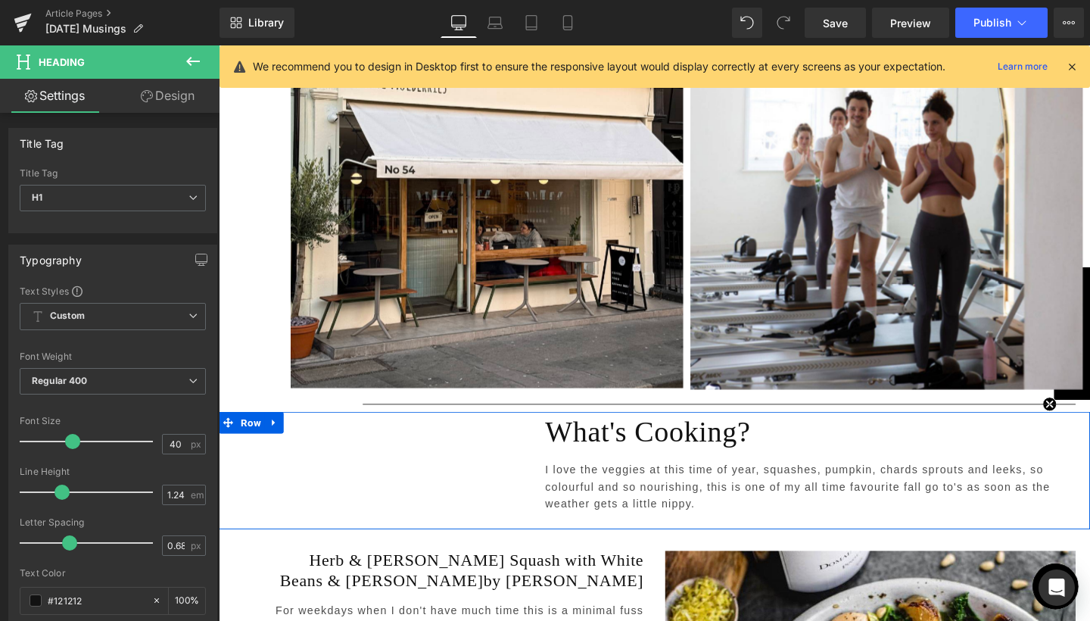
click at [347, 513] on div "Heading What's Cooking? Heading I love the veggies at this time of year, squash…" at bounding box center [677, 492] width 916 height 123
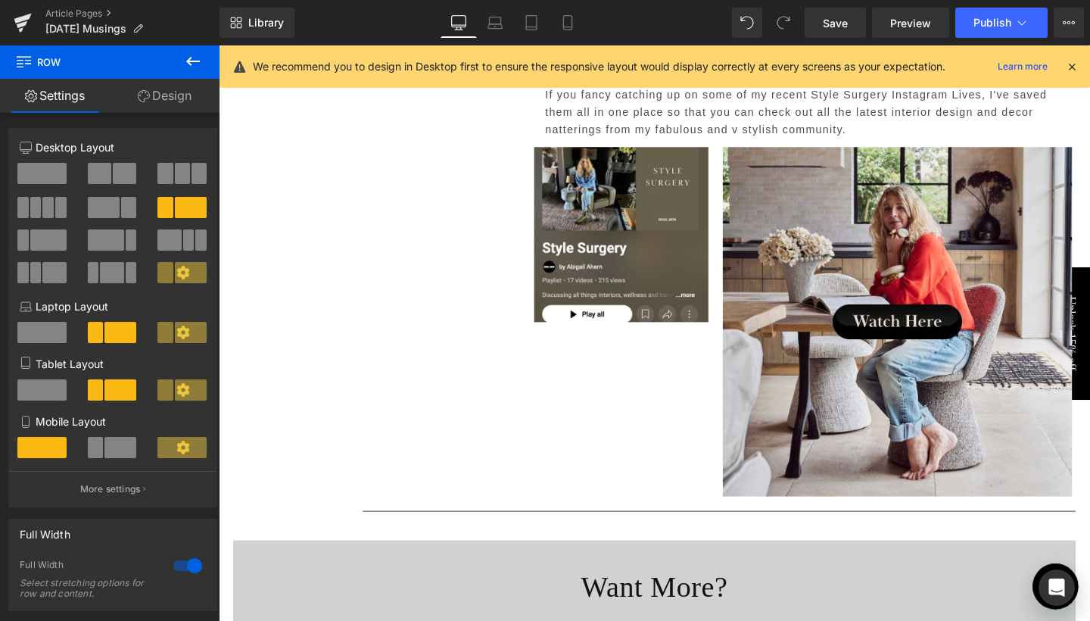
scroll to position [5358, 0]
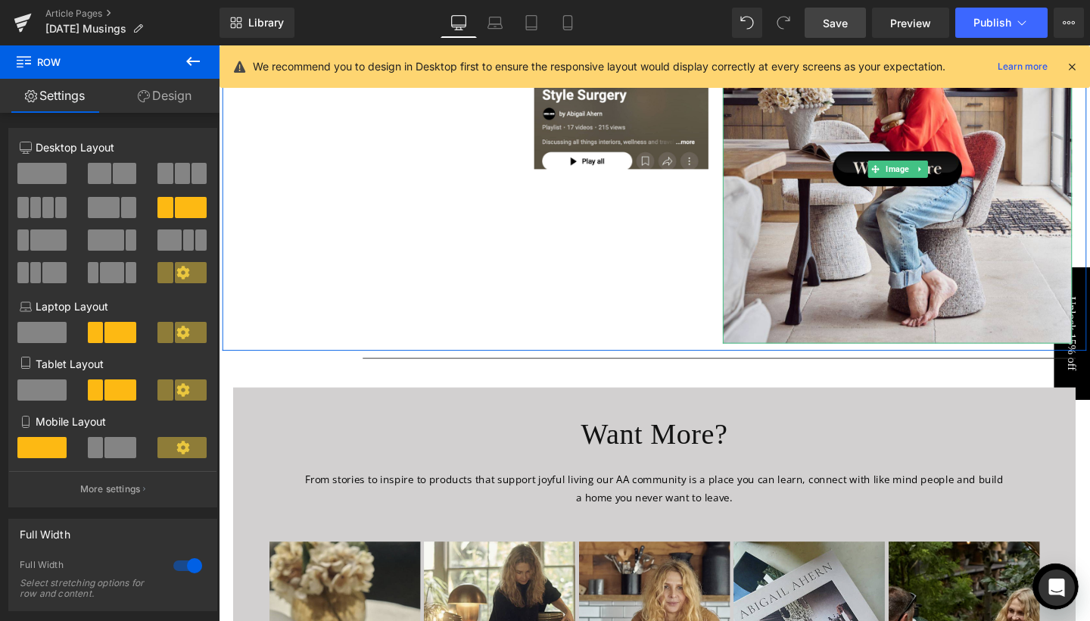
click at [822, 25] on link "Save" at bounding box center [835, 23] width 61 height 30
click at [571, 28] on icon at bounding box center [567, 23] width 8 height 14
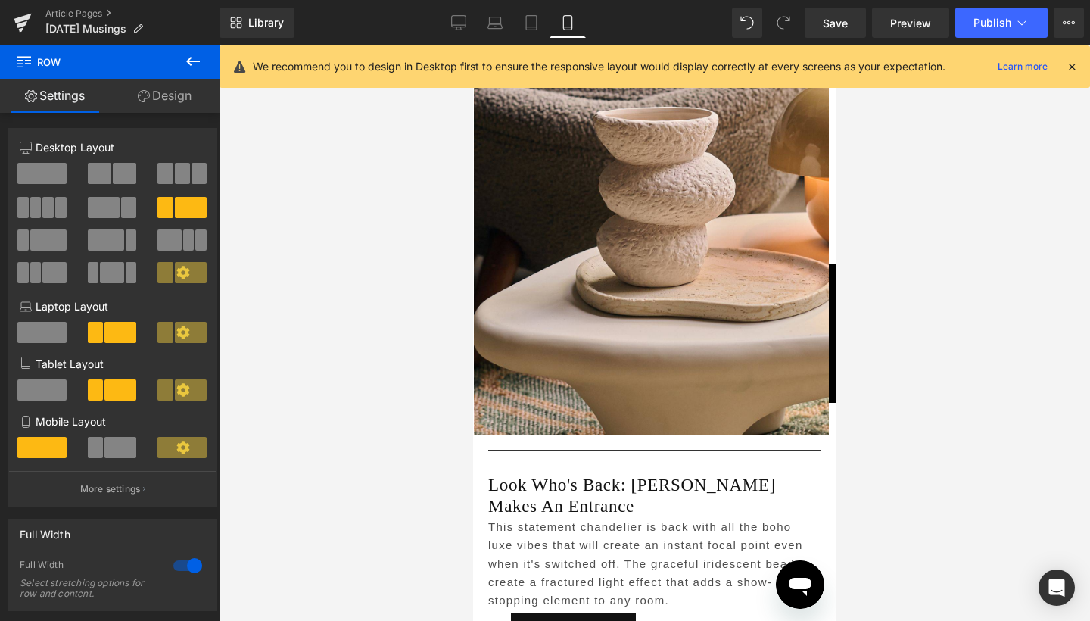
scroll to position [2208, 0]
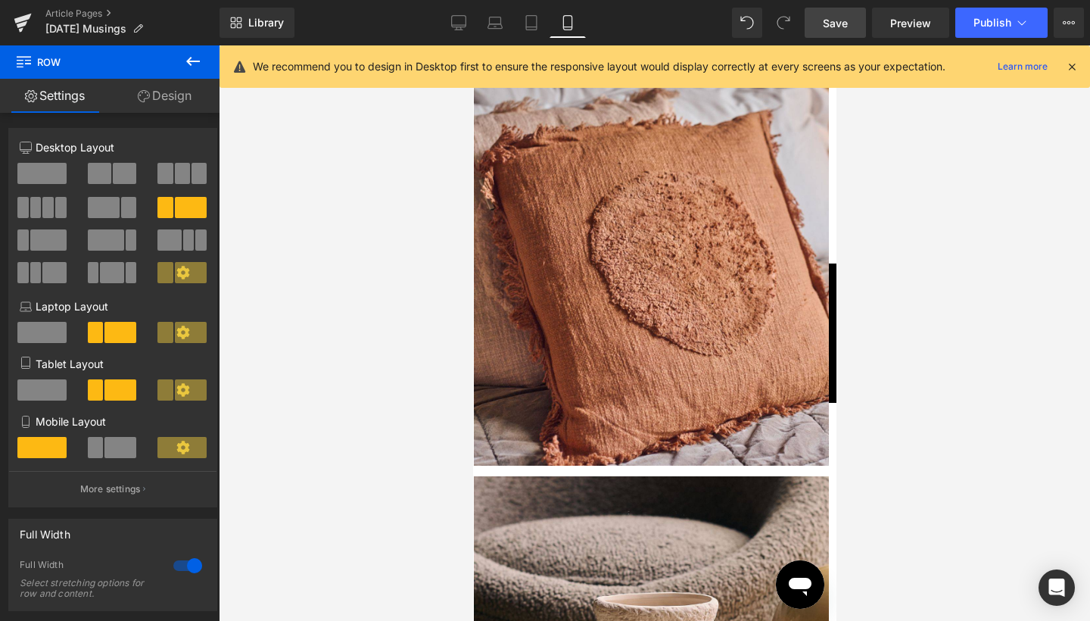
click at [827, 26] on span "Save" at bounding box center [835, 23] width 25 height 16
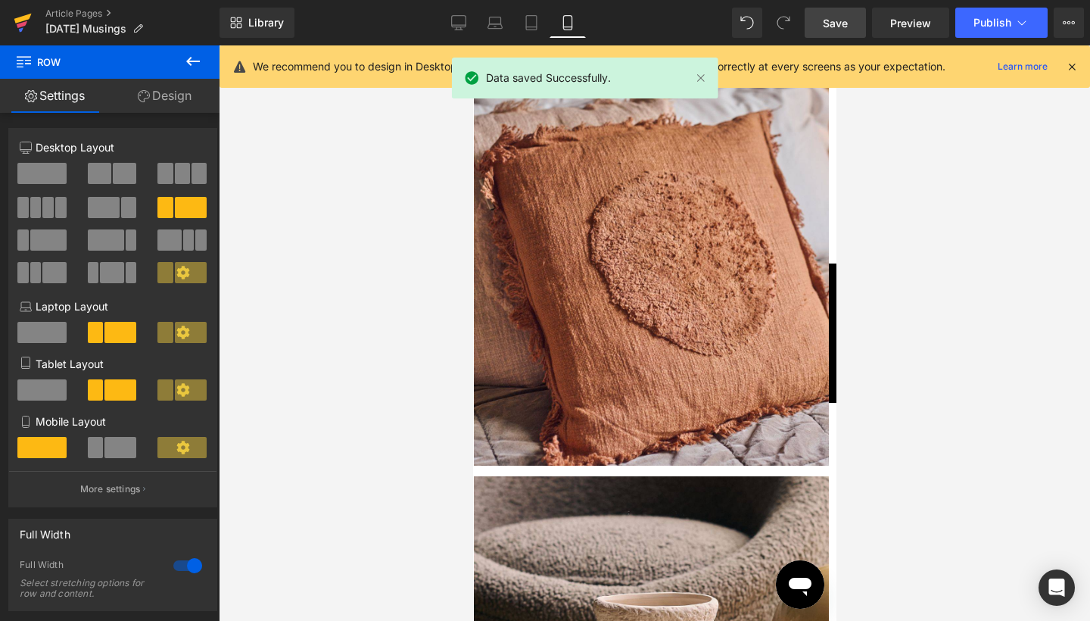
click at [31, 17] on icon at bounding box center [23, 23] width 18 height 38
